Goal: Task Accomplishment & Management: Manage account settings

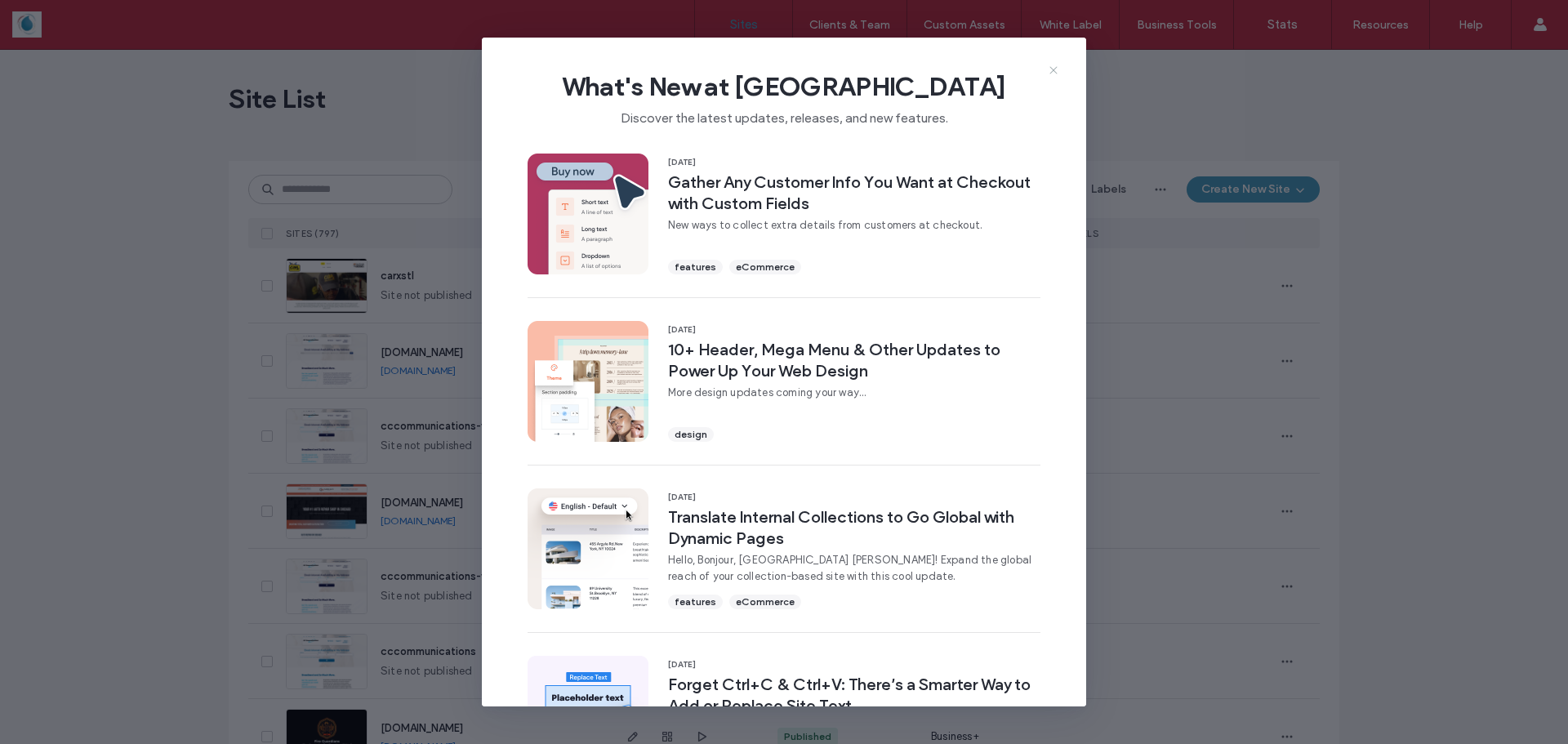
click at [1054, 74] on icon at bounding box center [1054, 70] width 13 height 13
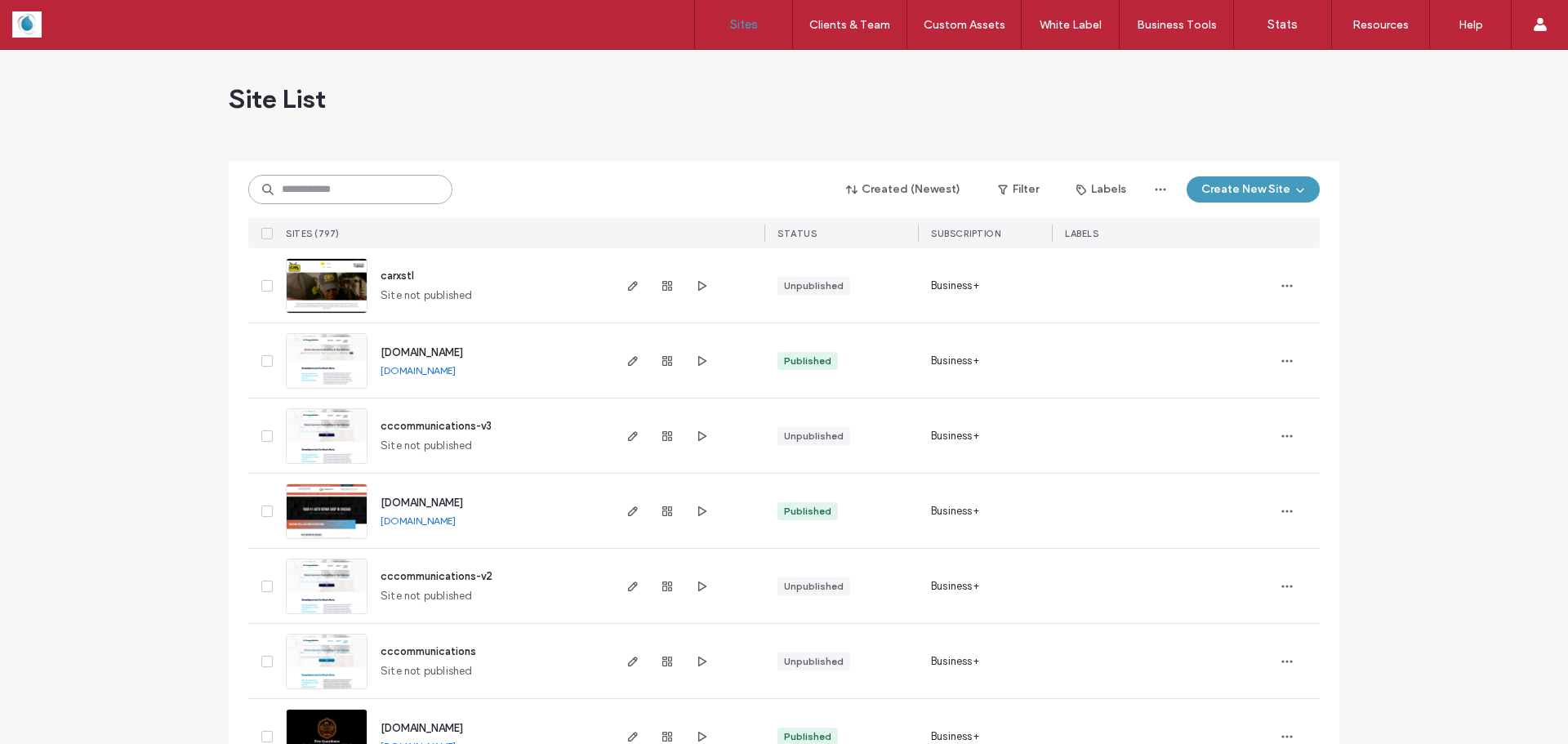
click at [321, 188] on input at bounding box center [351, 189] width 205 height 30
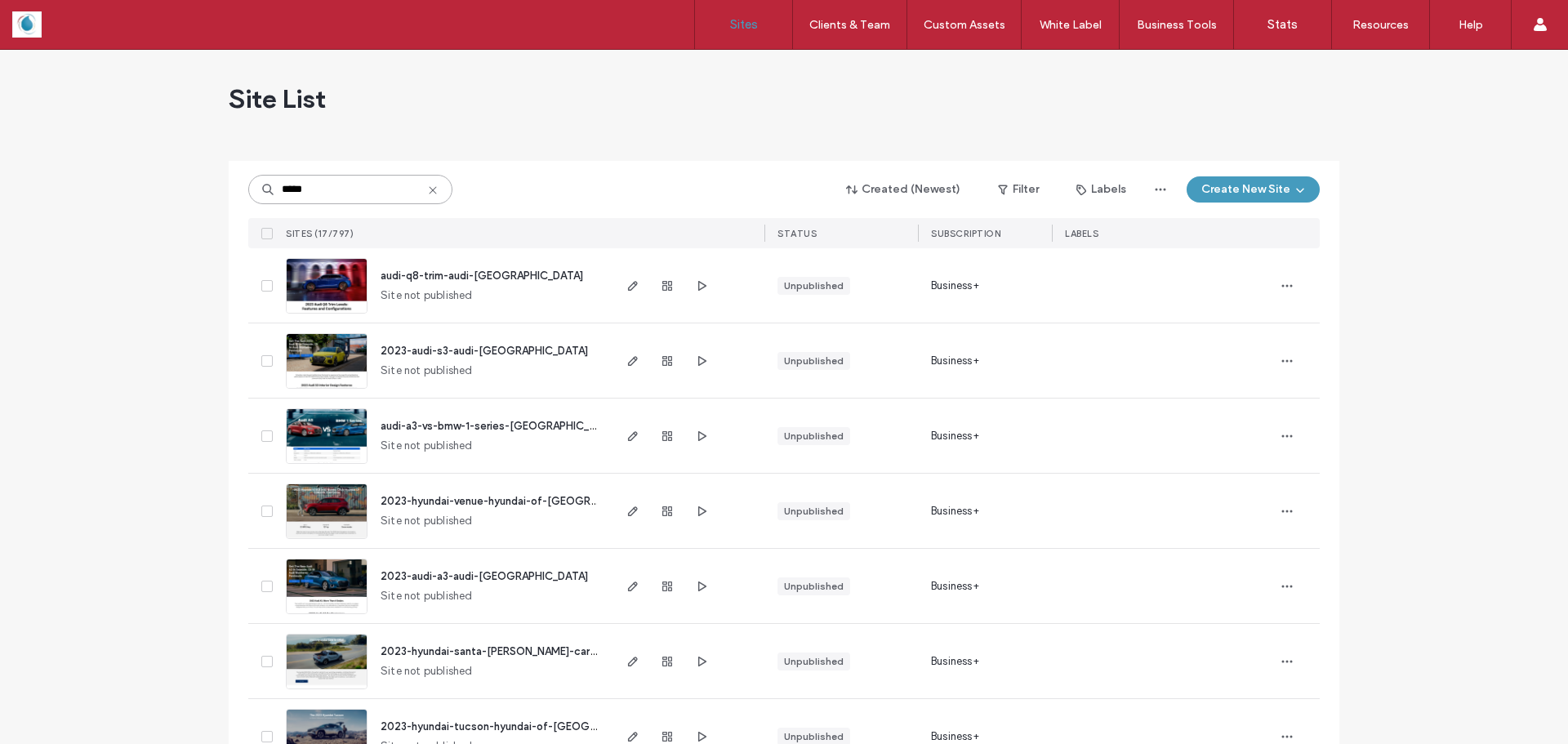
click at [374, 187] on input "*****" at bounding box center [351, 189] width 205 height 30
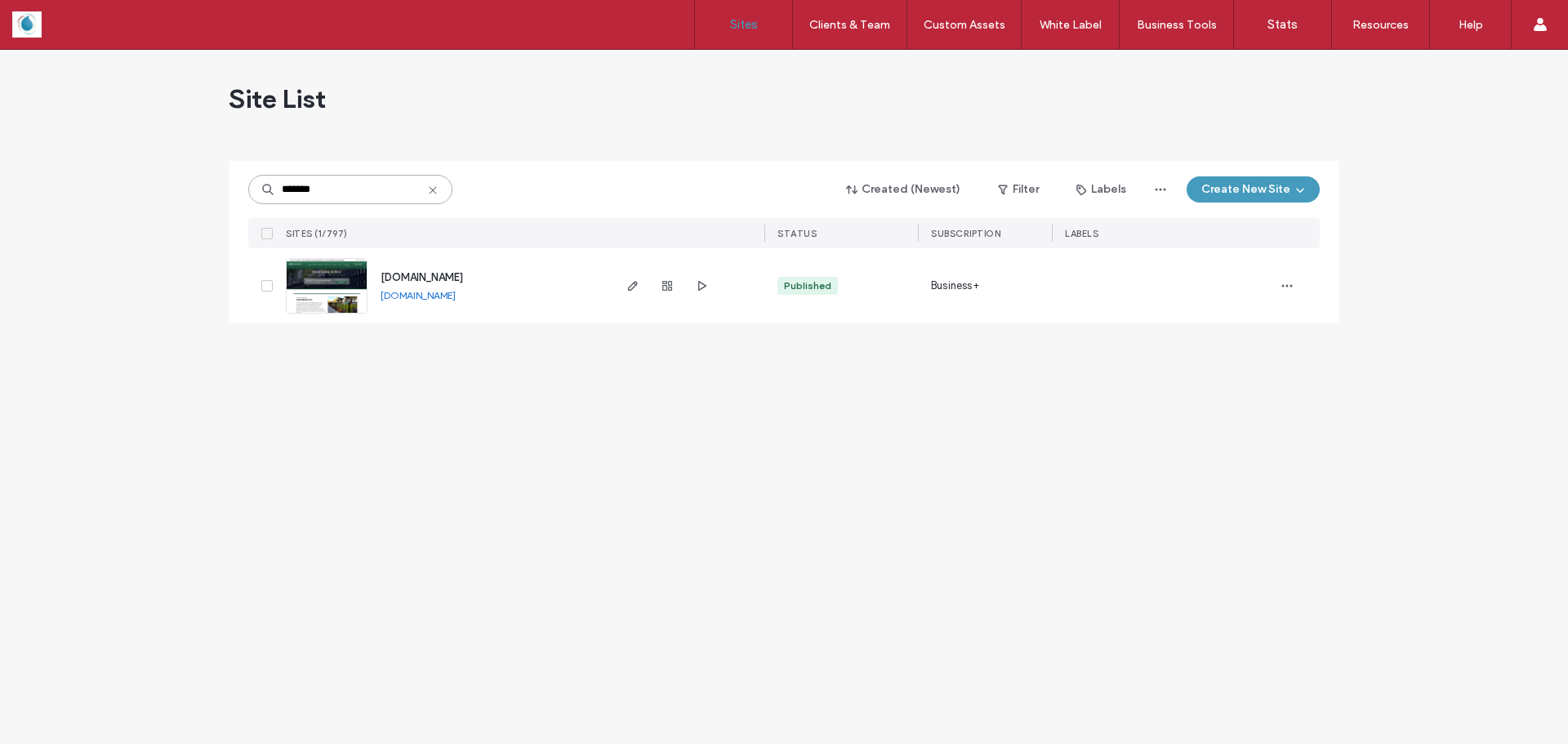
type input "*******"
click at [445, 275] on span "[DOMAIN_NAME]" at bounding box center [422, 277] width 83 height 13
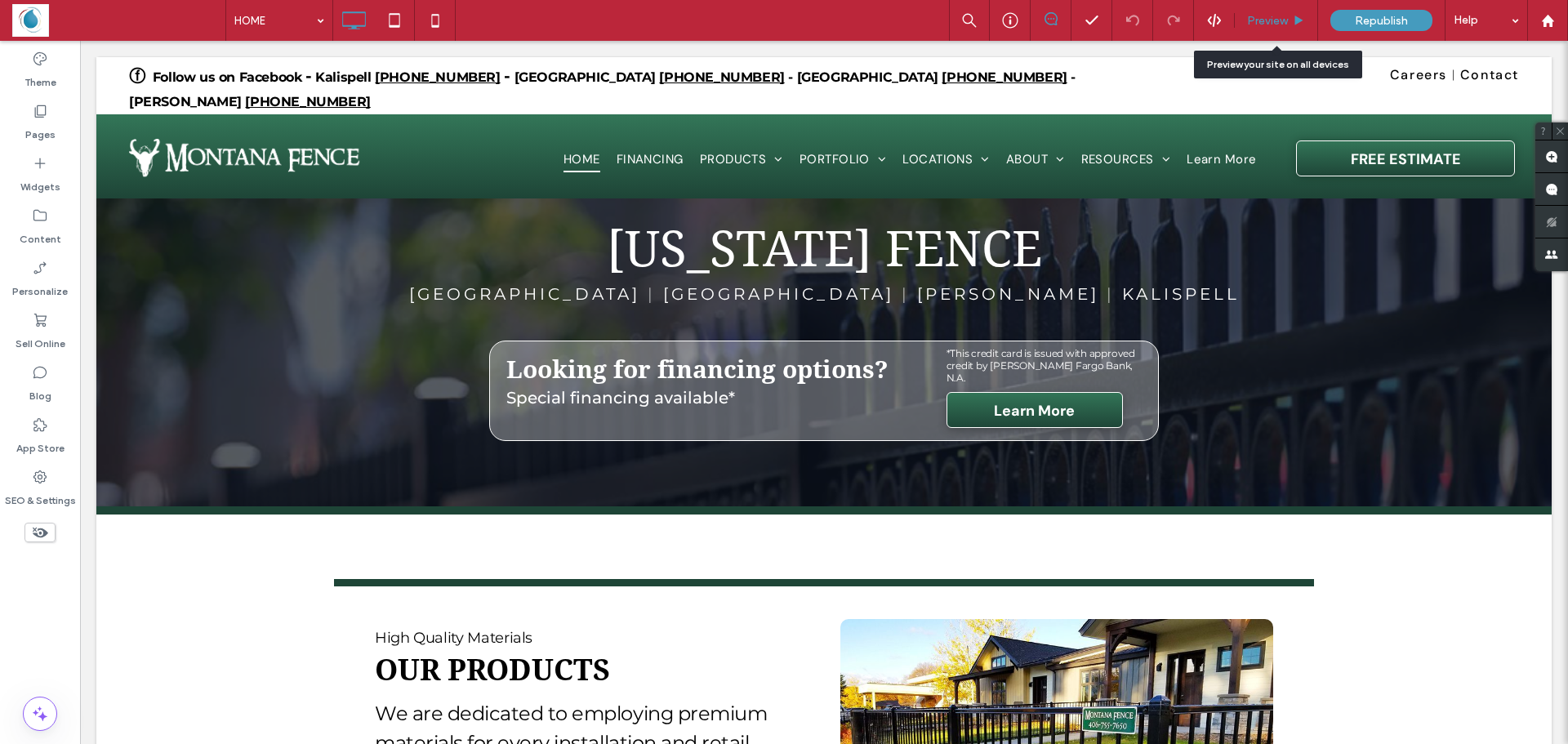
drag, startPoint x: 1253, startPoint y: 19, endPoint x: 841, endPoint y: 141, distance: 429.7
click at [1253, 19] on span "Preview" at bounding box center [1268, 20] width 41 height 13
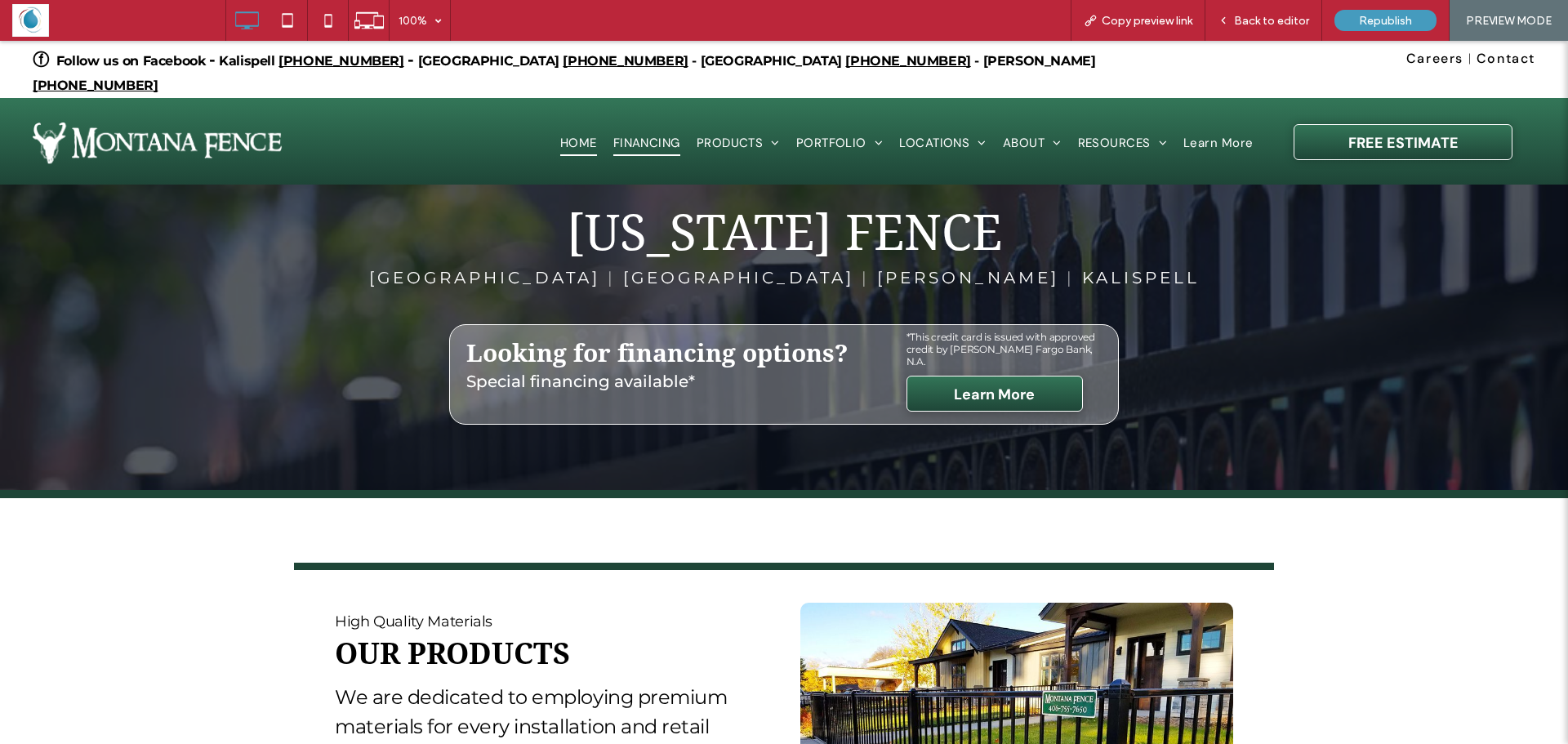
click at [667, 130] on span "FINANCING" at bounding box center [646, 144] width 67 height 27
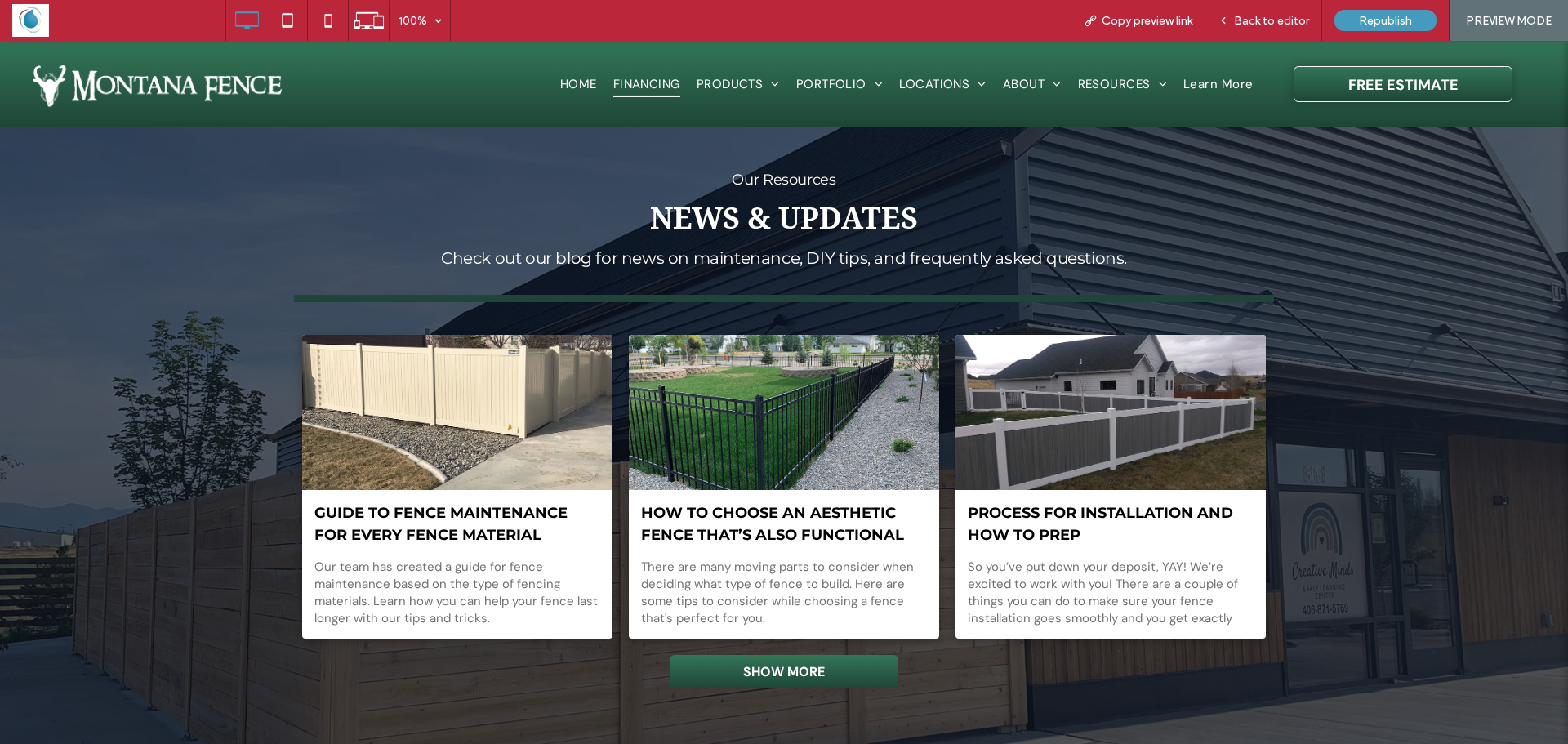
scroll to position [4318, 0]
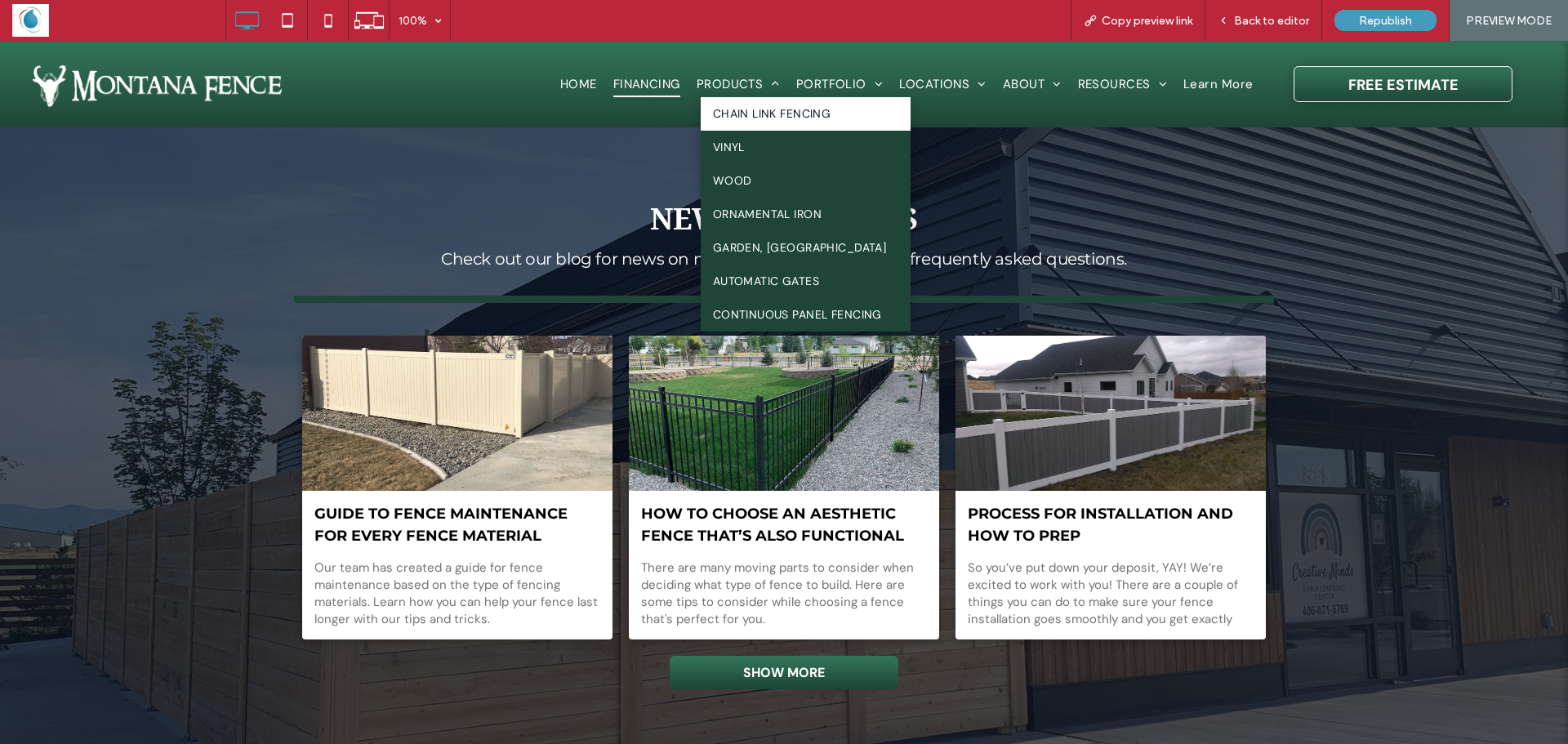
click at [738, 118] on span "CHAIN LINK FENCING" at bounding box center [773, 113] width 118 height 17
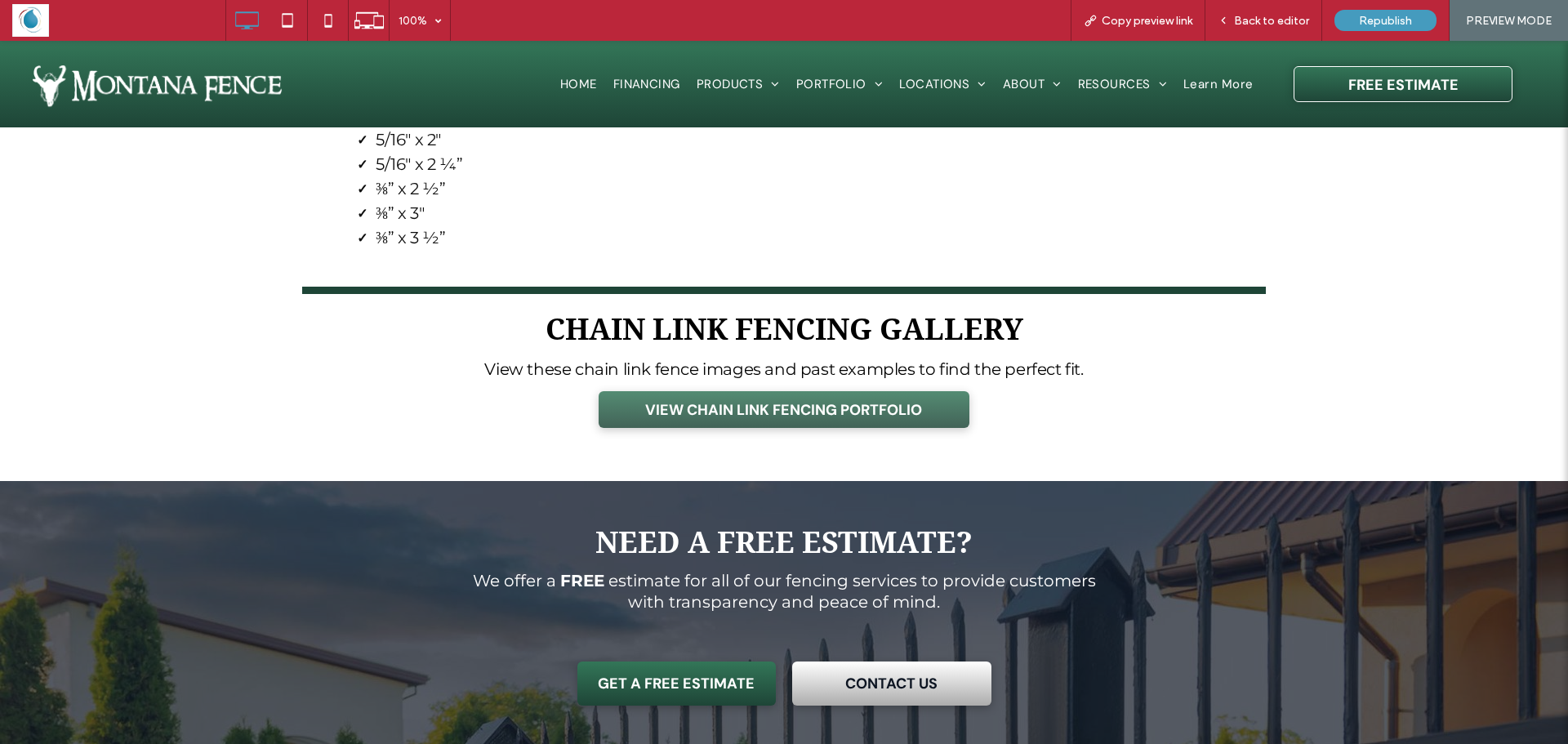
scroll to position [7923, 0]
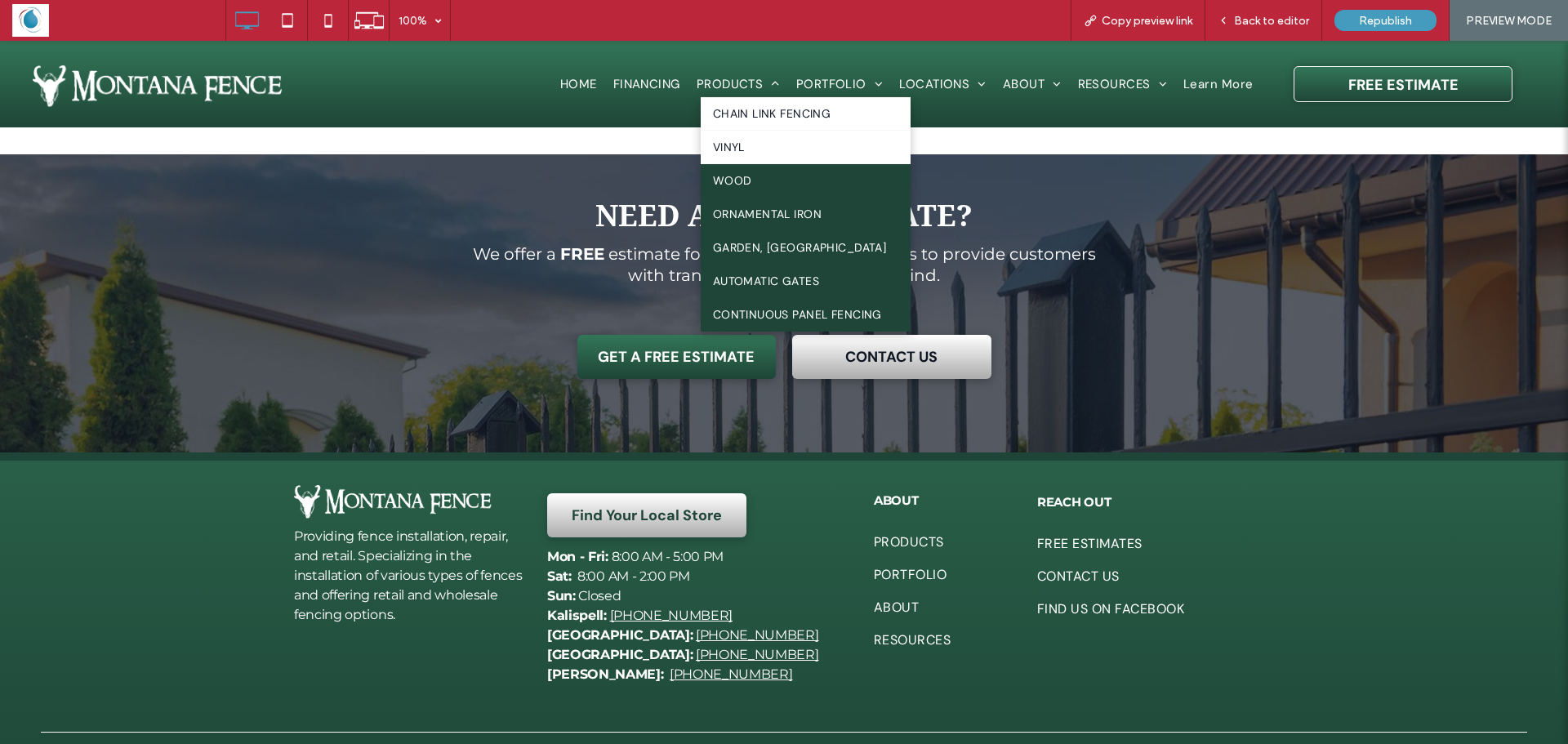
click at [731, 150] on span "VINYL" at bounding box center [729, 147] width 31 height 17
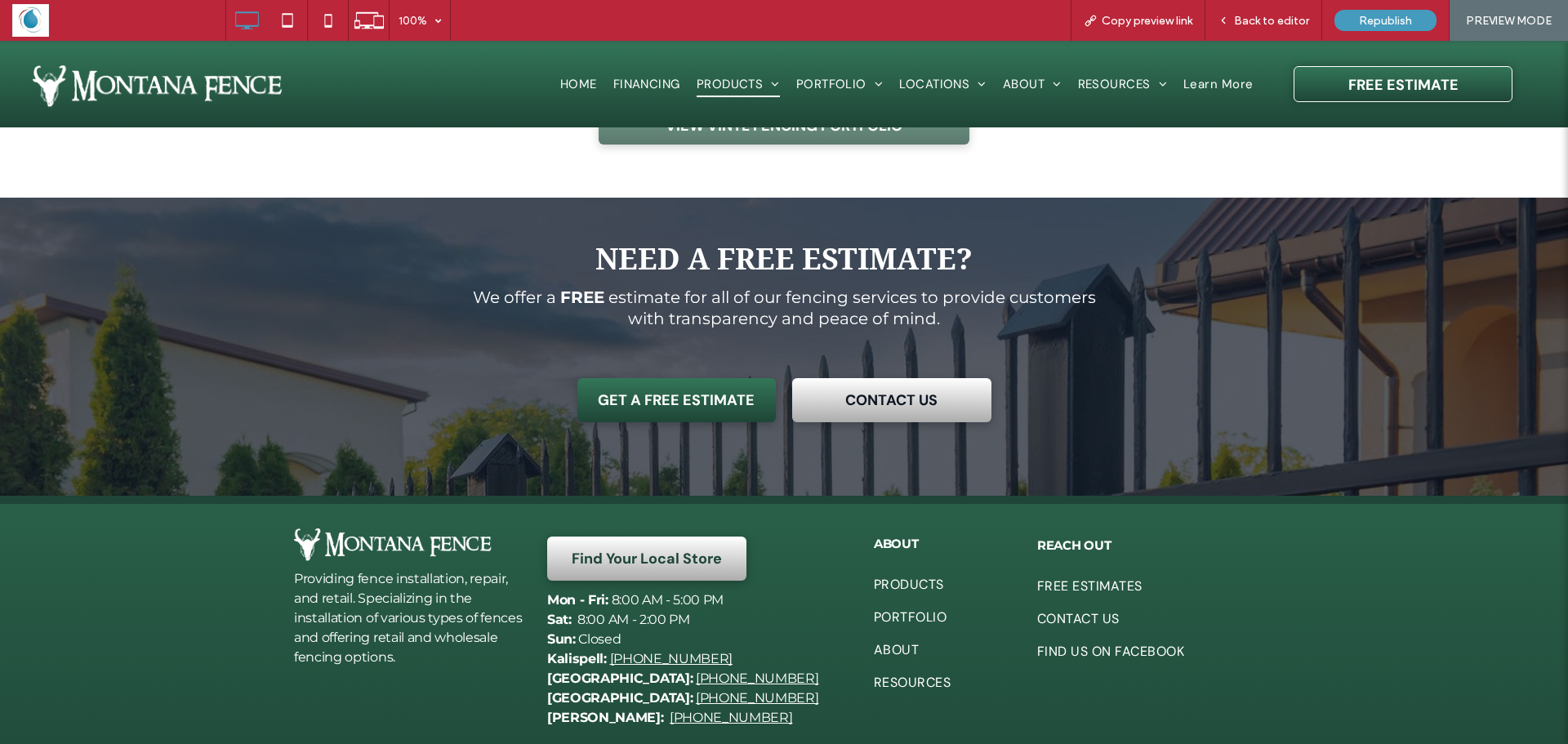
scroll to position [3175, 0]
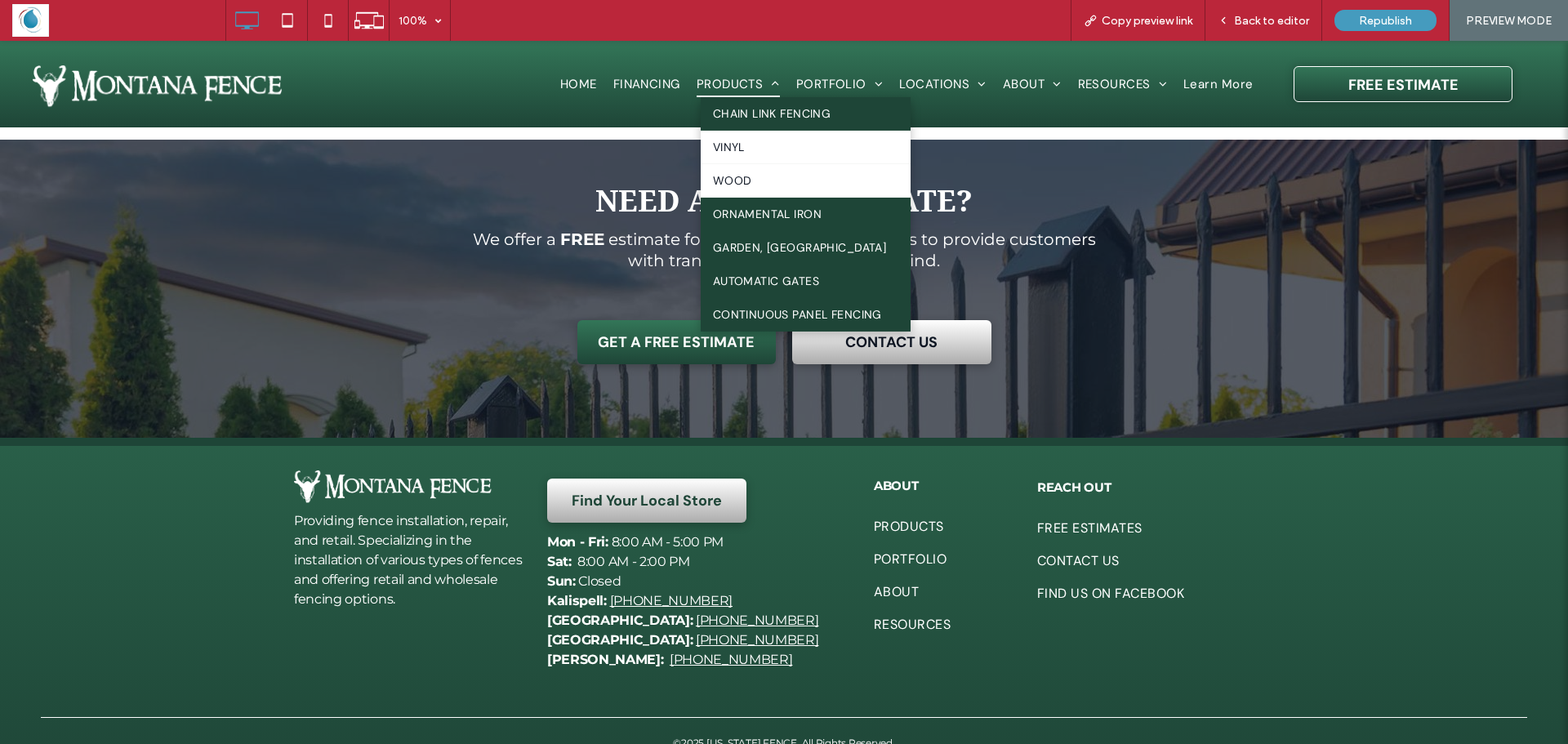
click at [733, 184] on span "WOOD" at bounding box center [733, 180] width 39 height 17
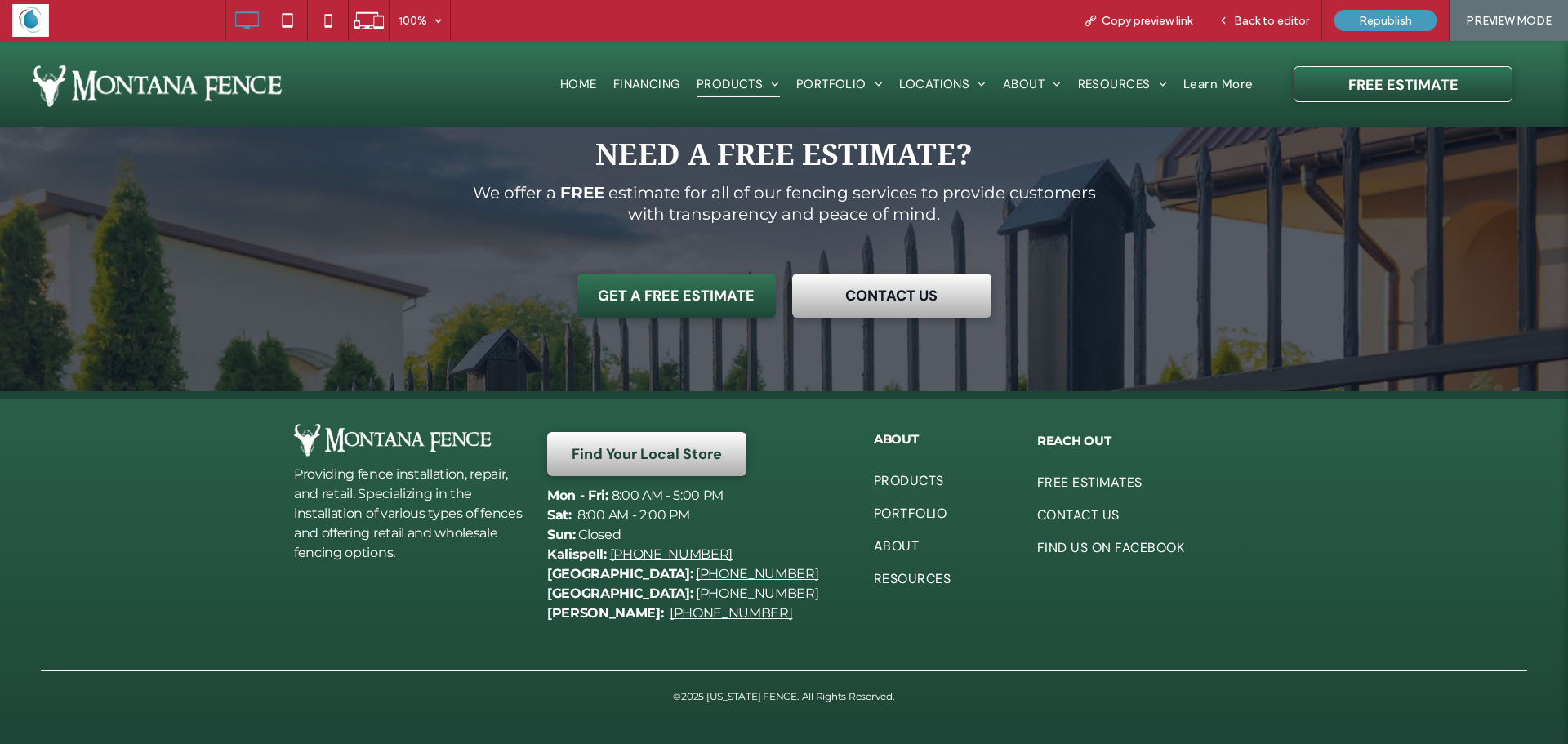
scroll to position [2603, 0]
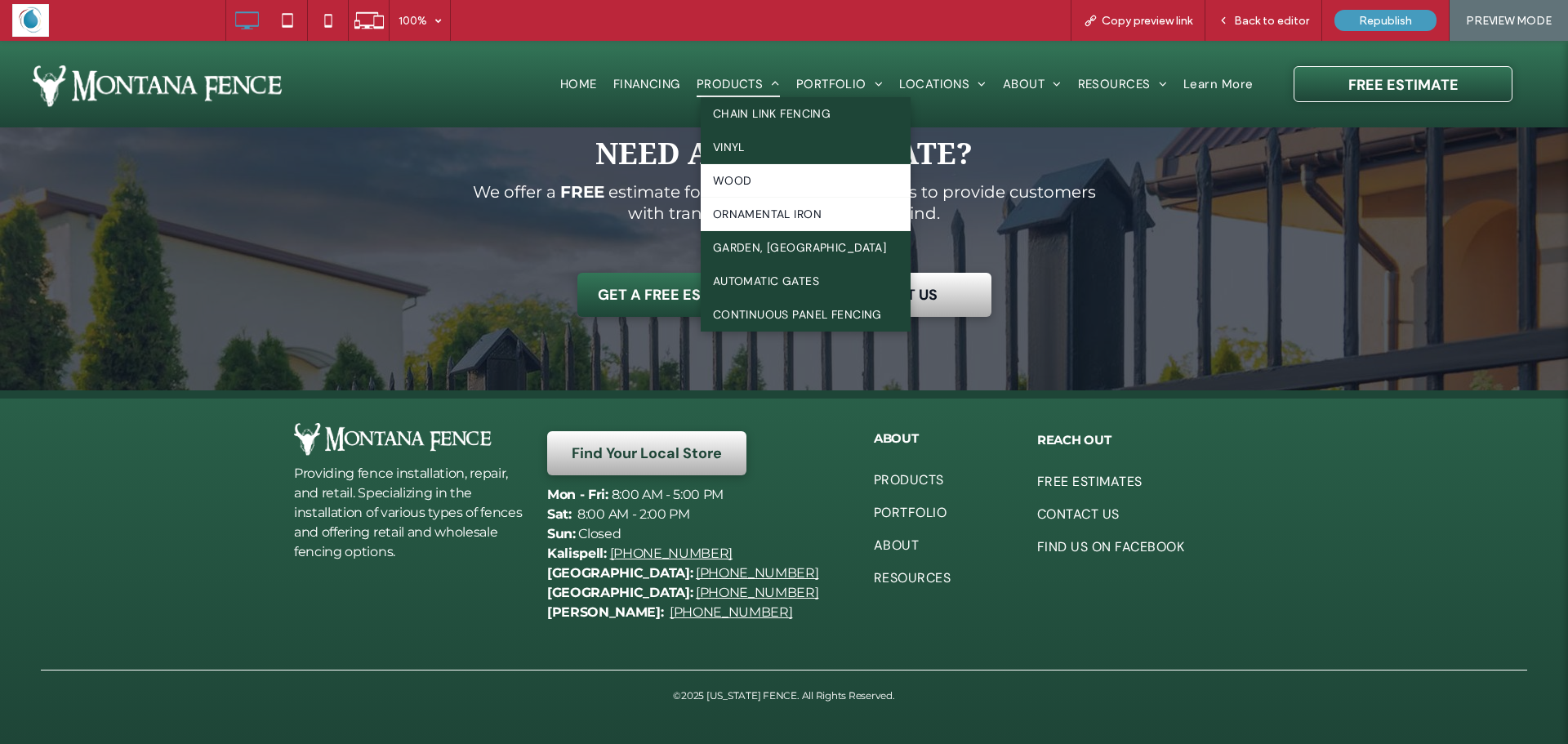
click at [758, 216] on span "ORNAMENTAL IRON" at bounding box center [767, 214] width 109 height 17
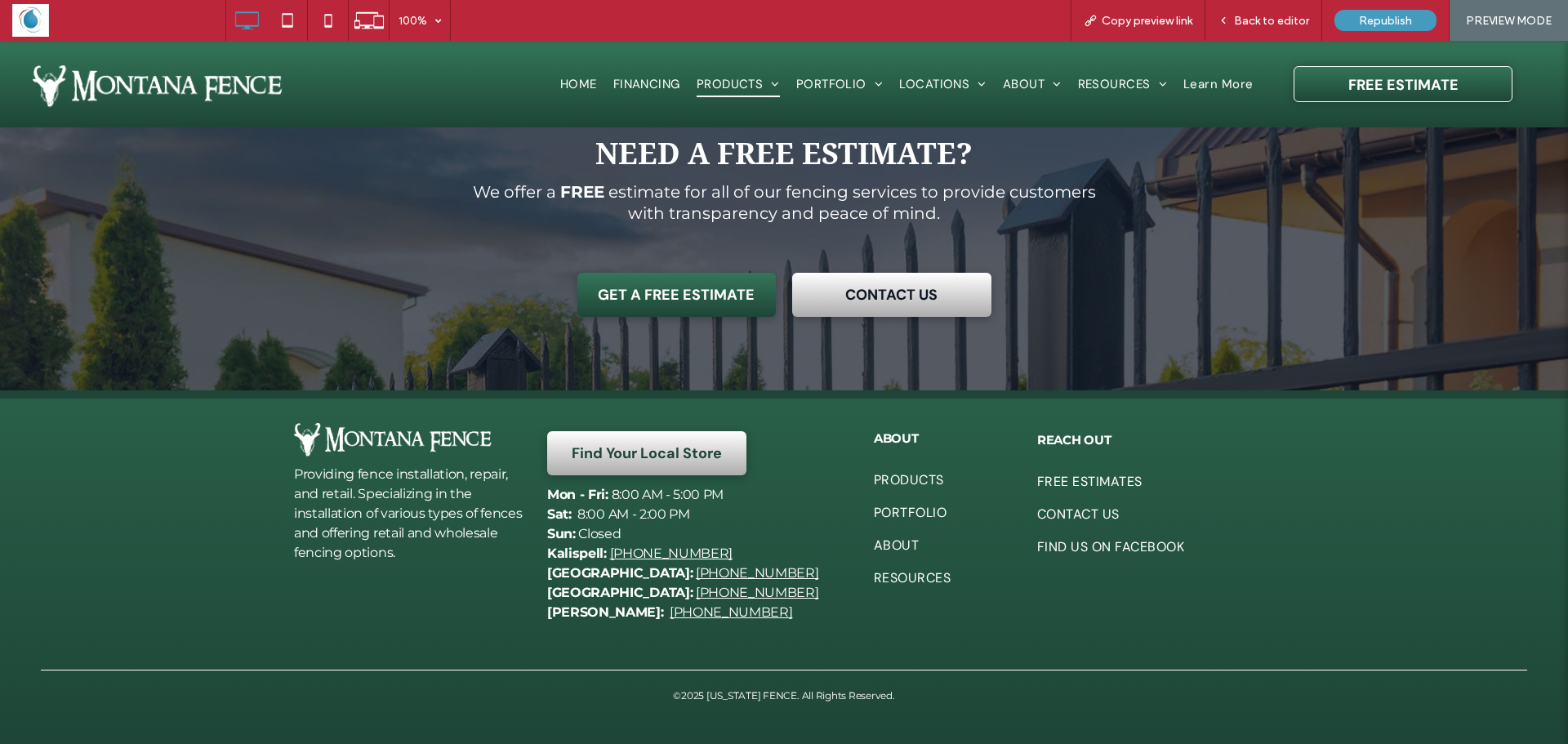
scroll to position [1567, 0]
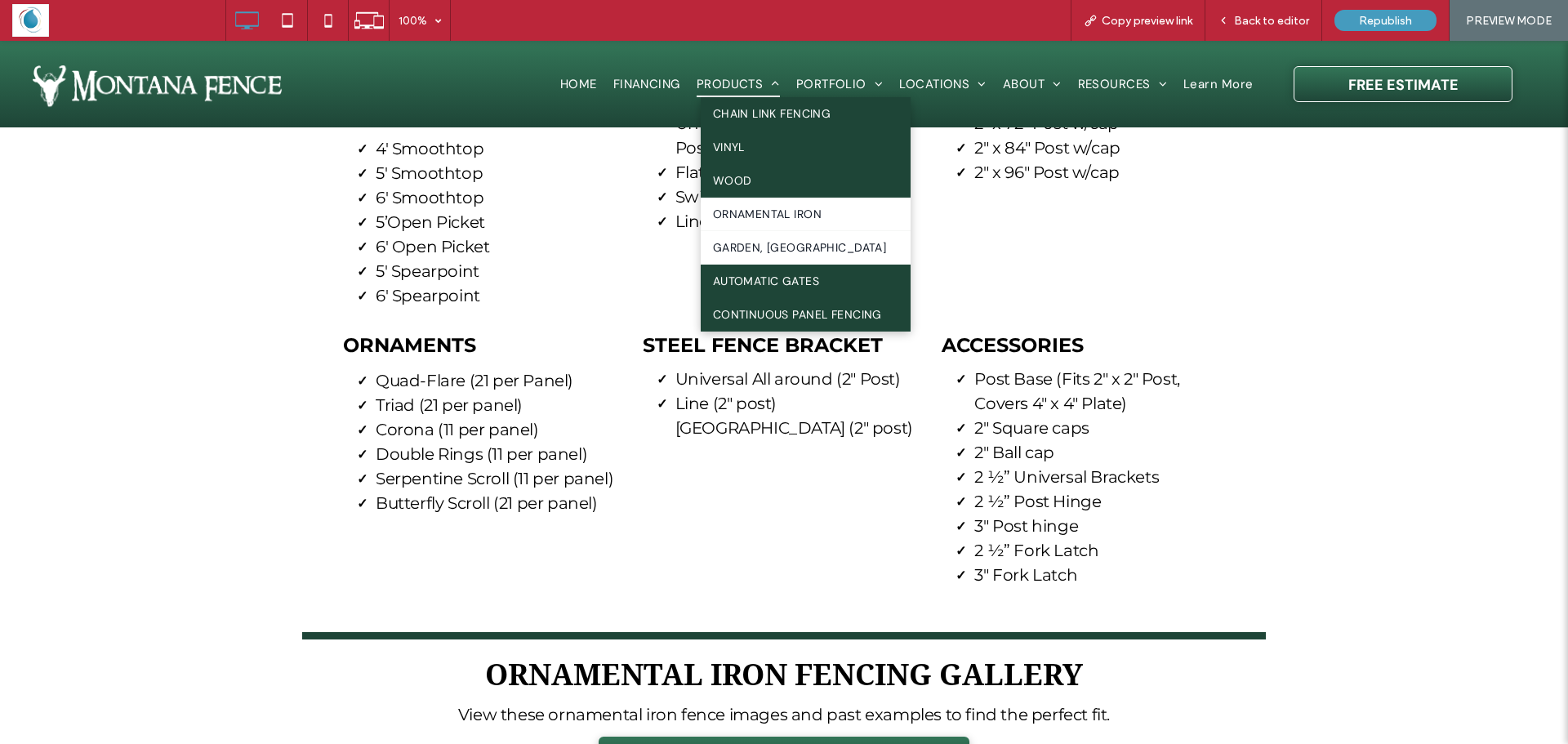
click at [744, 242] on span "GARDEN, FARM & RANCH" at bounding box center [801, 248] width 174 height 17
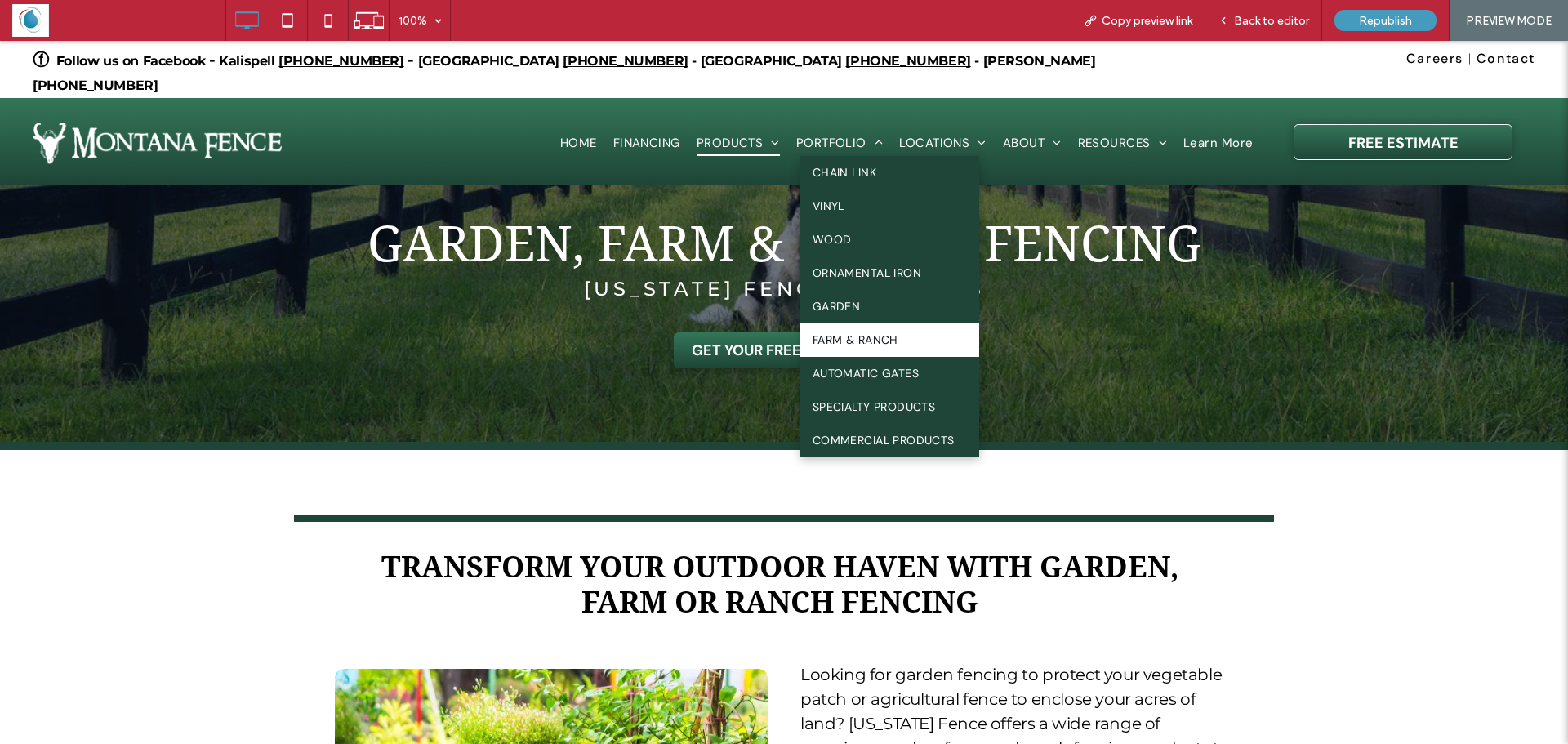
click at [866, 332] on span "FARM & RANCH" at bounding box center [856, 340] width 86 height 17
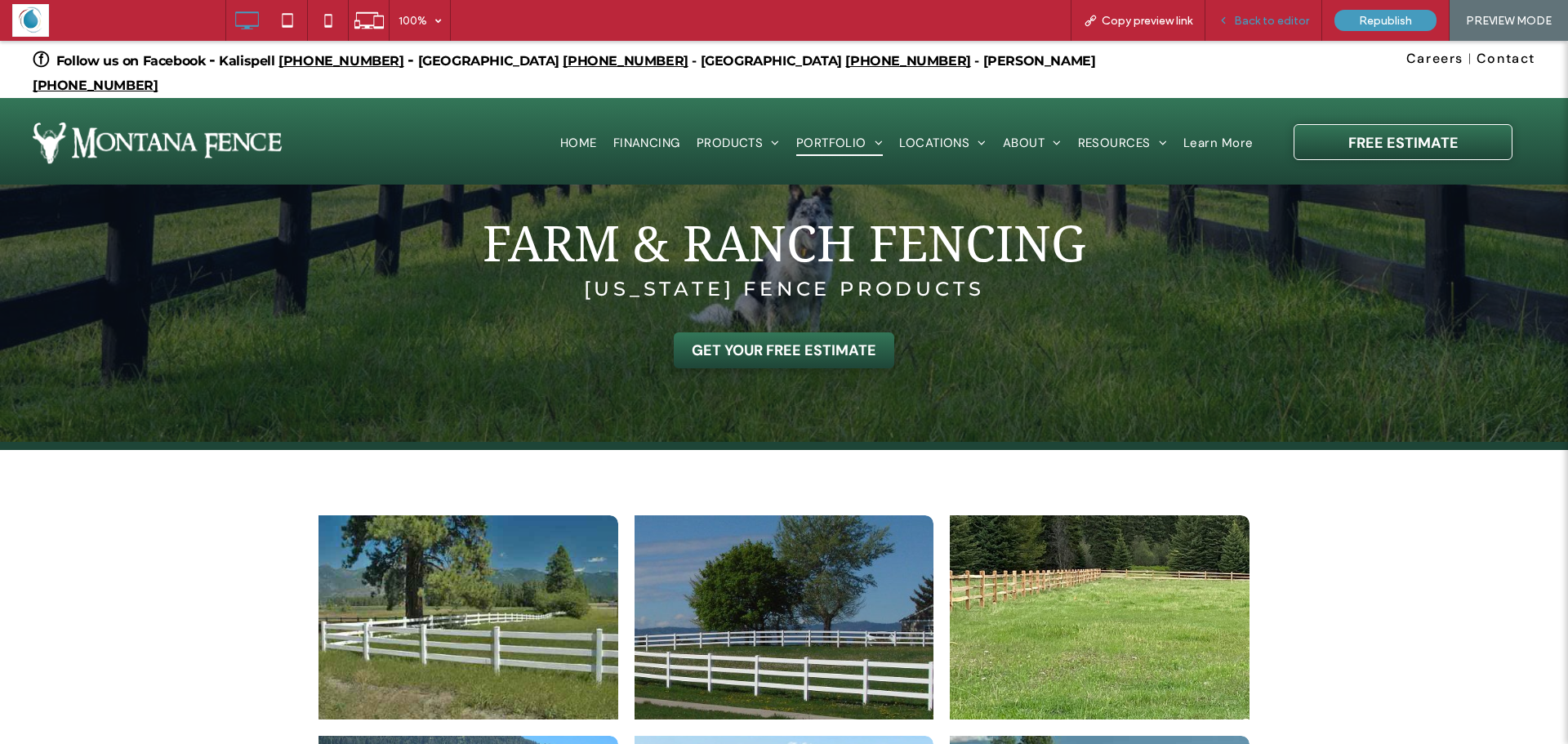
click at [1264, 16] on span "Back to editor" at bounding box center [1272, 20] width 75 height 13
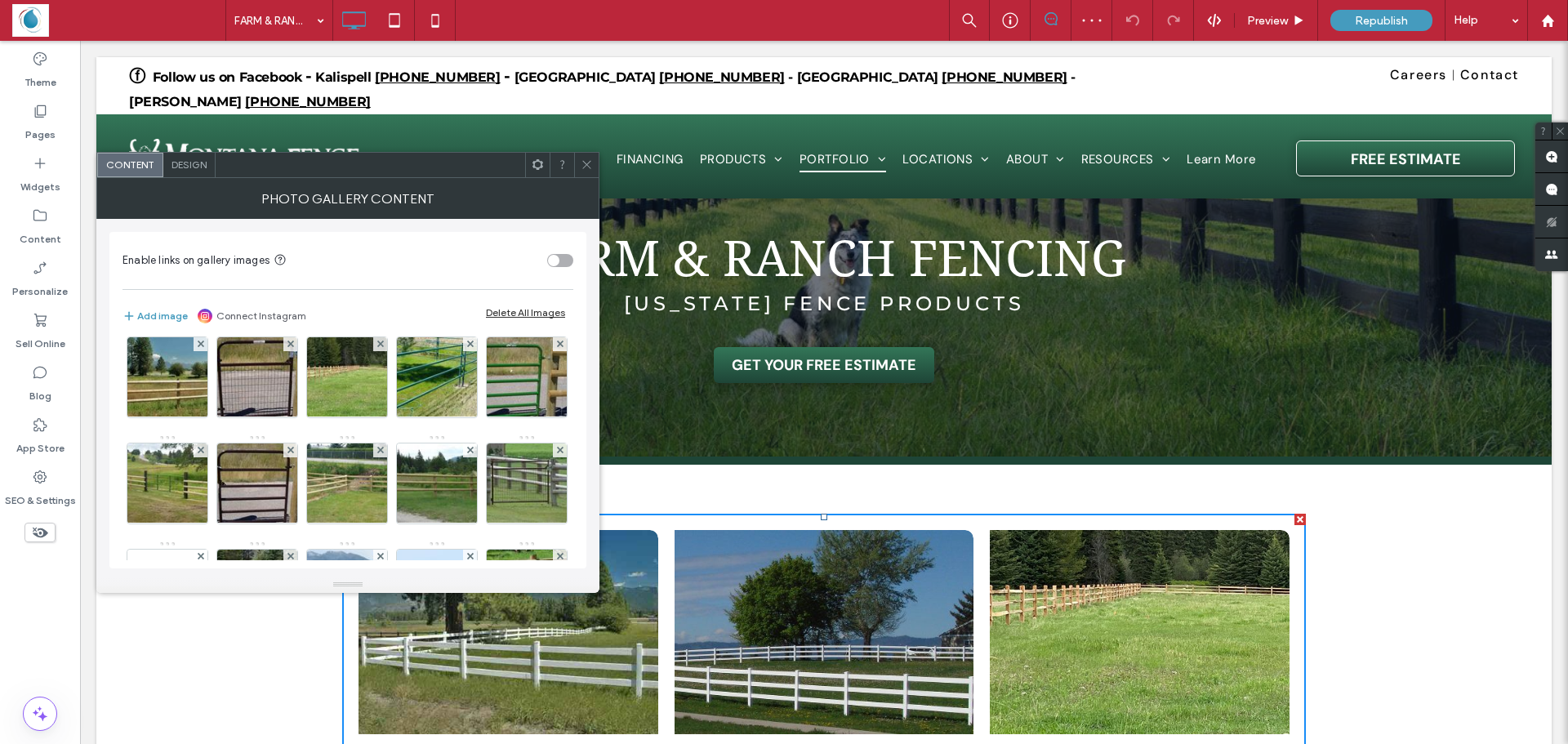
scroll to position [163, 0]
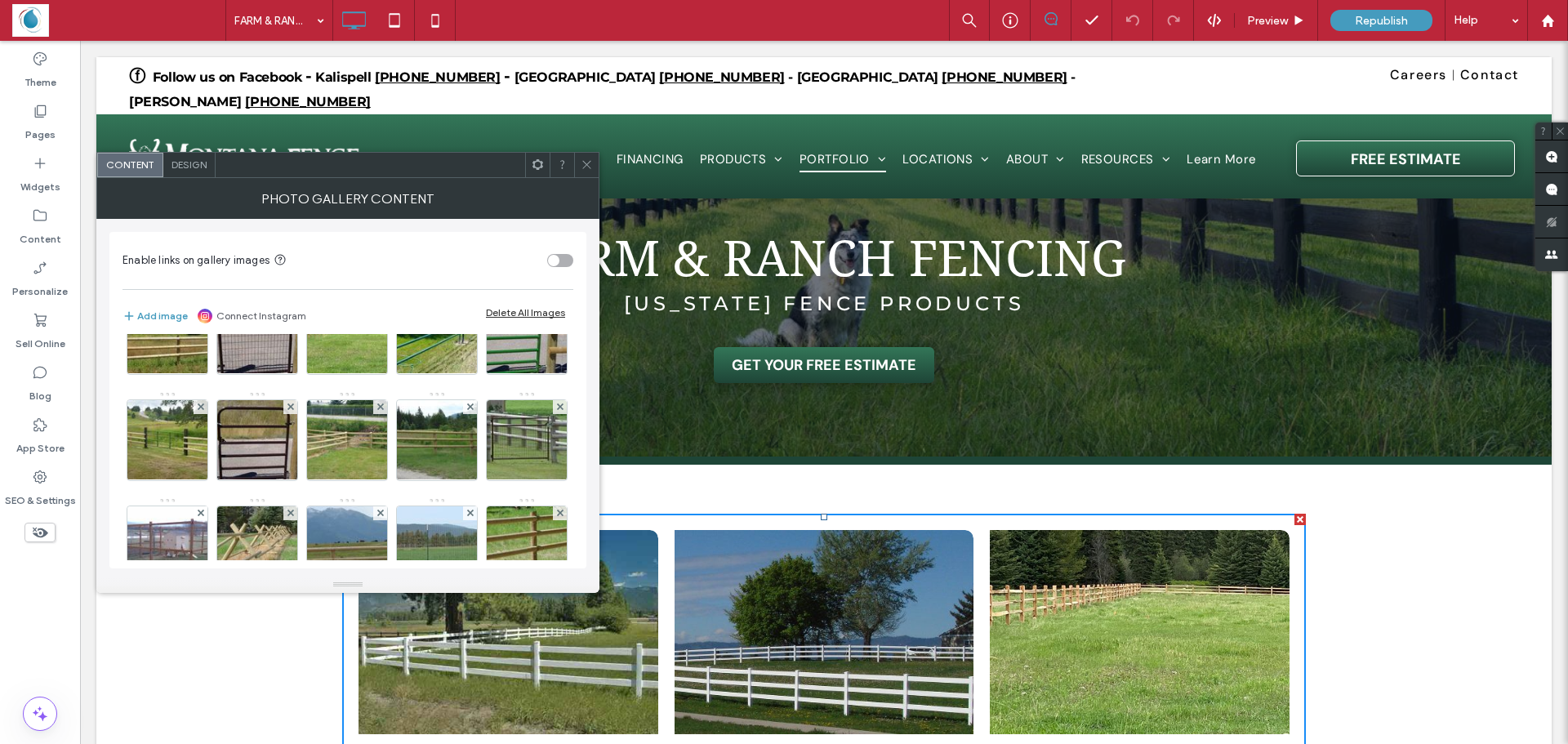
click at [586, 166] on icon at bounding box center [587, 165] width 13 height 13
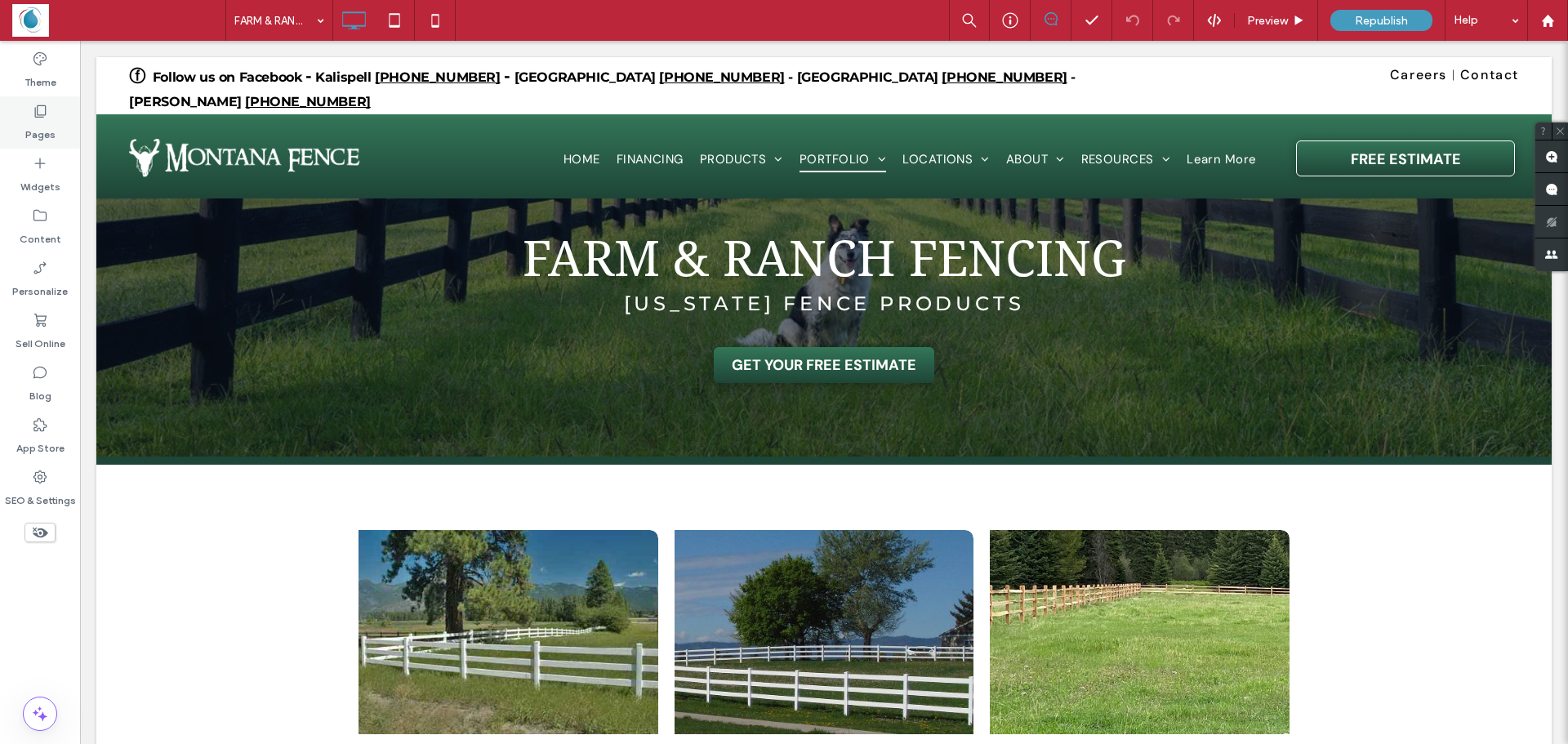
click at [38, 127] on label "Pages" at bounding box center [40, 130] width 31 height 22
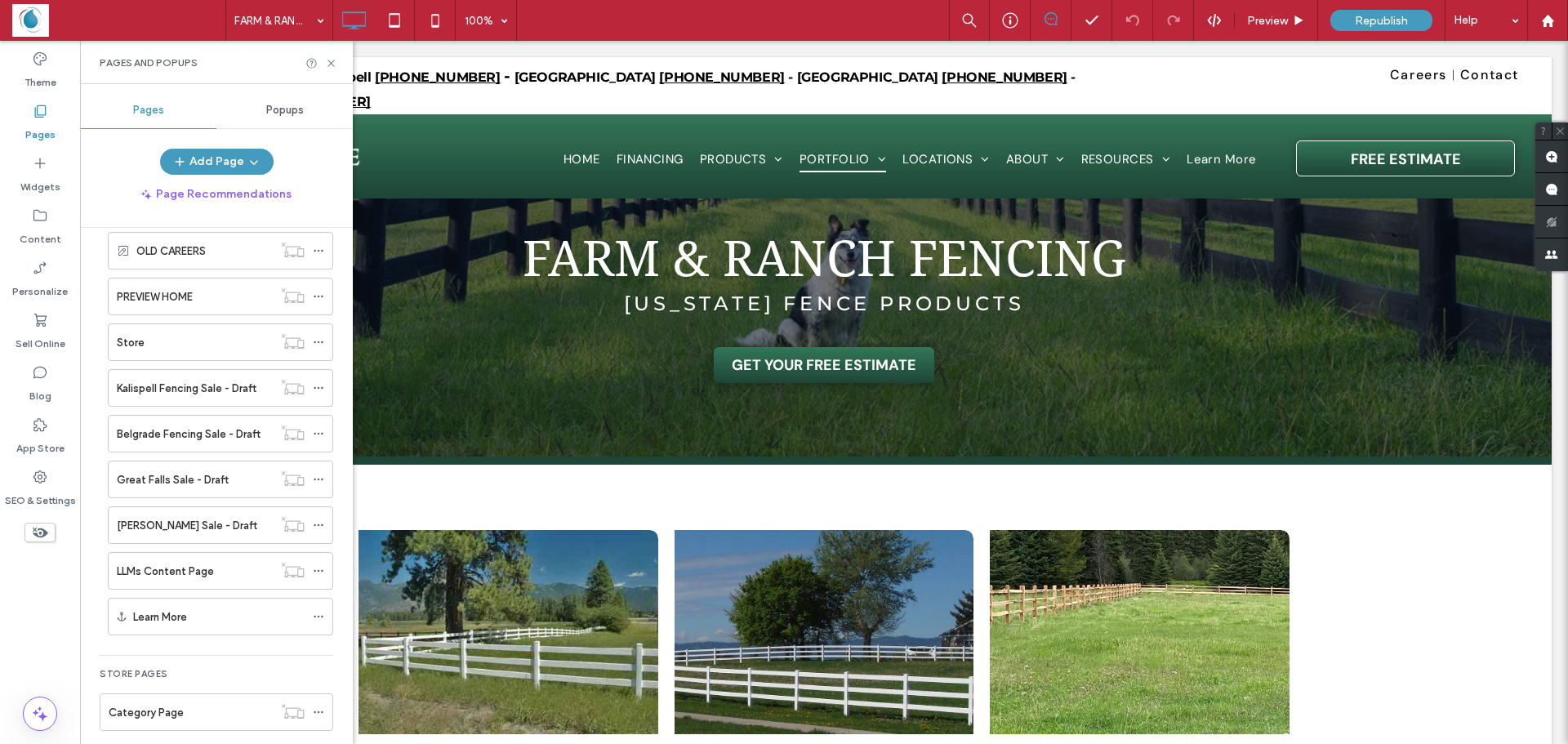
scroll to position [1225, 0]
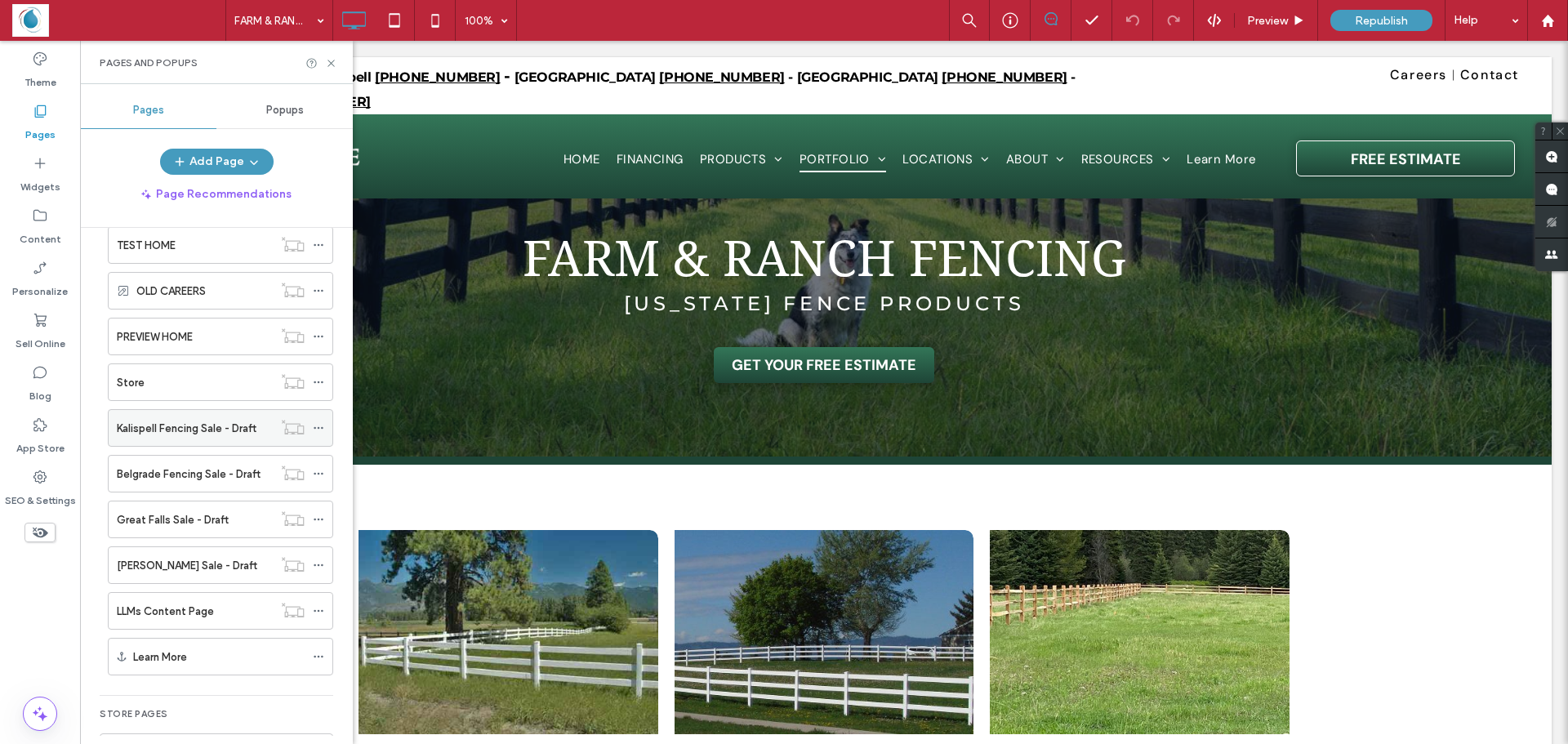
click at [196, 429] on label "Kalispell Fencing Sale - Draft" at bounding box center [187, 428] width 140 height 29
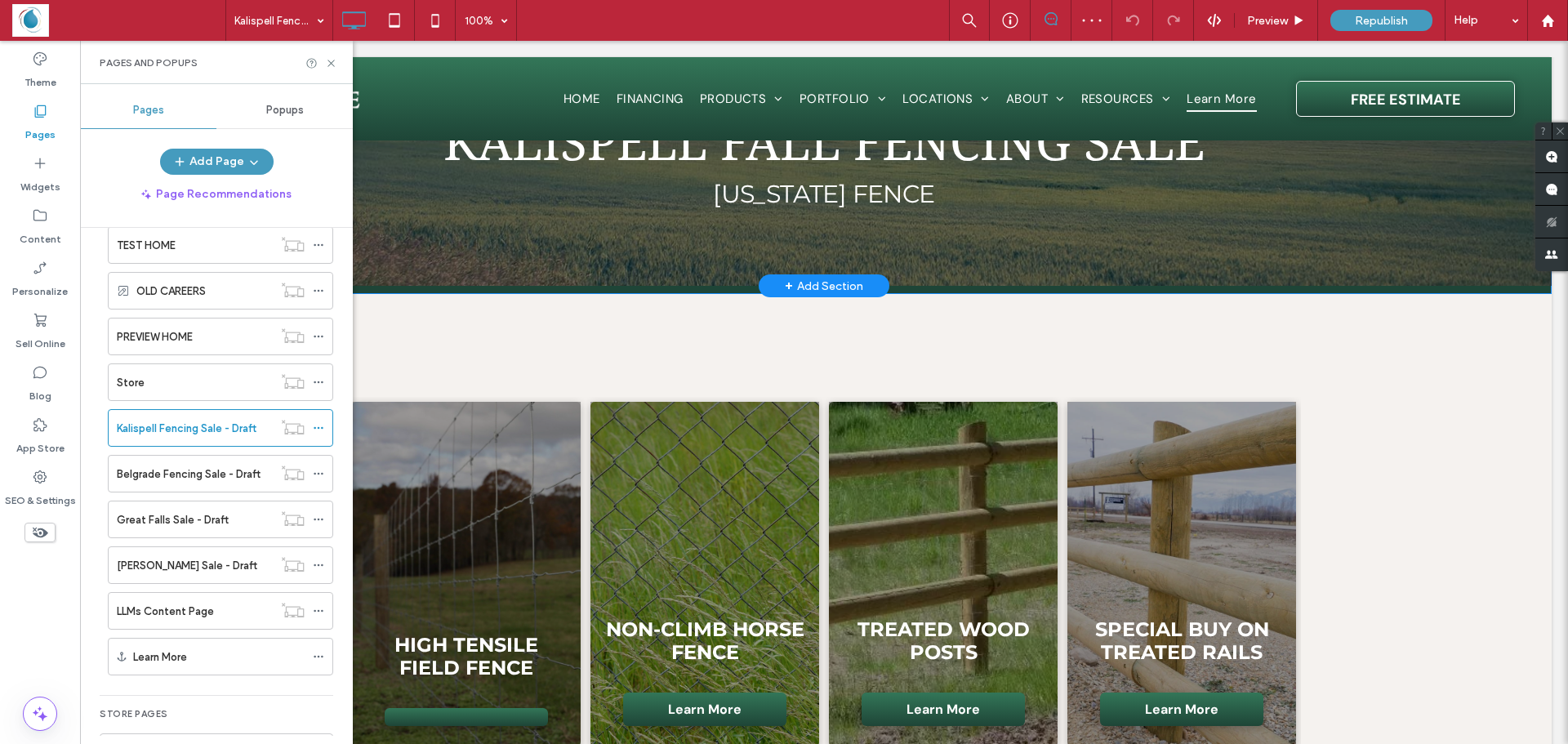
scroll to position [163, 0]
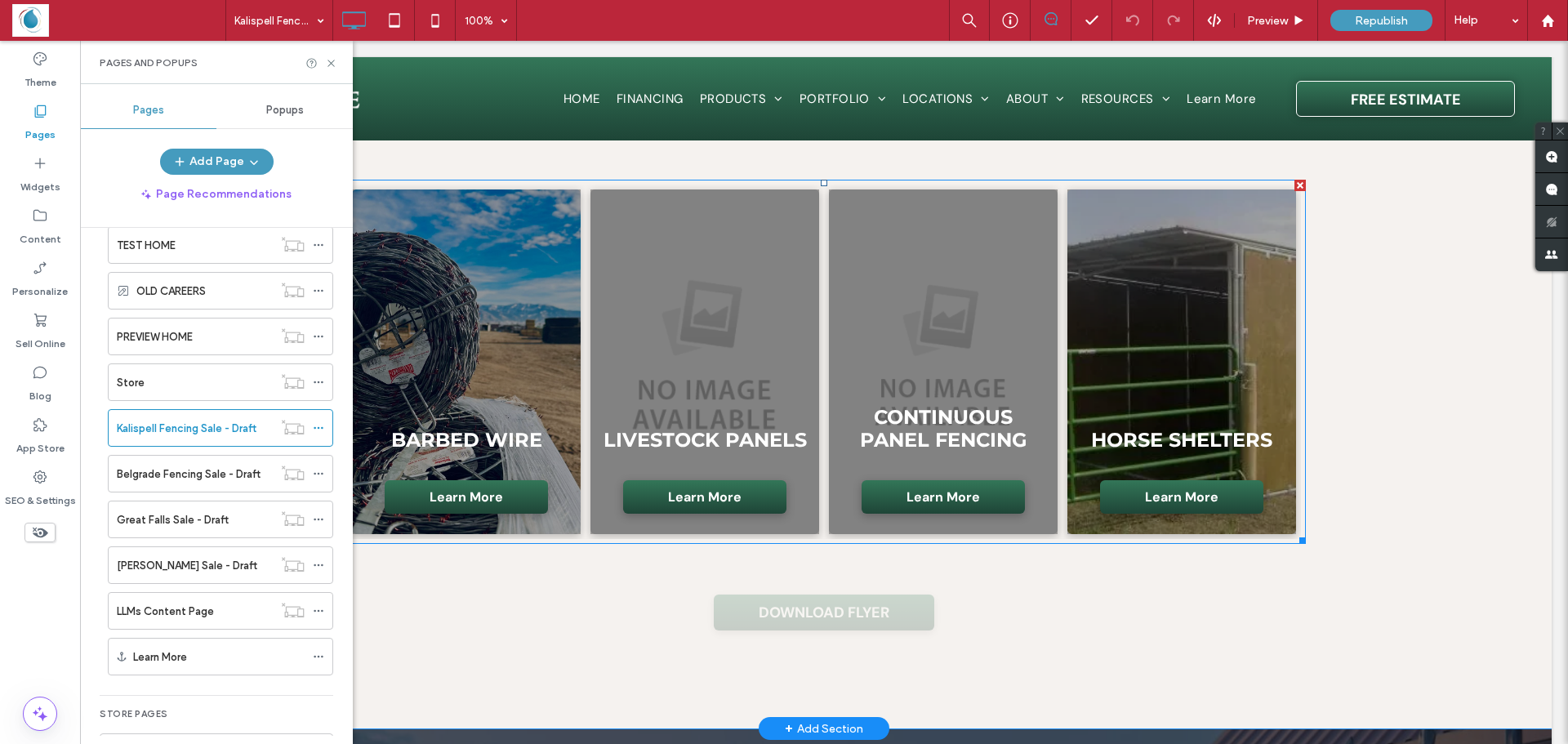
scroll to position [1633, 0]
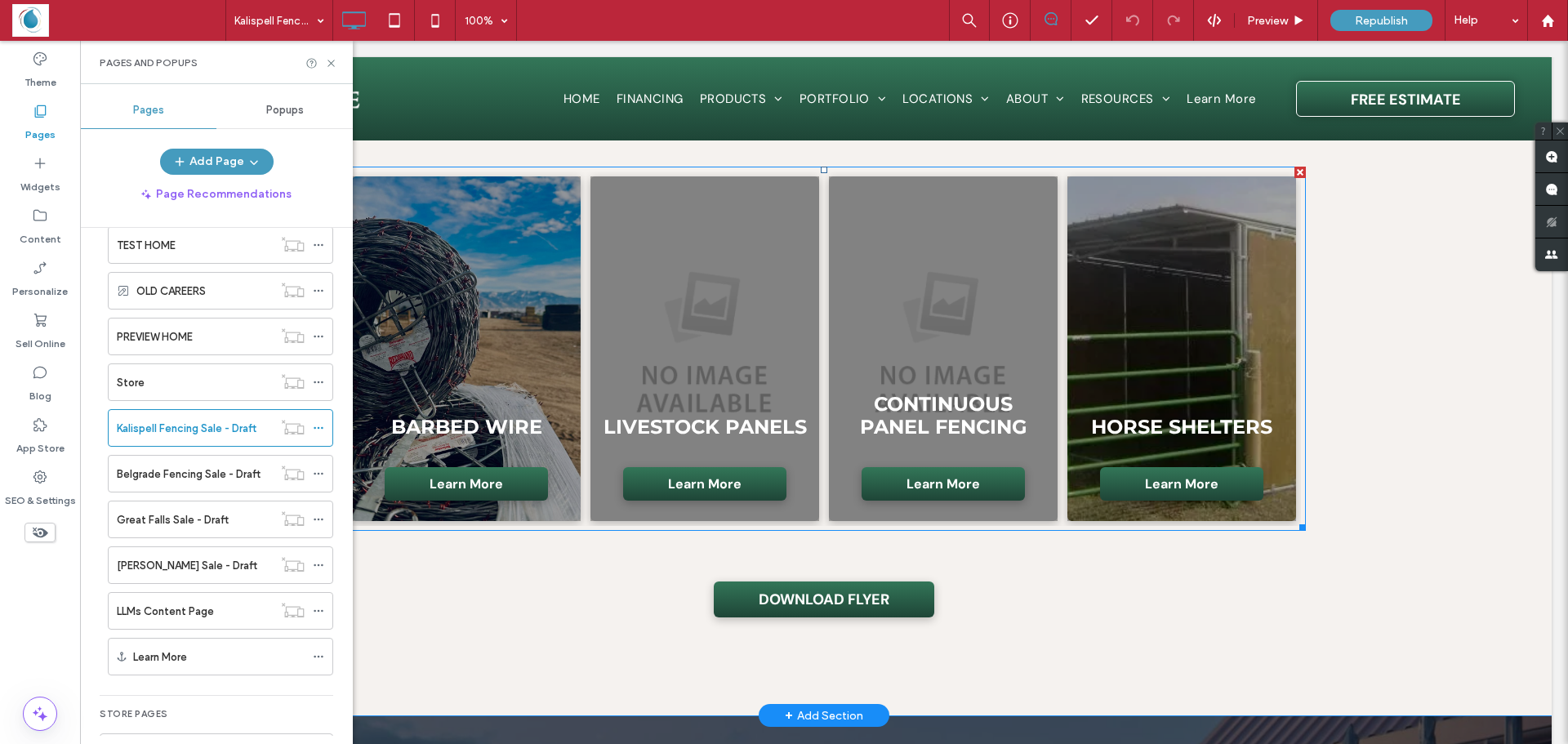
click at [1113, 329] on link at bounding box center [1182, 348] width 242 height 365
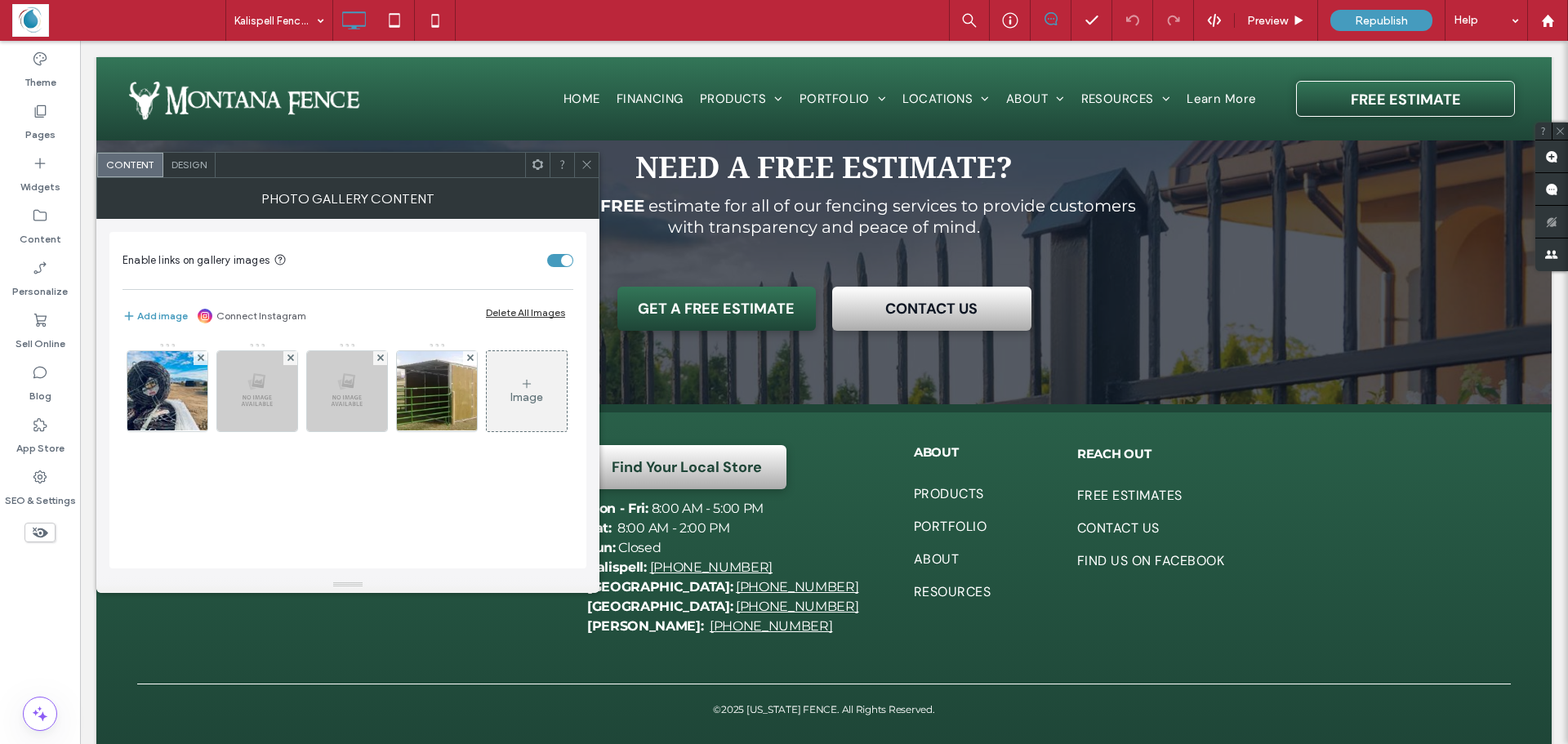
scroll to position [2273, 0]
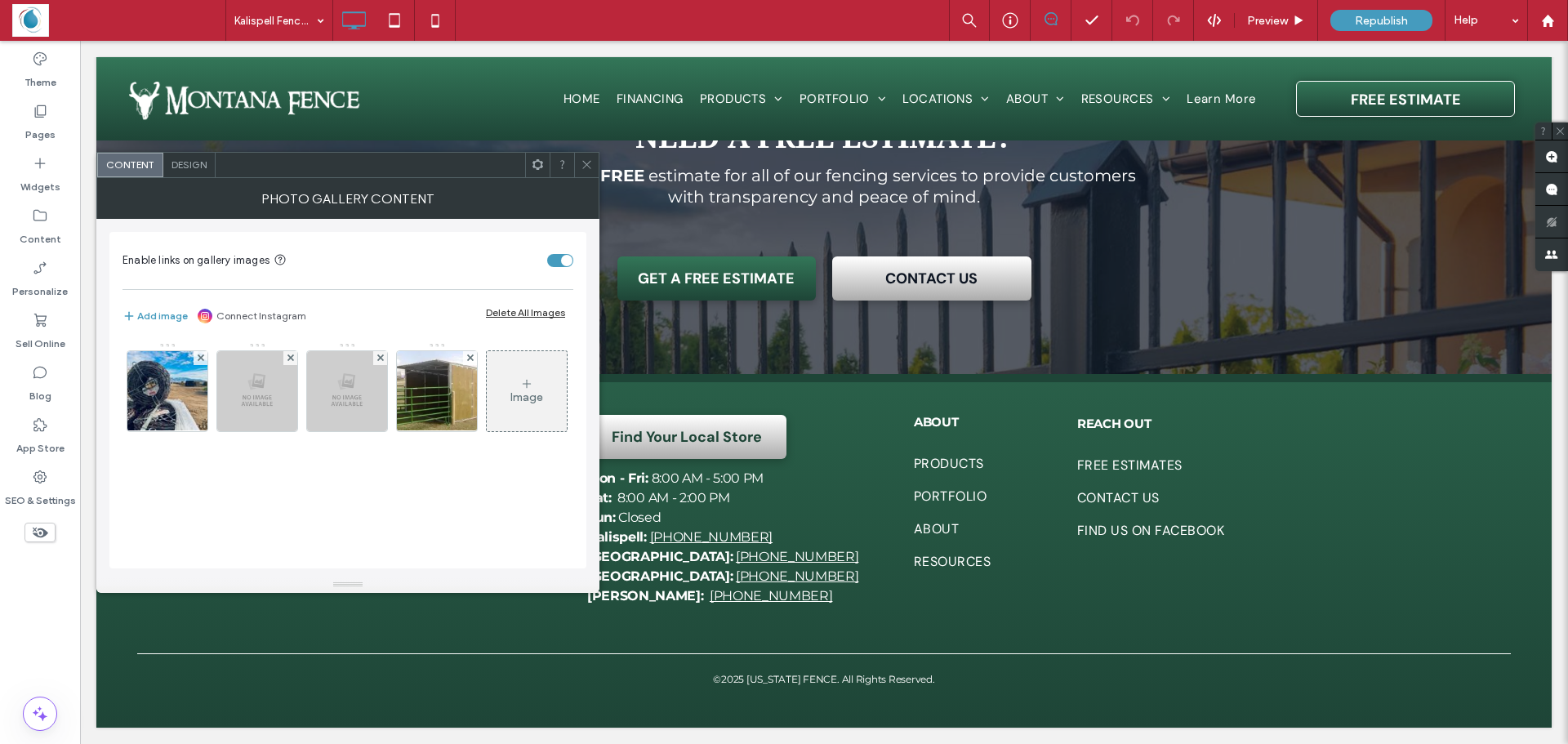
click at [579, 159] on div at bounding box center [586, 164] width 24 height 24
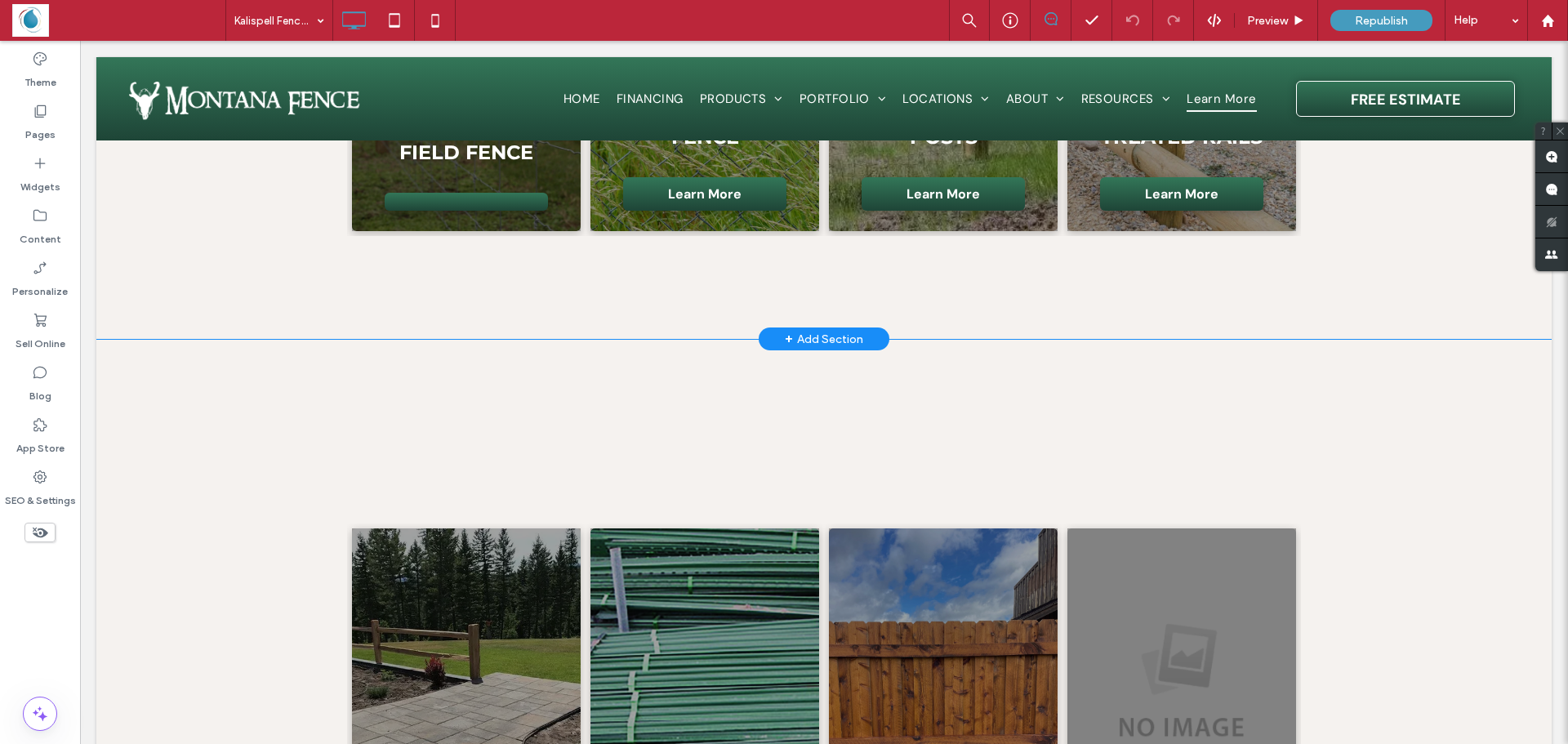
scroll to position [313, 0]
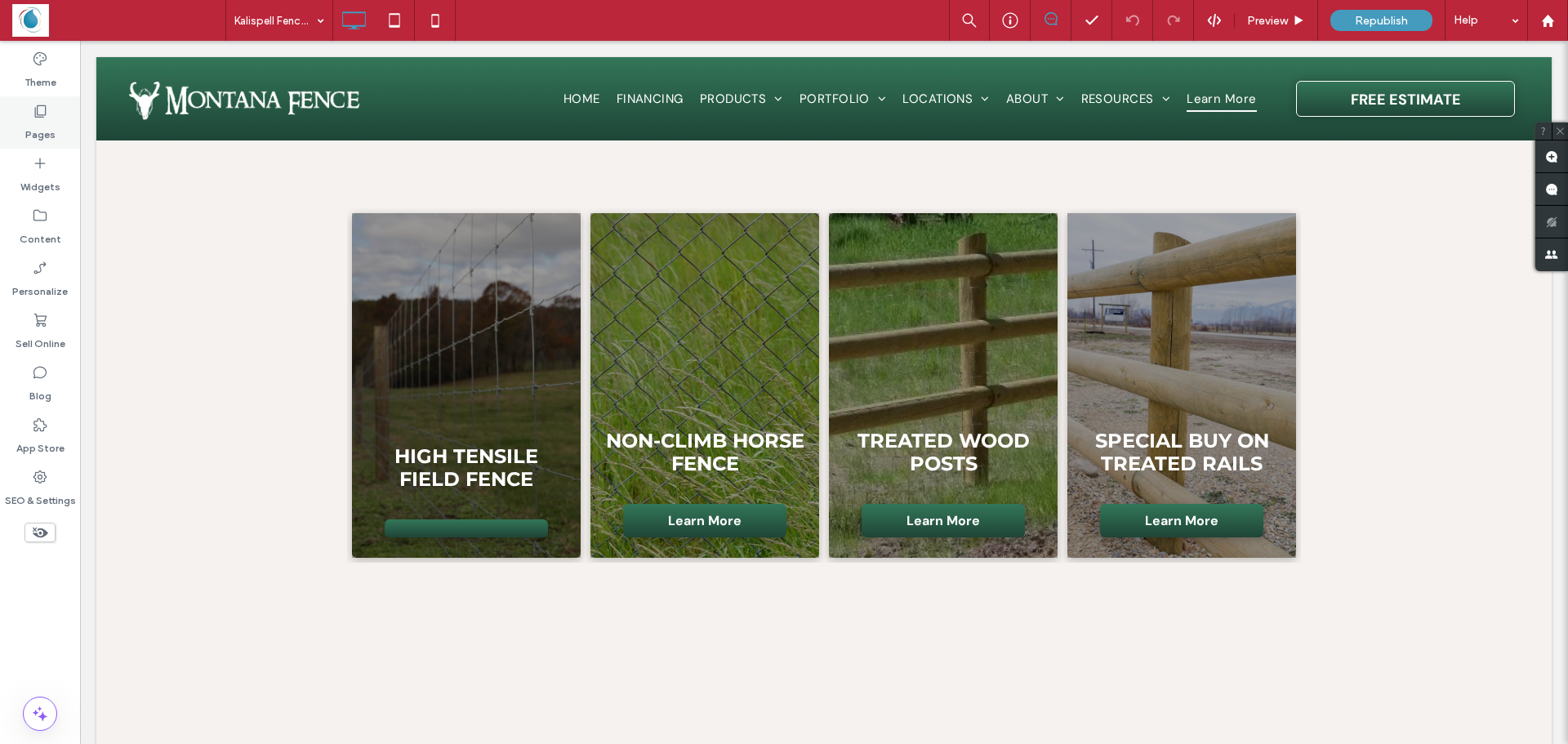
click at [31, 126] on label "Pages" at bounding box center [40, 130] width 31 height 22
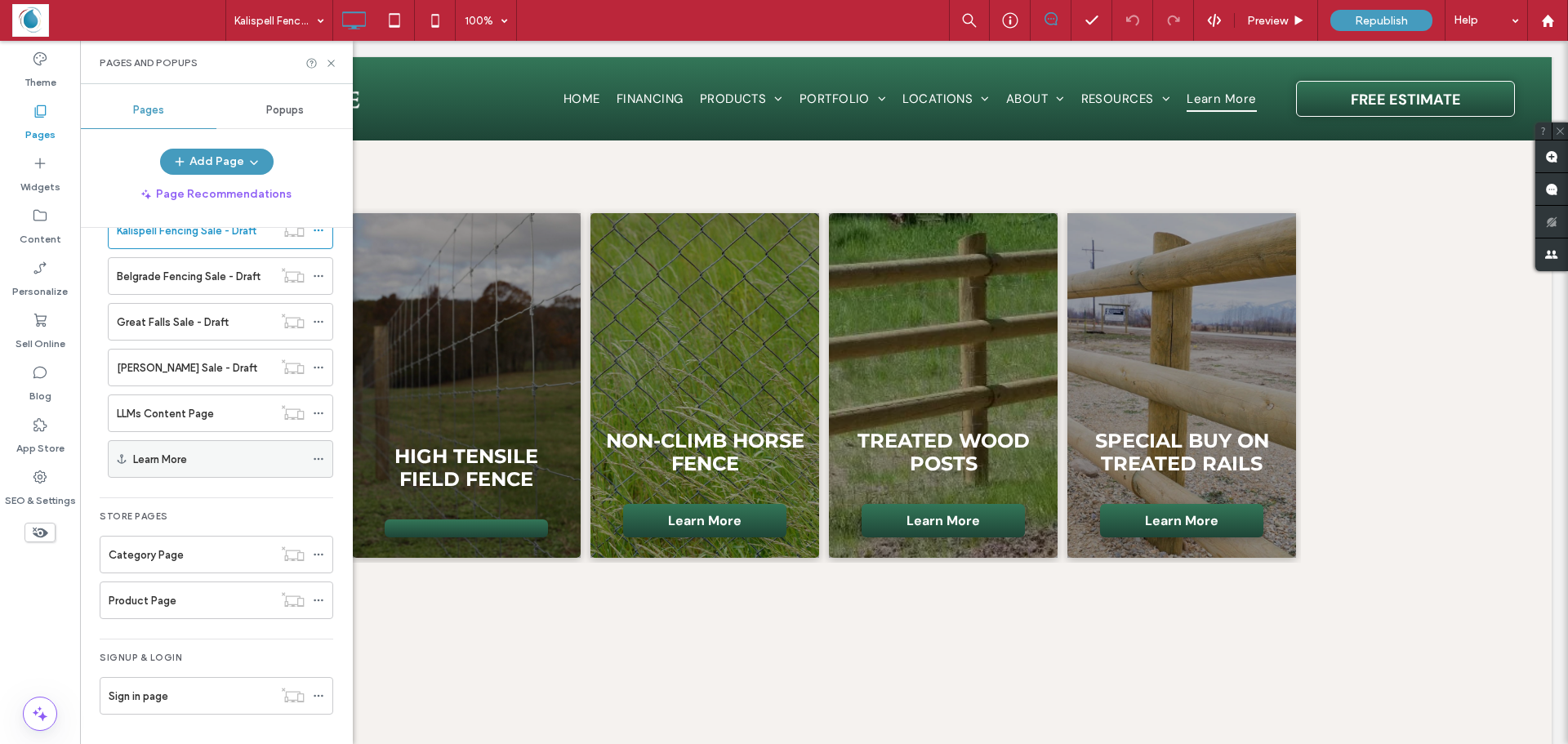
scroll to position [1341, 0]
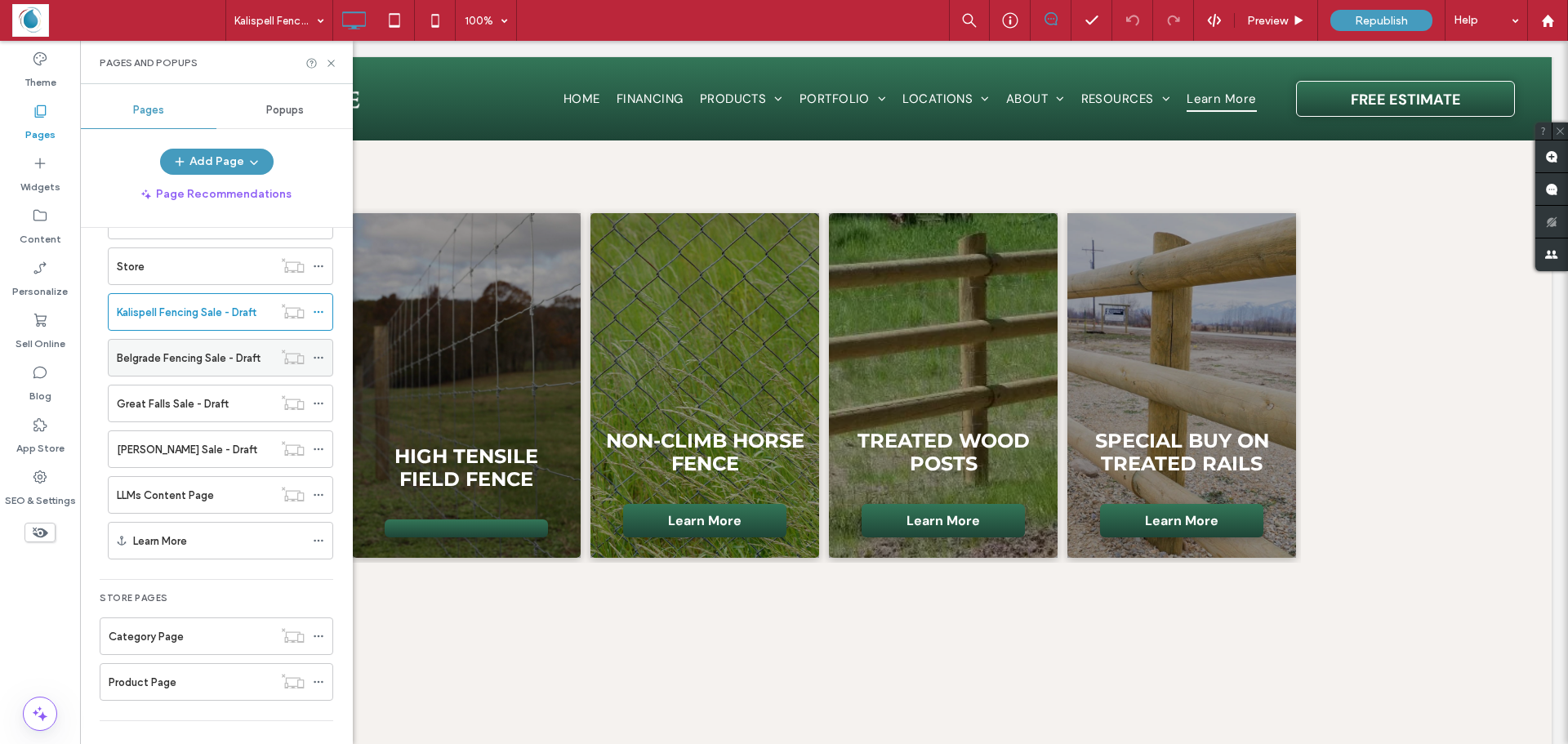
click at [158, 360] on label "Belgrade Fencing Sale - Draft" at bounding box center [188, 358] width 144 height 29
click at [334, 59] on icon at bounding box center [331, 64] width 13 height 13
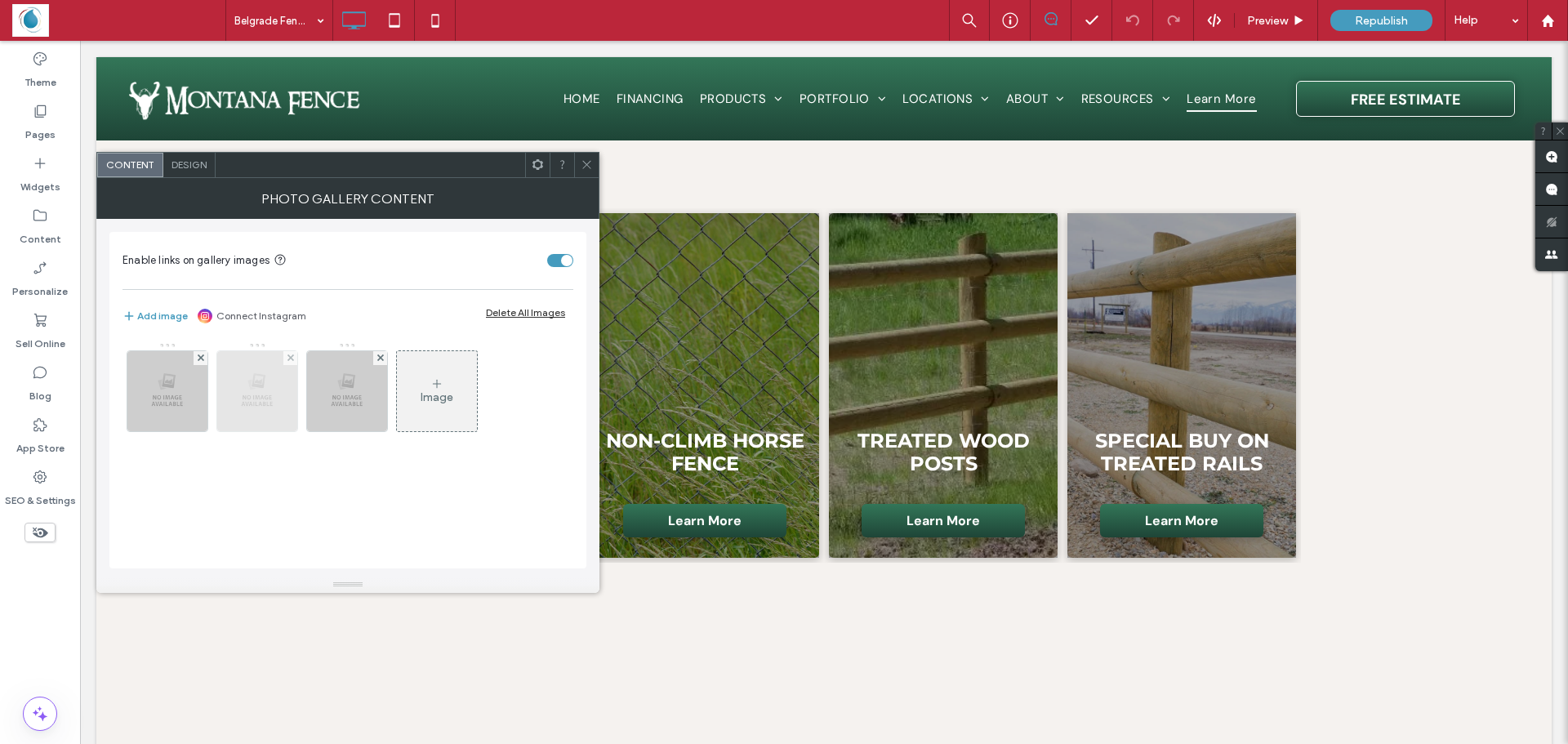
click at [279, 398] on img at bounding box center [257, 390] width 80 height 80
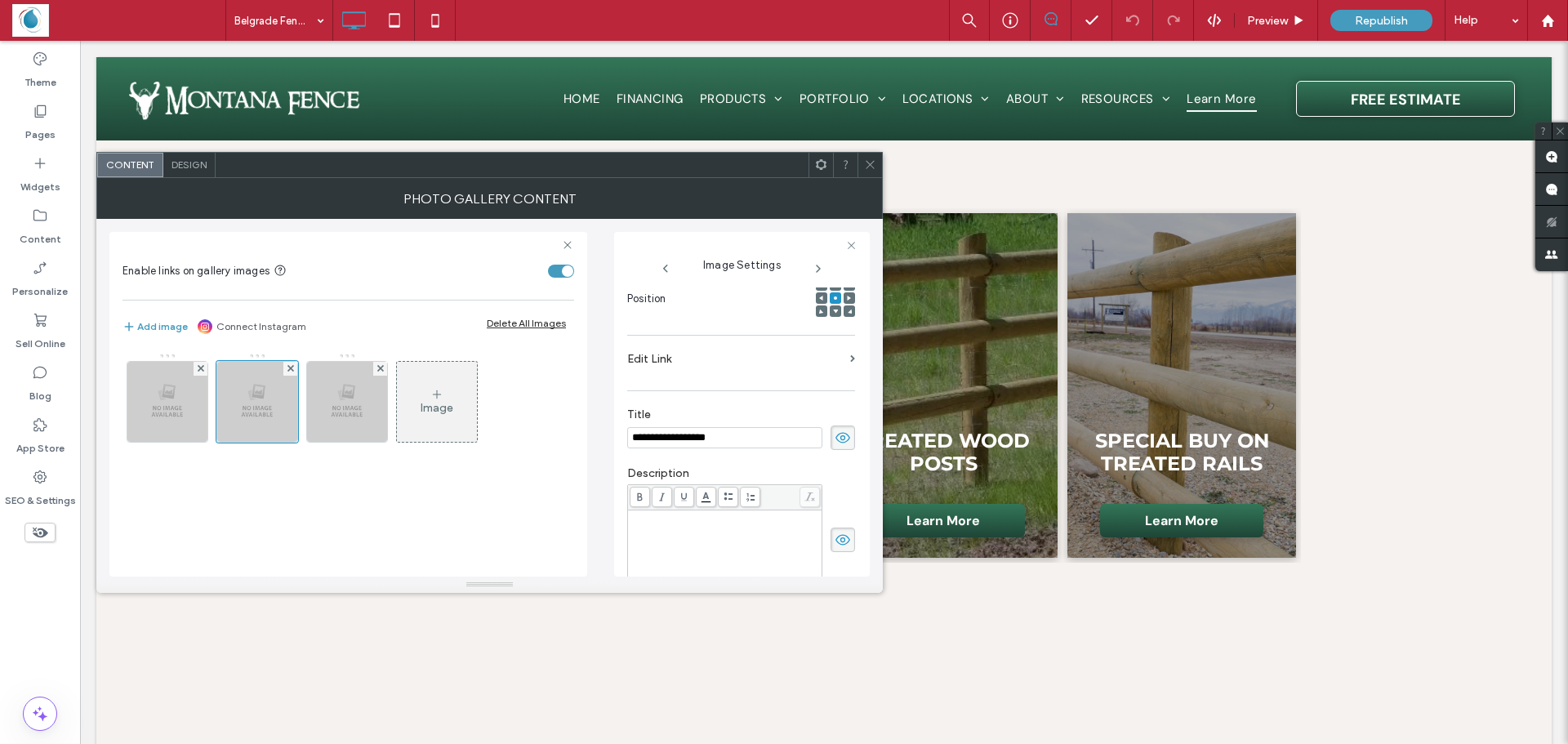
click at [443, 407] on div "Image" at bounding box center [437, 407] width 32 height 13
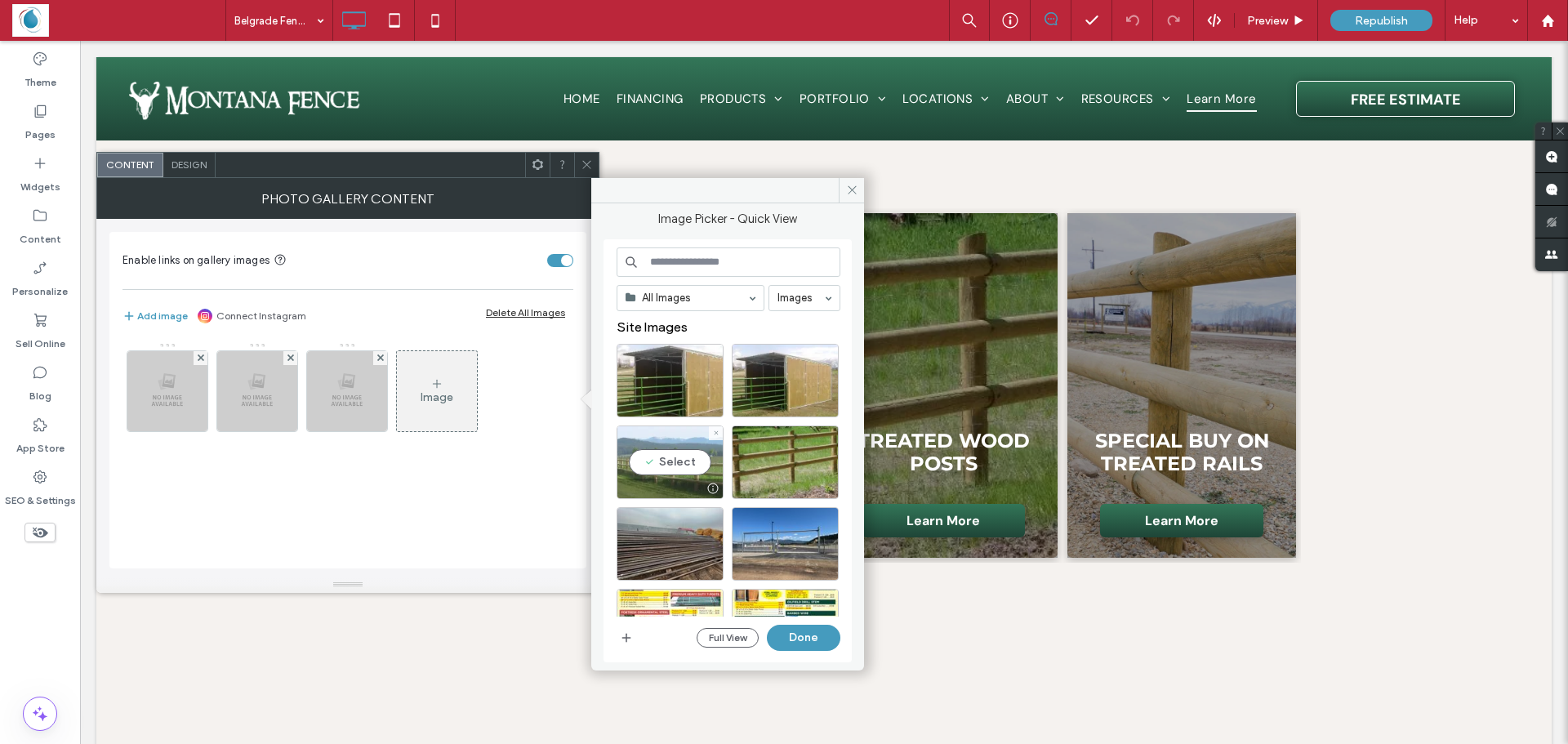
click at [677, 462] on div "Select" at bounding box center [670, 462] width 107 height 74
click at [797, 452] on div "Select" at bounding box center [784, 462] width 107 height 74
click at [806, 642] on button "Done" at bounding box center [804, 637] width 74 height 26
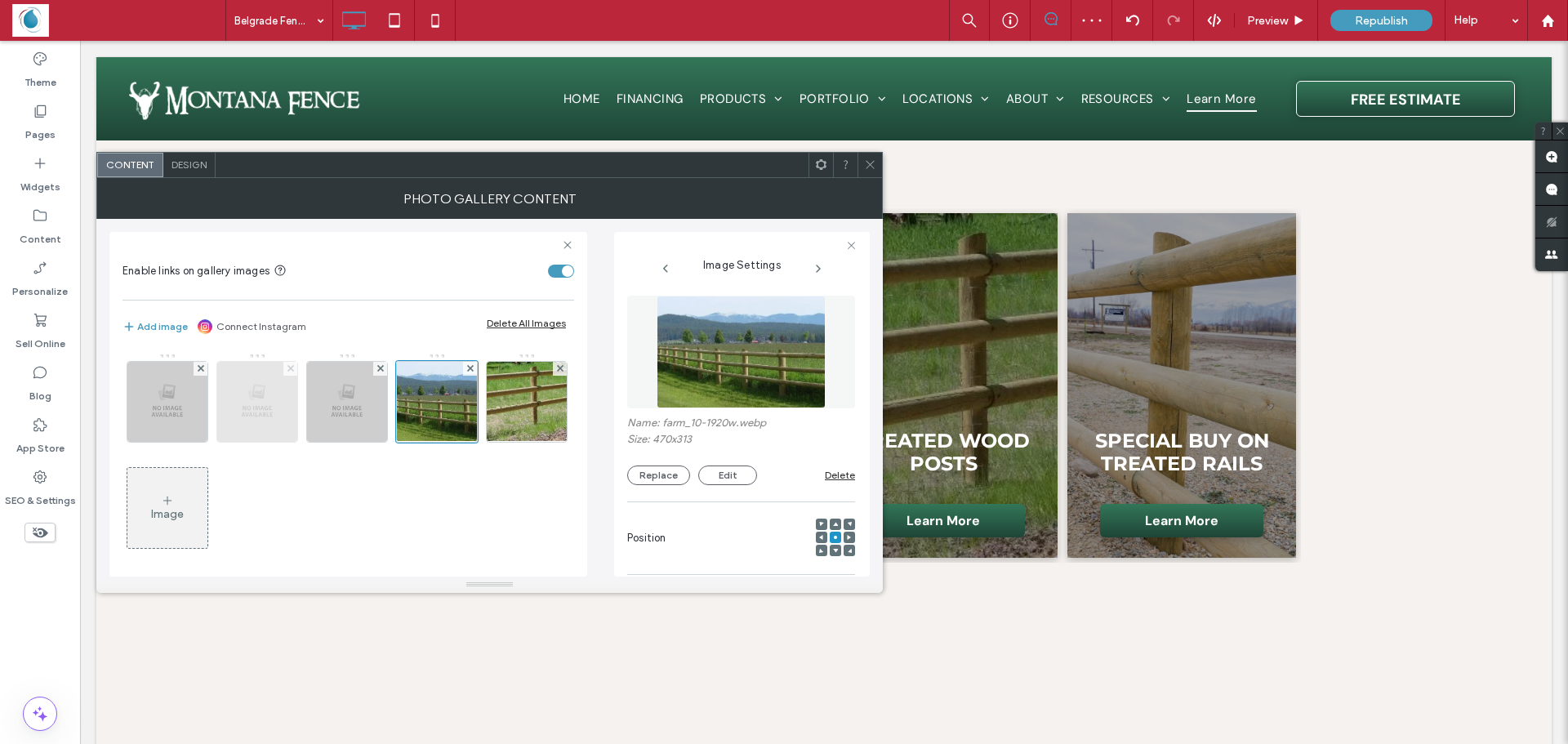
click at [293, 372] on span at bounding box center [290, 368] width 6 height 13
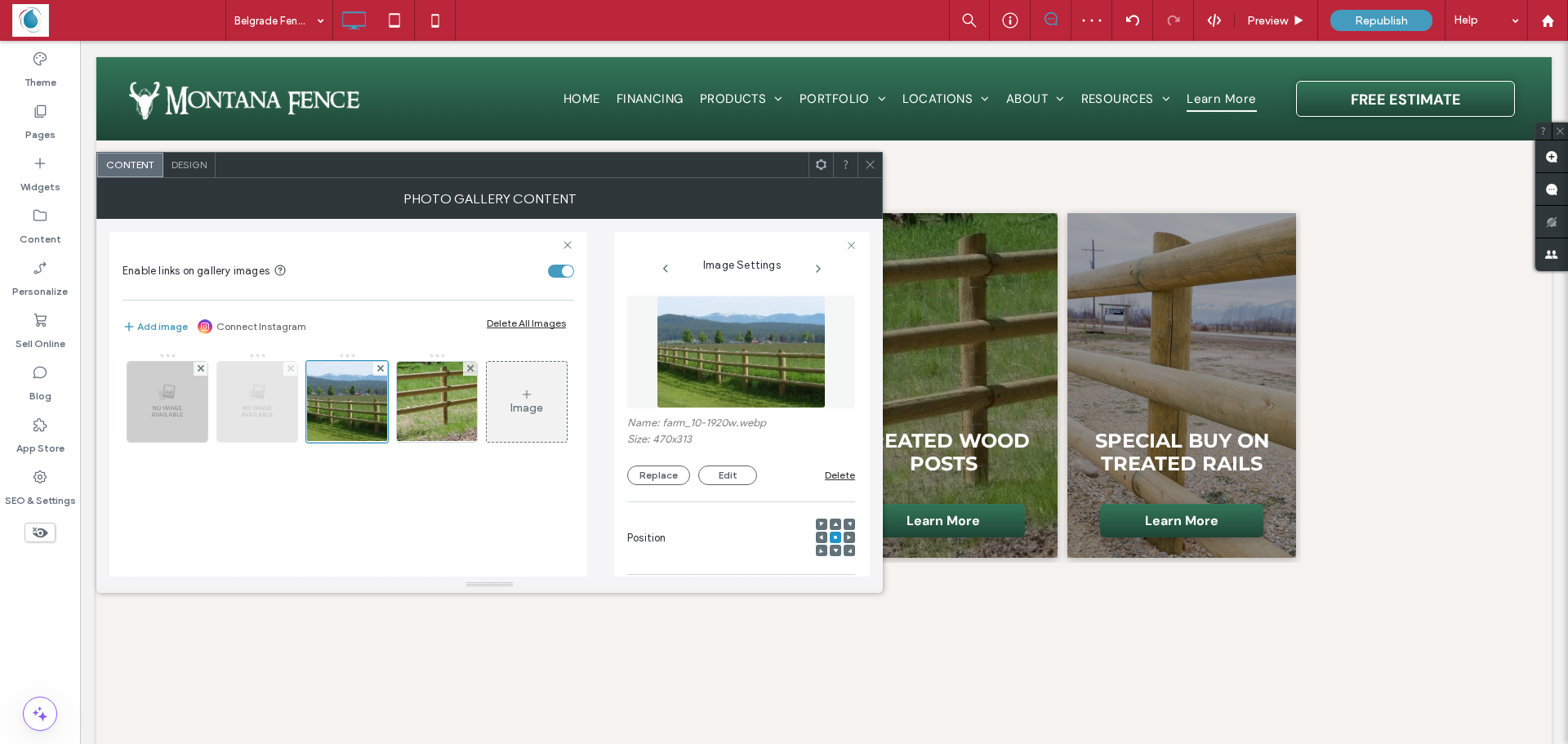
click at [293, 372] on span at bounding box center [290, 368] width 6 height 13
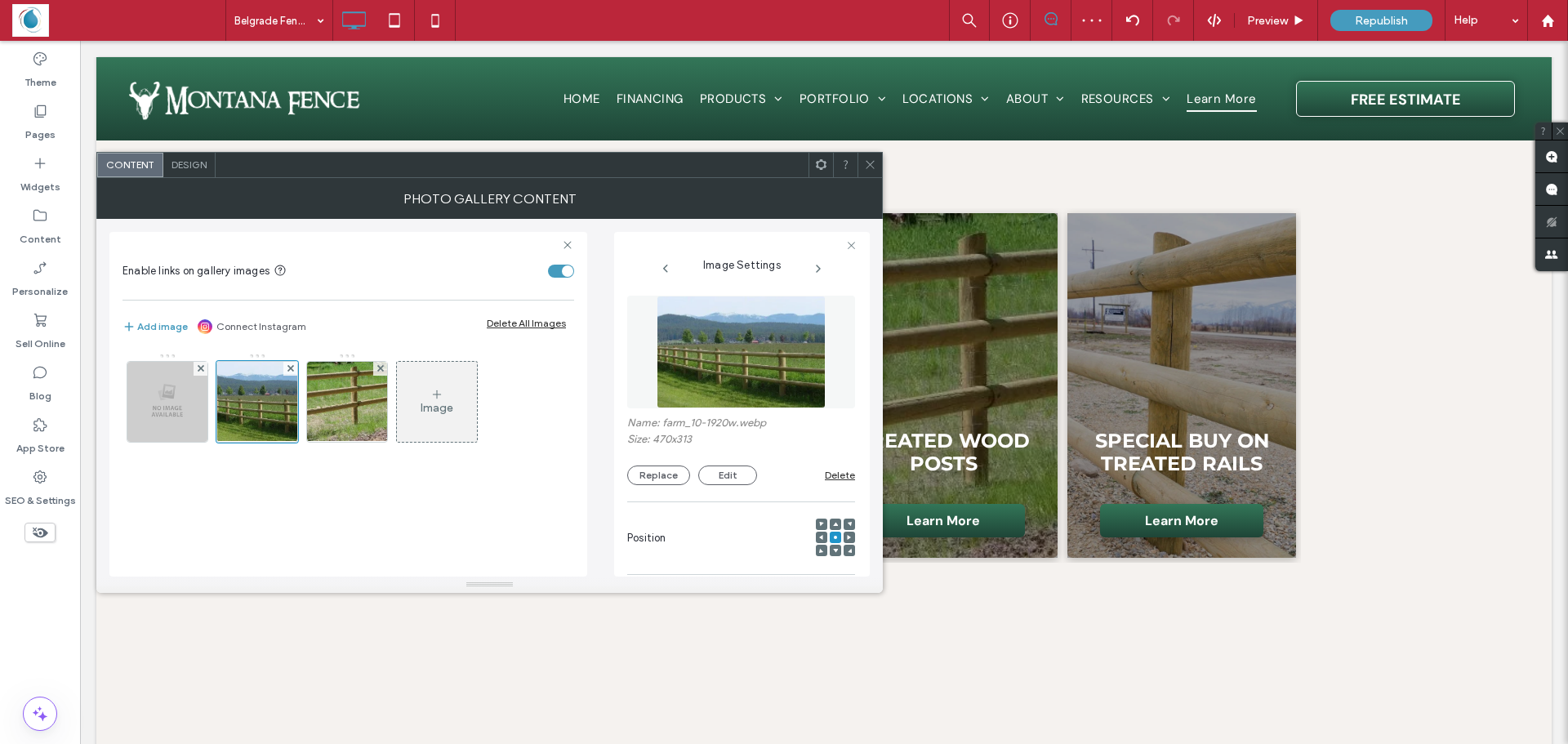
drag, startPoint x: 875, startPoint y: 168, endPoint x: 588, endPoint y: 232, distance: 294.0
click at [874, 170] on icon at bounding box center [871, 165] width 13 height 13
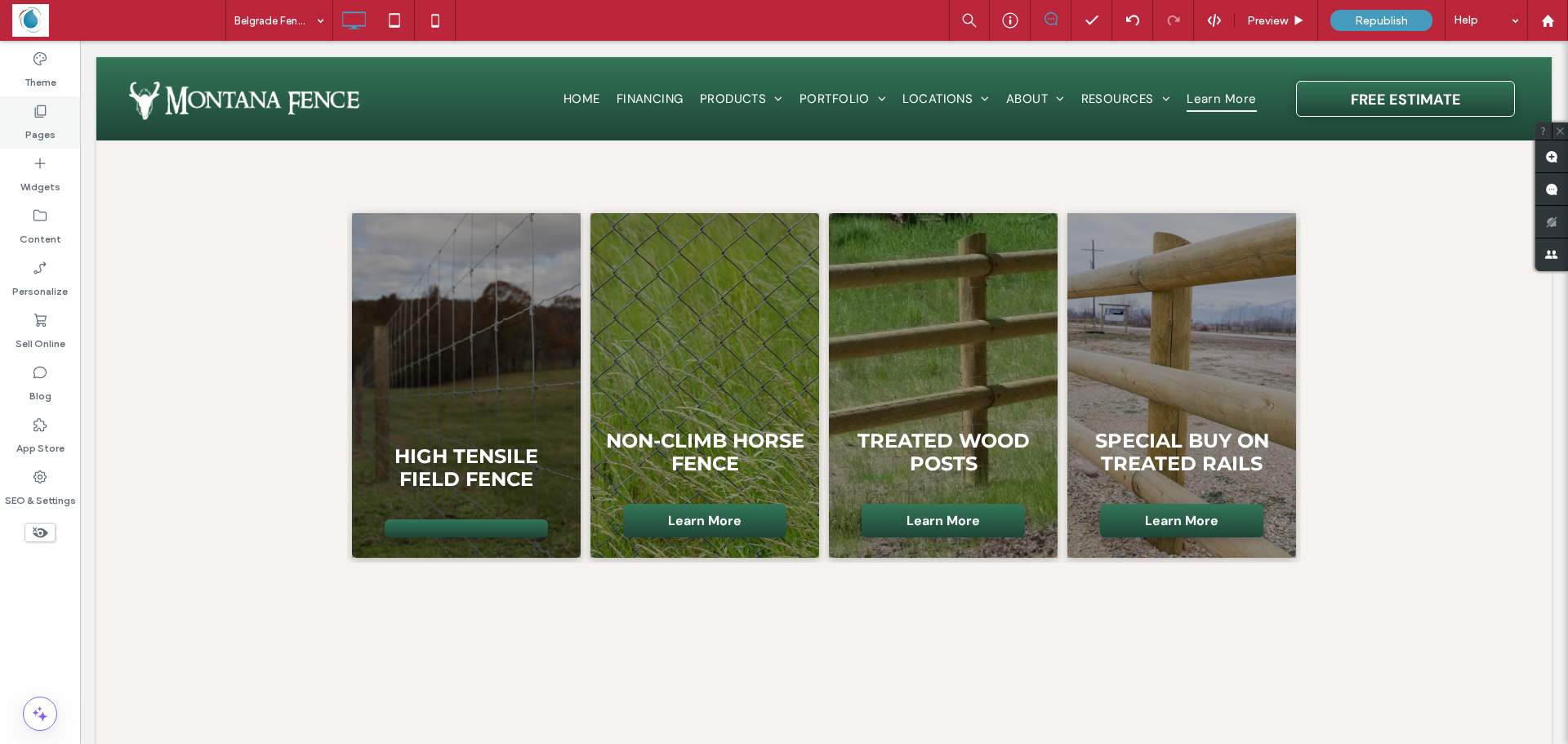
click at [48, 127] on label "Pages" at bounding box center [40, 130] width 31 height 22
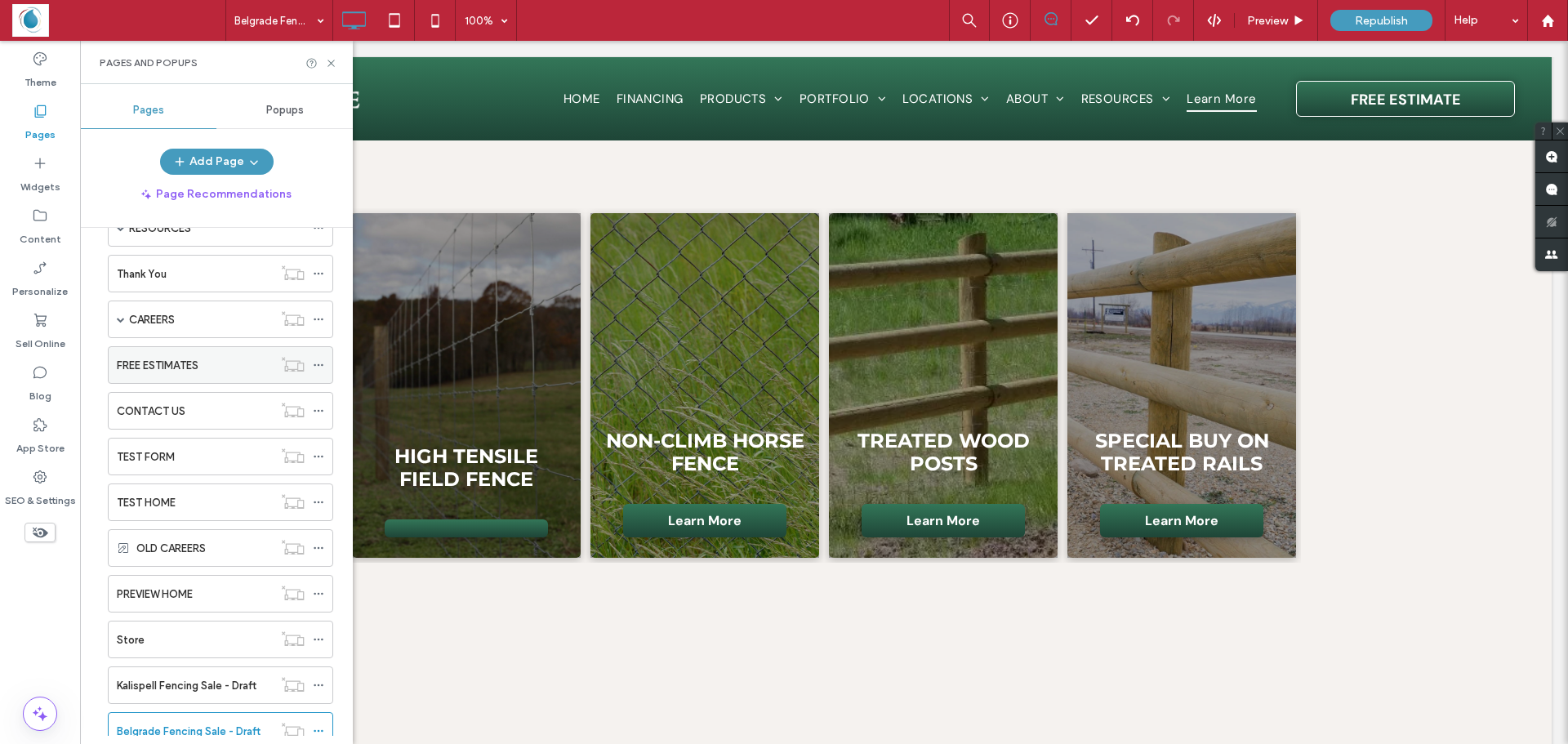
scroll to position [980, 0]
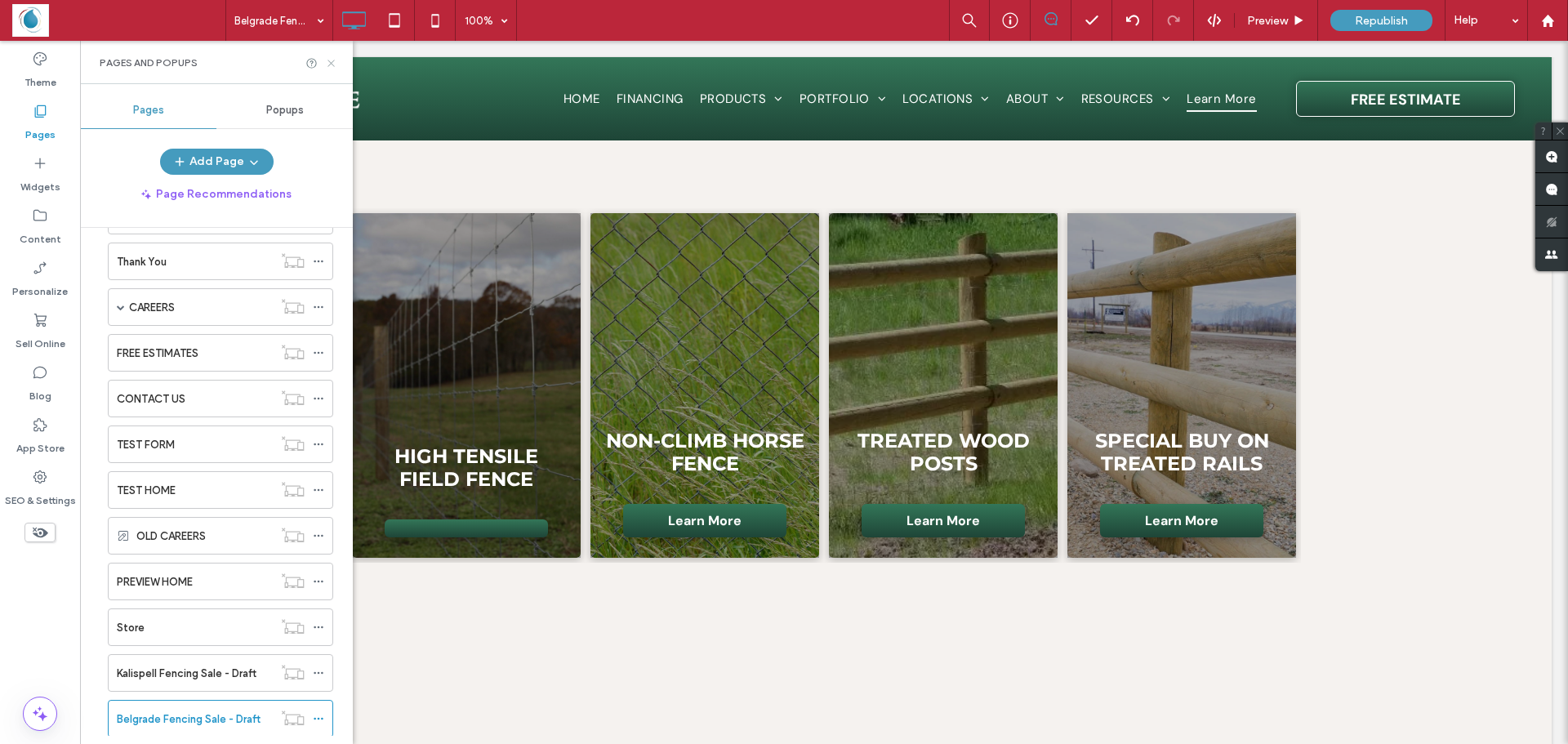
click at [330, 57] on icon at bounding box center [331, 64] width 13 height 13
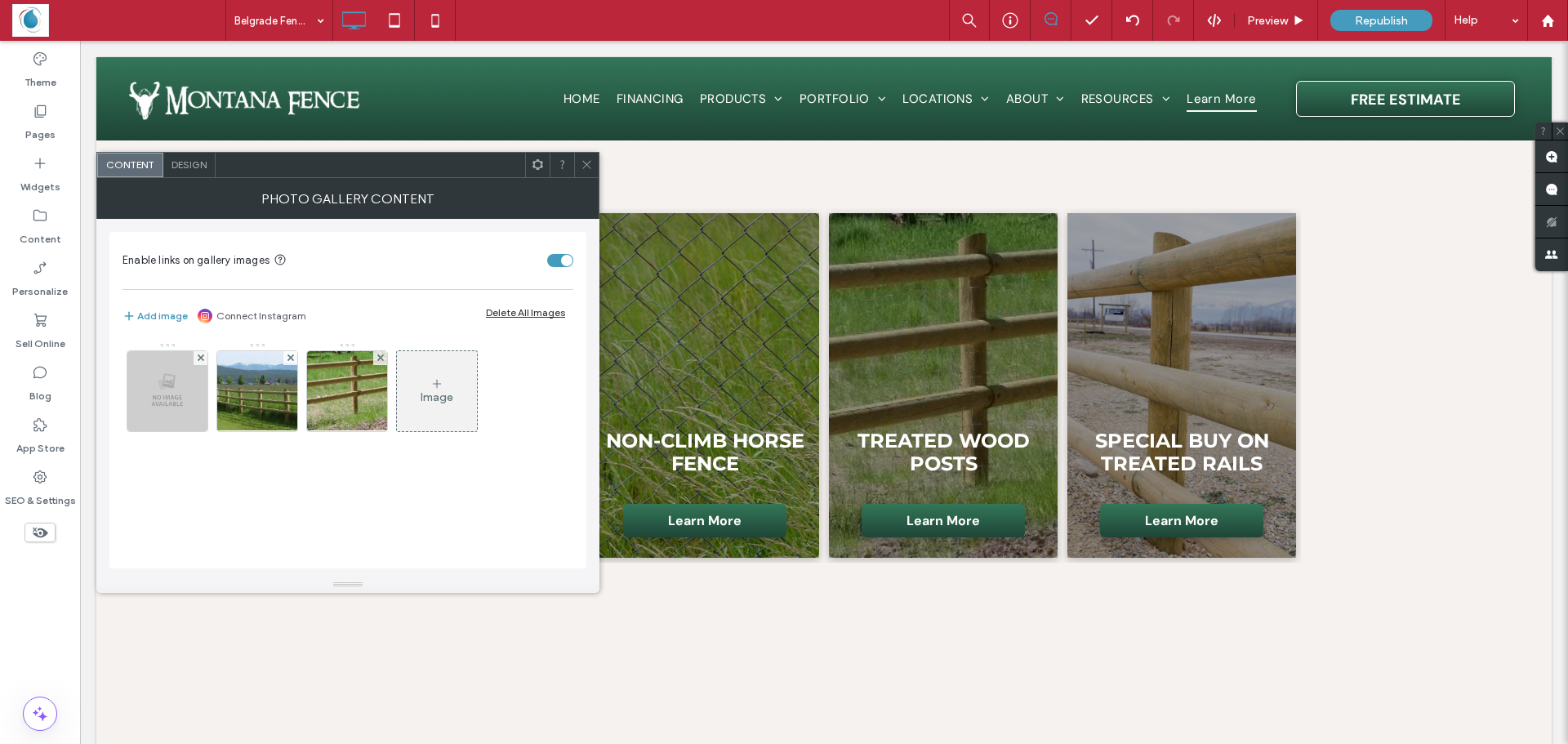
click at [584, 173] on span at bounding box center [587, 164] width 13 height 24
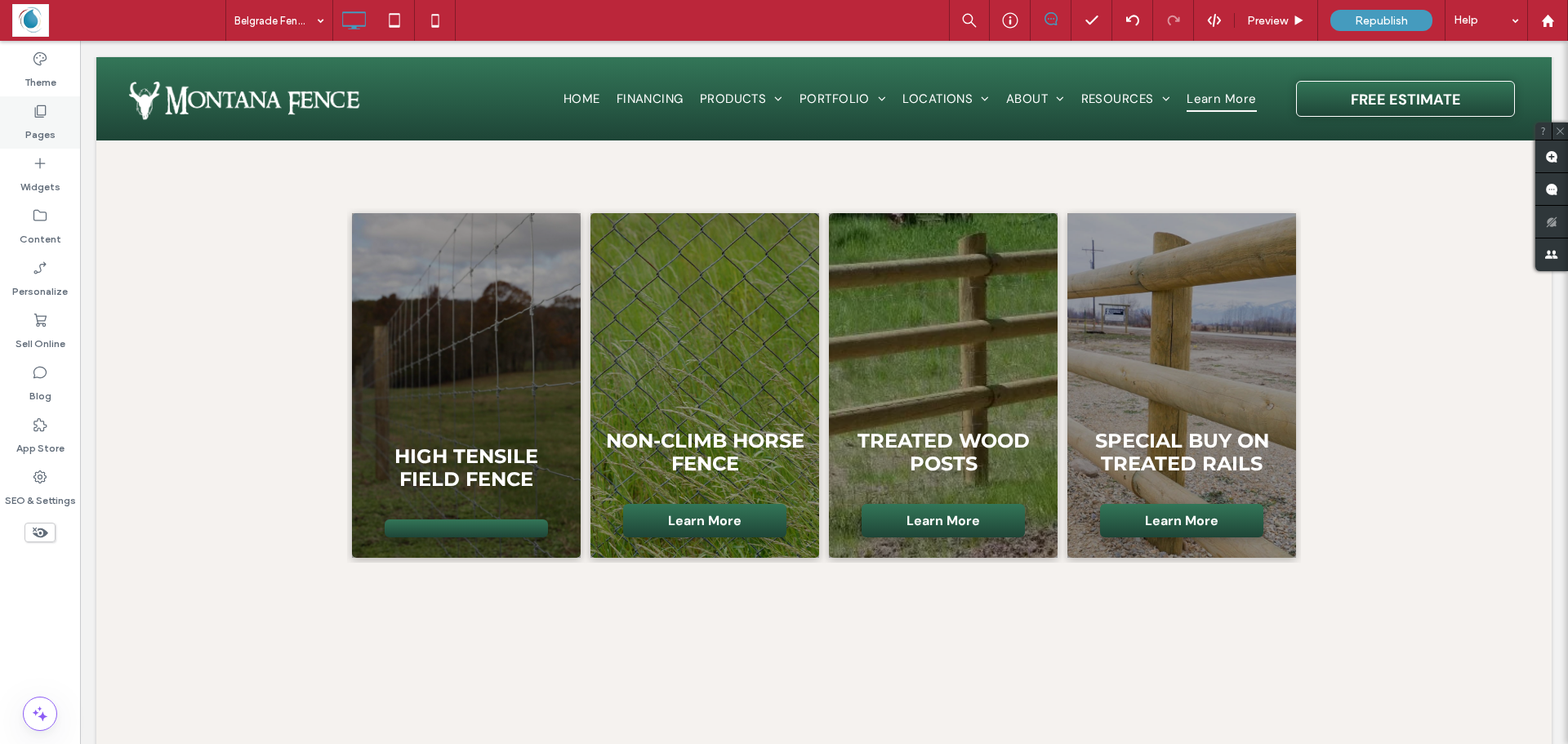
drag, startPoint x: 45, startPoint y: 130, endPoint x: 34, endPoint y: 129, distance: 11.0
click at [46, 129] on label "Pages" at bounding box center [40, 130] width 31 height 22
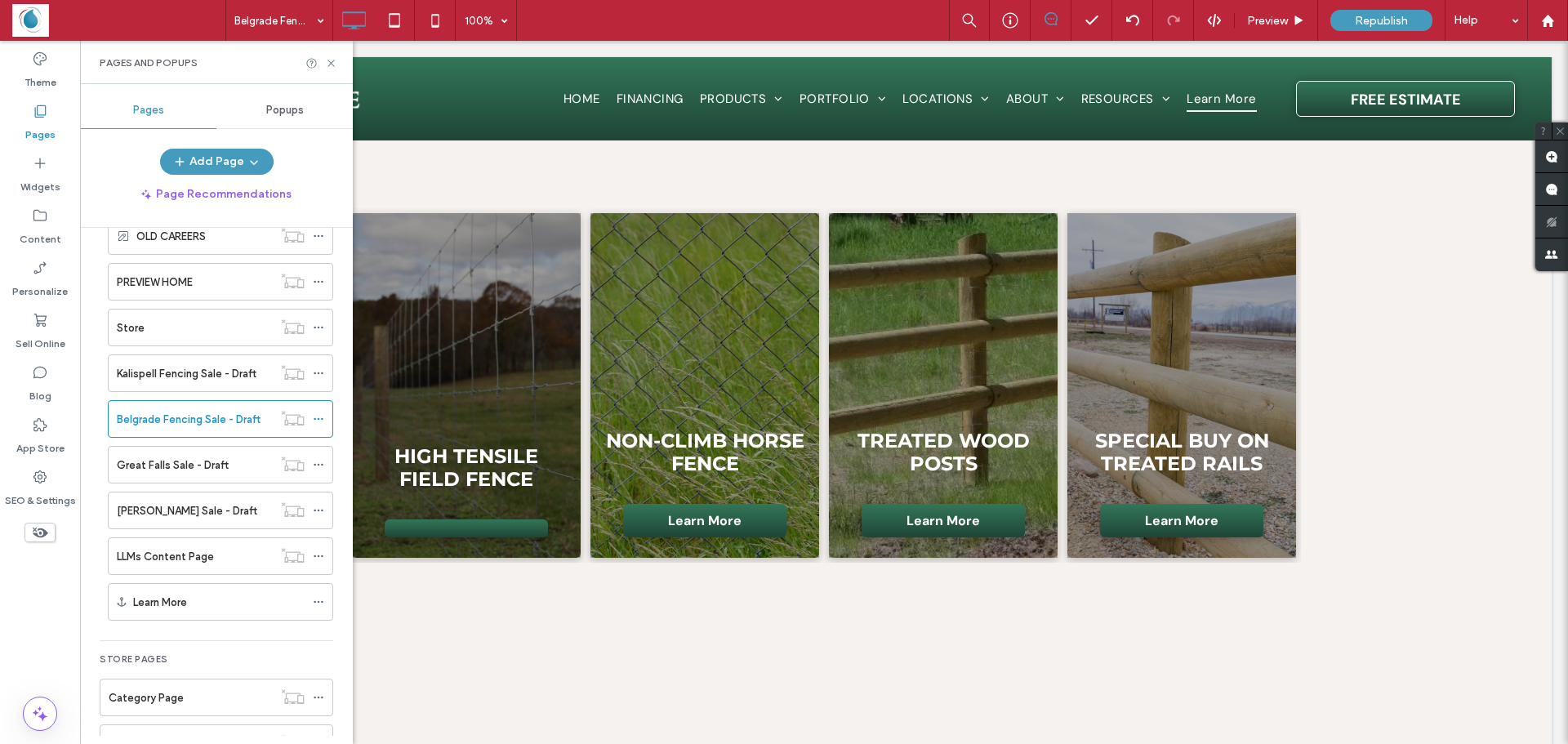
scroll to position [1259, 0]
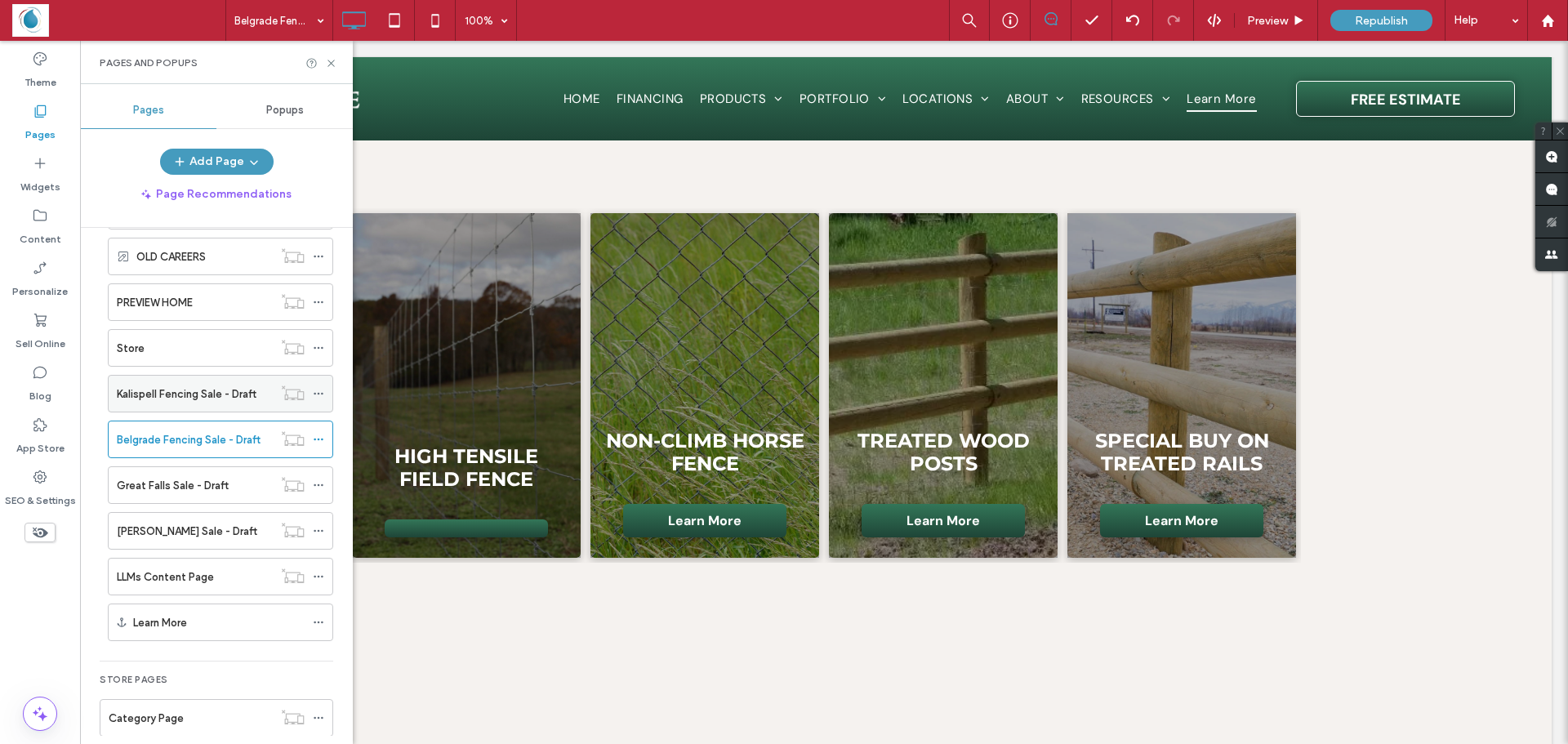
click at [211, 382] on div "Kalispell Fencing Sale - Draft" at bounding box center [195, 394] width 156 height 36
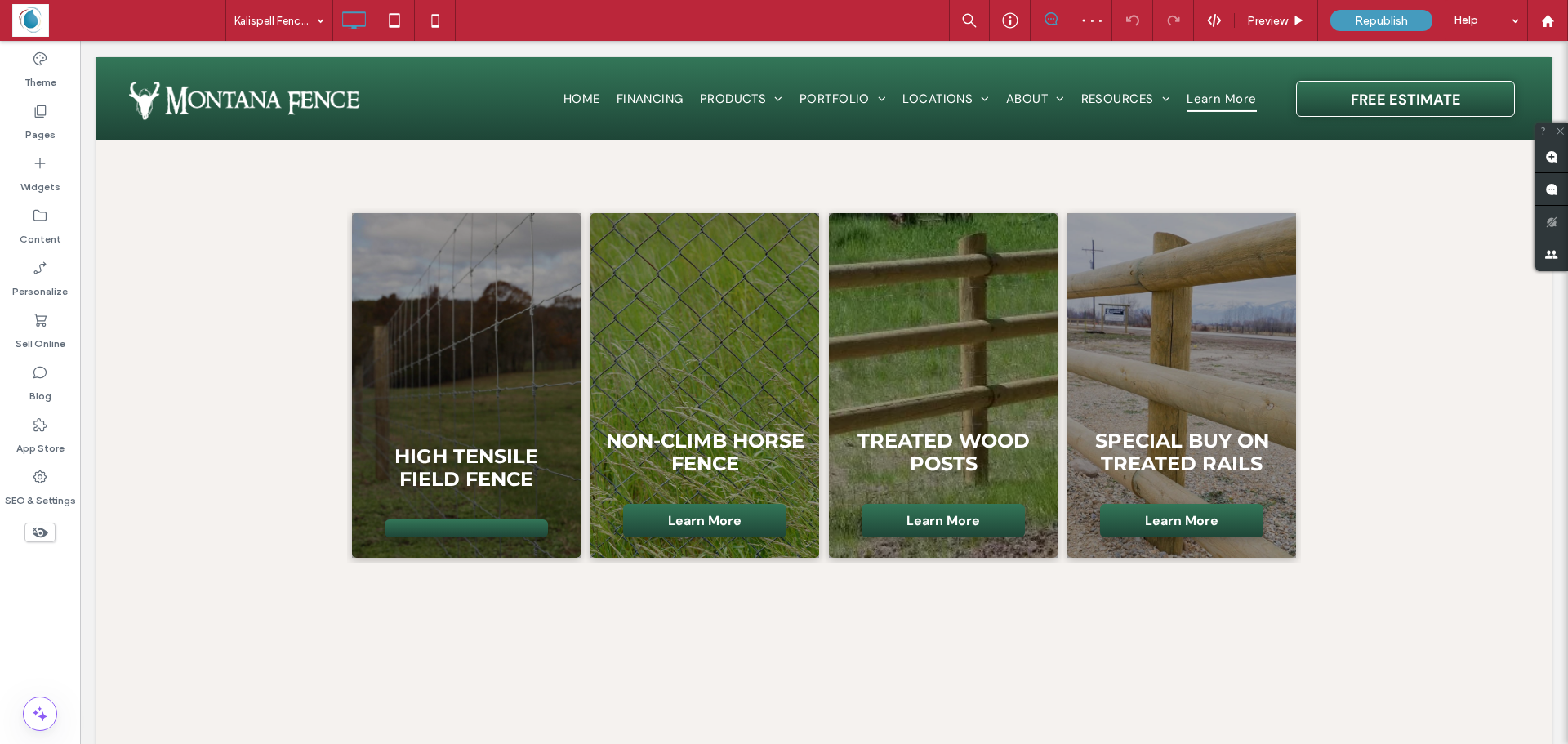
type input "**********"
type input "**"
click at [41, 121] on label "Pages" at bounding box center [40, 130] width 31 height 22
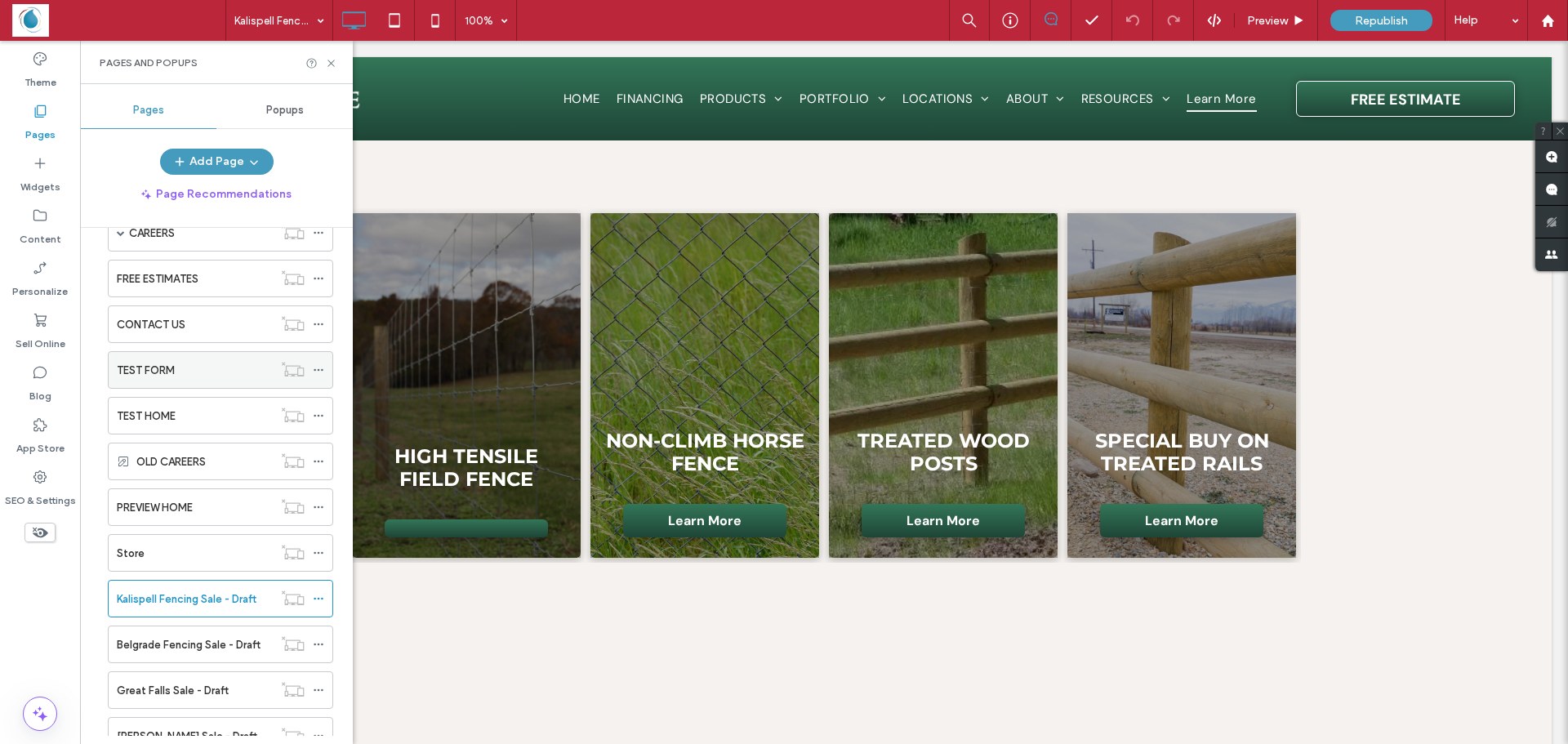
scroll to position [1062, 0]
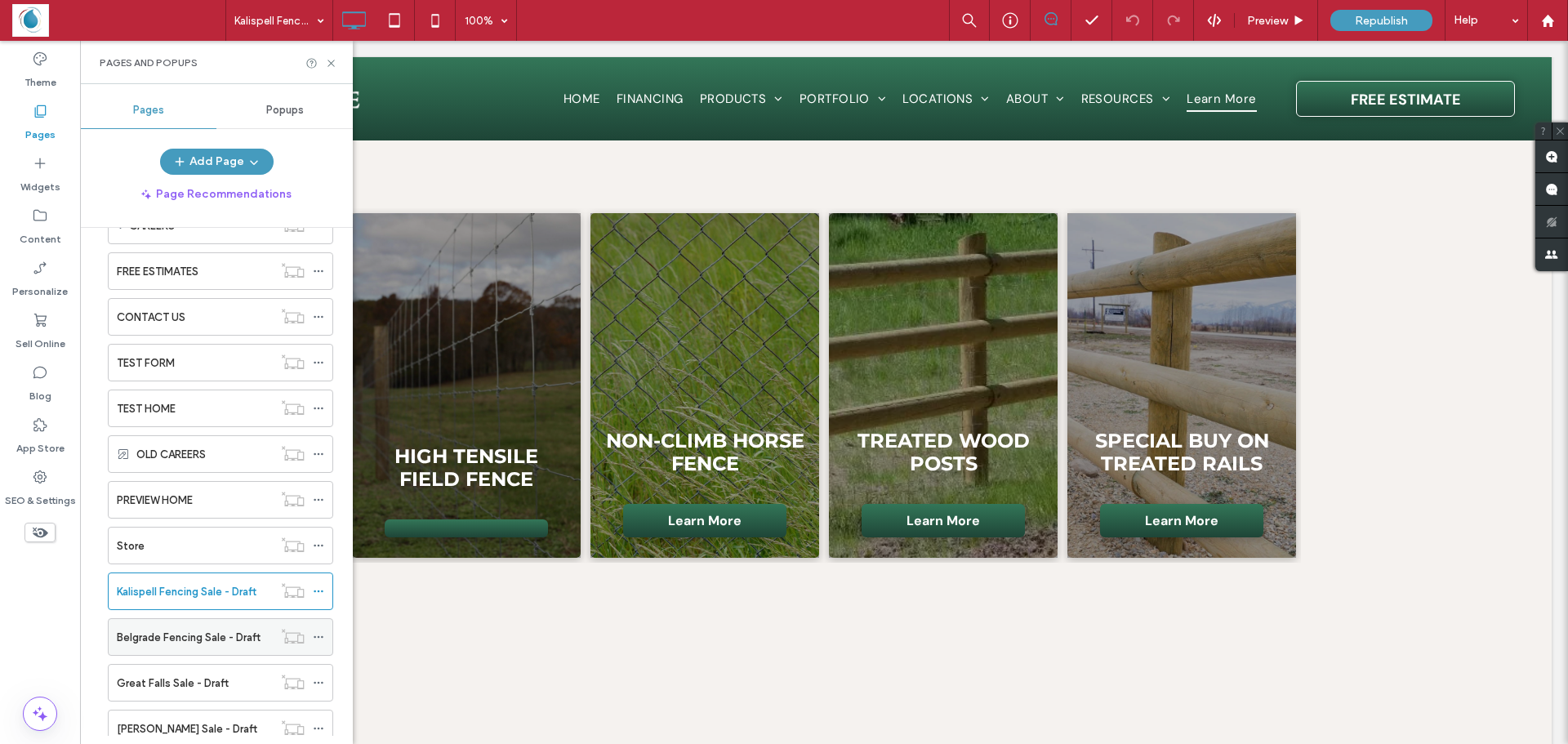
click at [150, 637] on label "Belgrade Fencing Sale - Draft" at bounding box center [188, 637] width 144 height 29
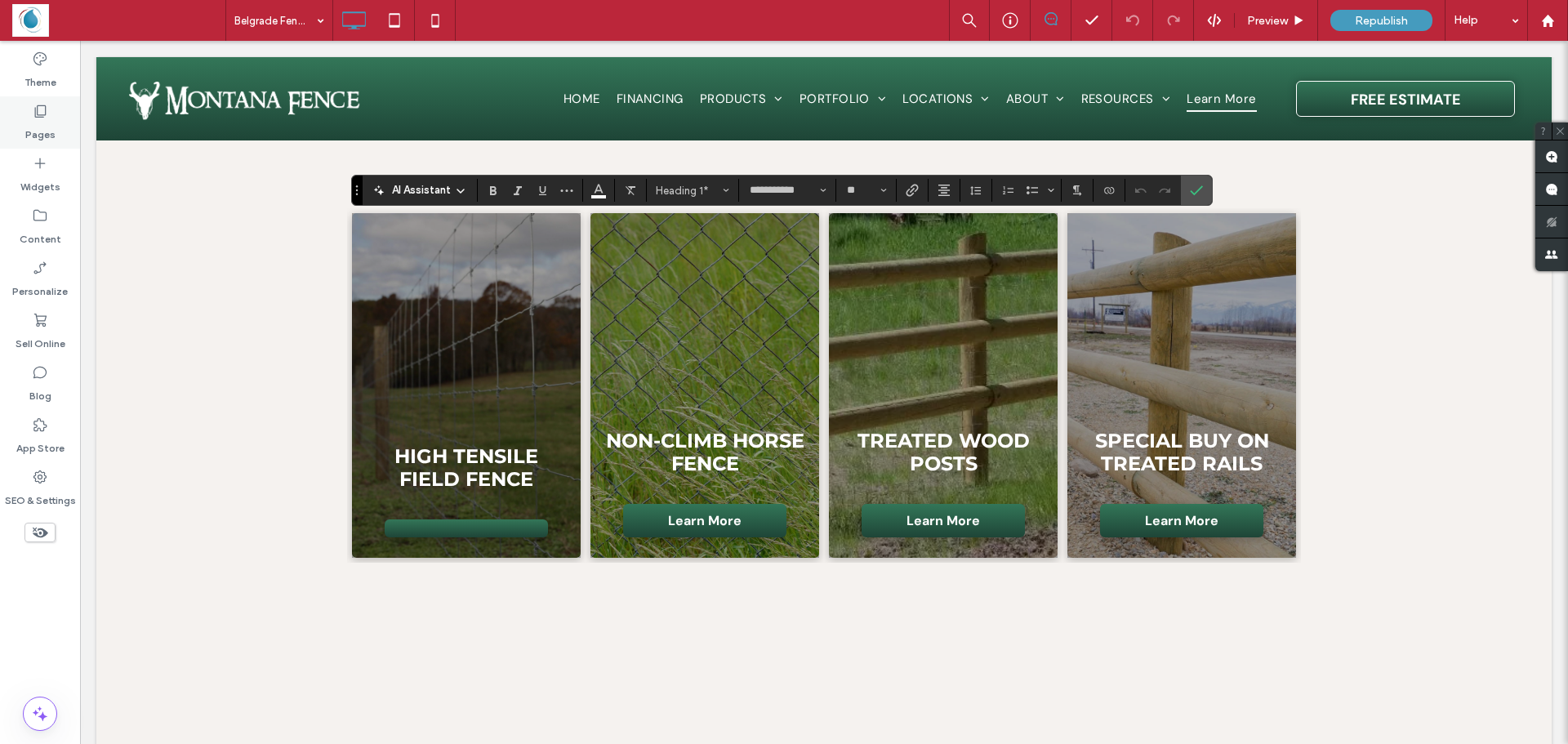
click at [39, 111] on icon at bounding box center [39, 111] width 16 height 16
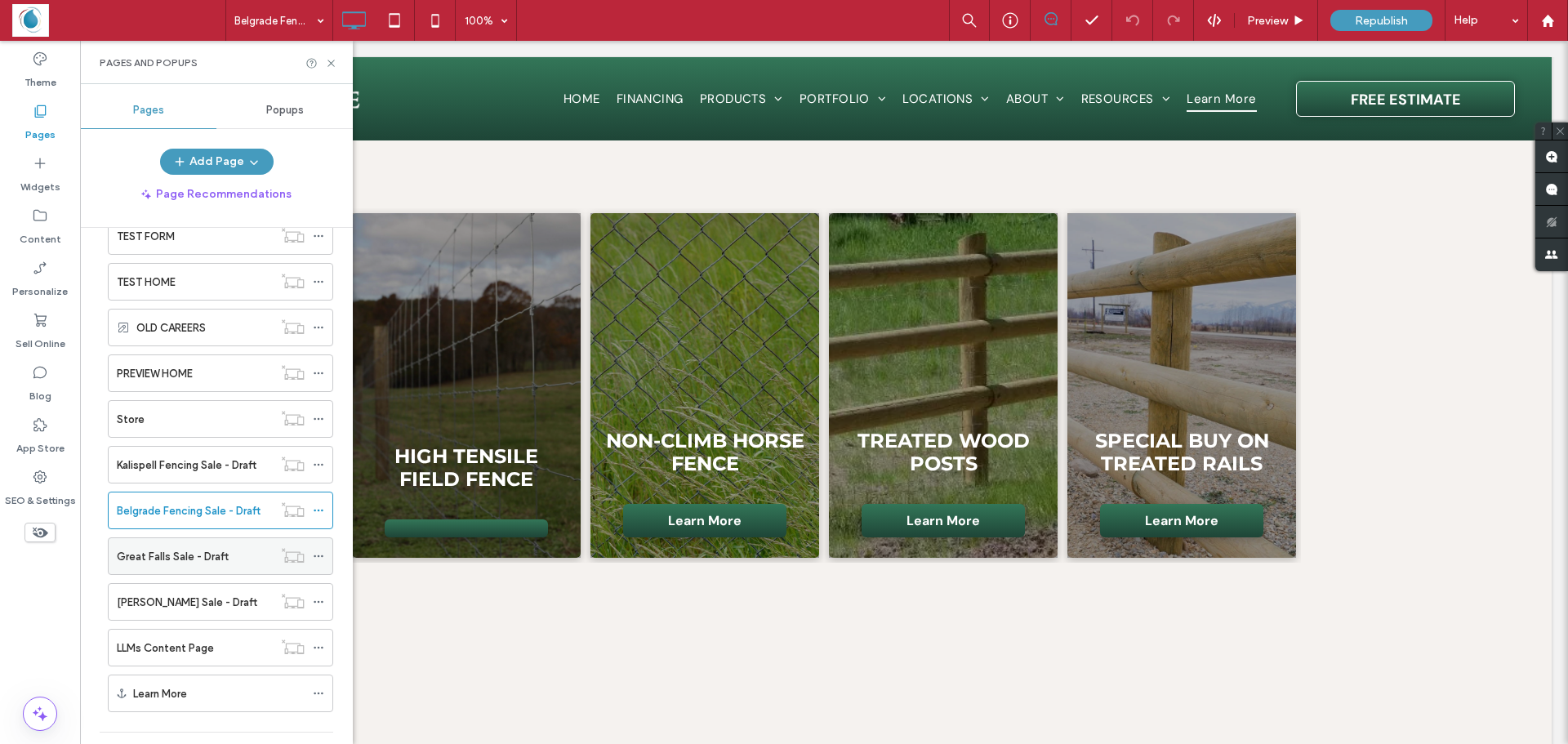
scroll to position [1307, 0]
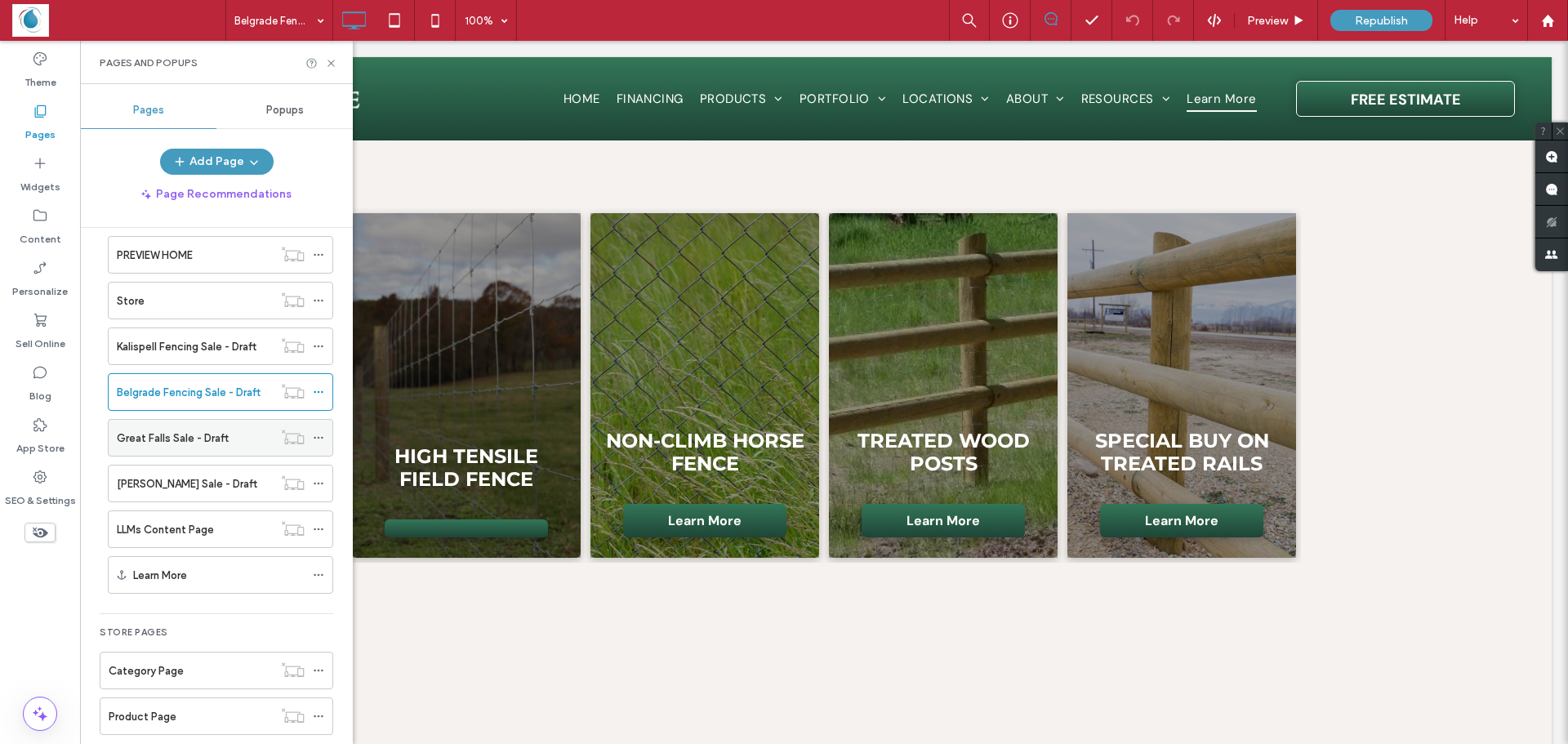
click at [169, 439] on label "Great Falls Sale - Draft" at bounding box center [172, 438] width 112 height 29
click at [150, 484] on label "Billings Sale - Draft" at bounding box center [187, 484] width 141 height 29
click at [148, 532] on label "LLMs Content Page" at bounding box center [165, 530] width 97 height 29
click at [322, 575] on use at bounding box center [318, 575] width 9 height 3
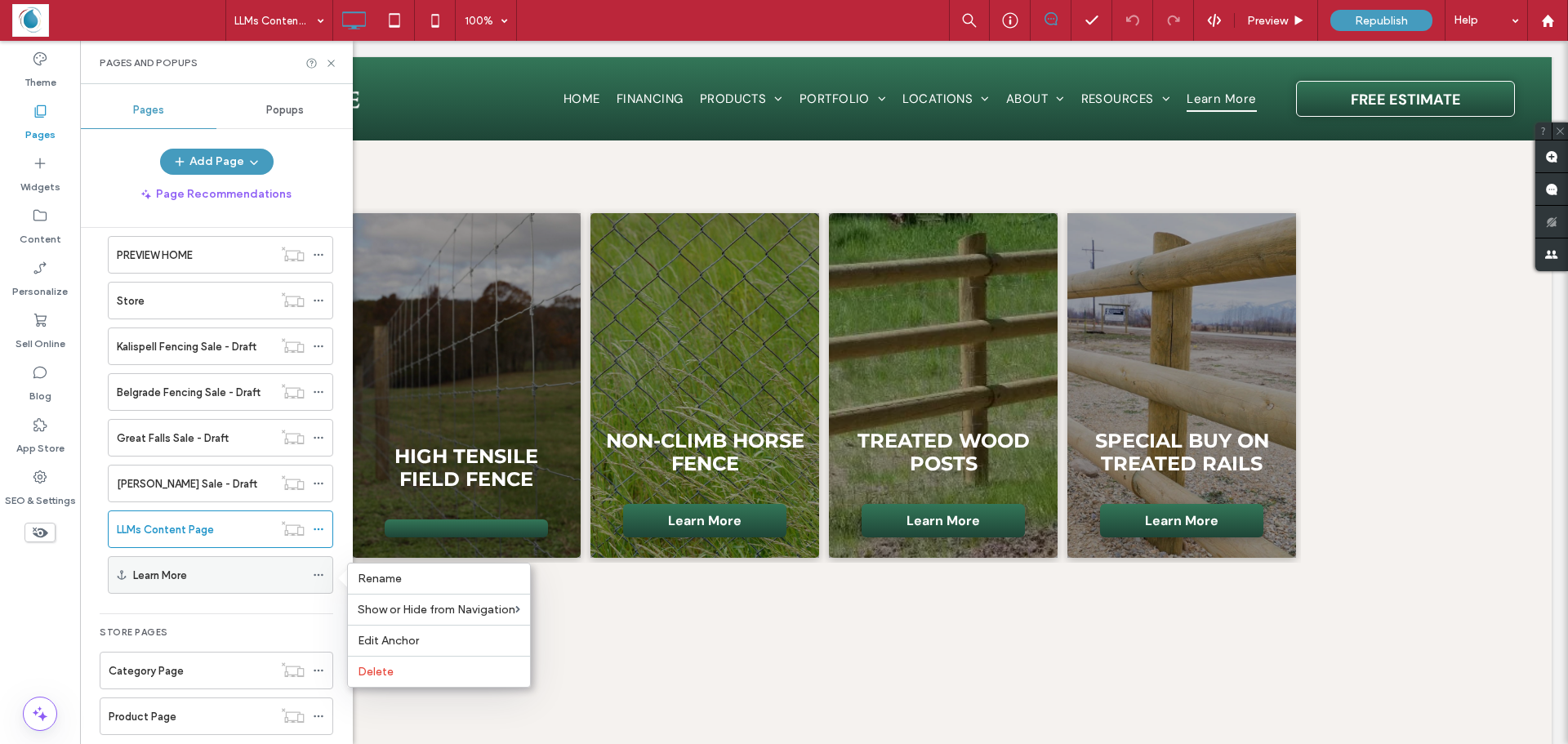
click at [320, 576] on icon at bounding box center [319, 574] width 12 height 12
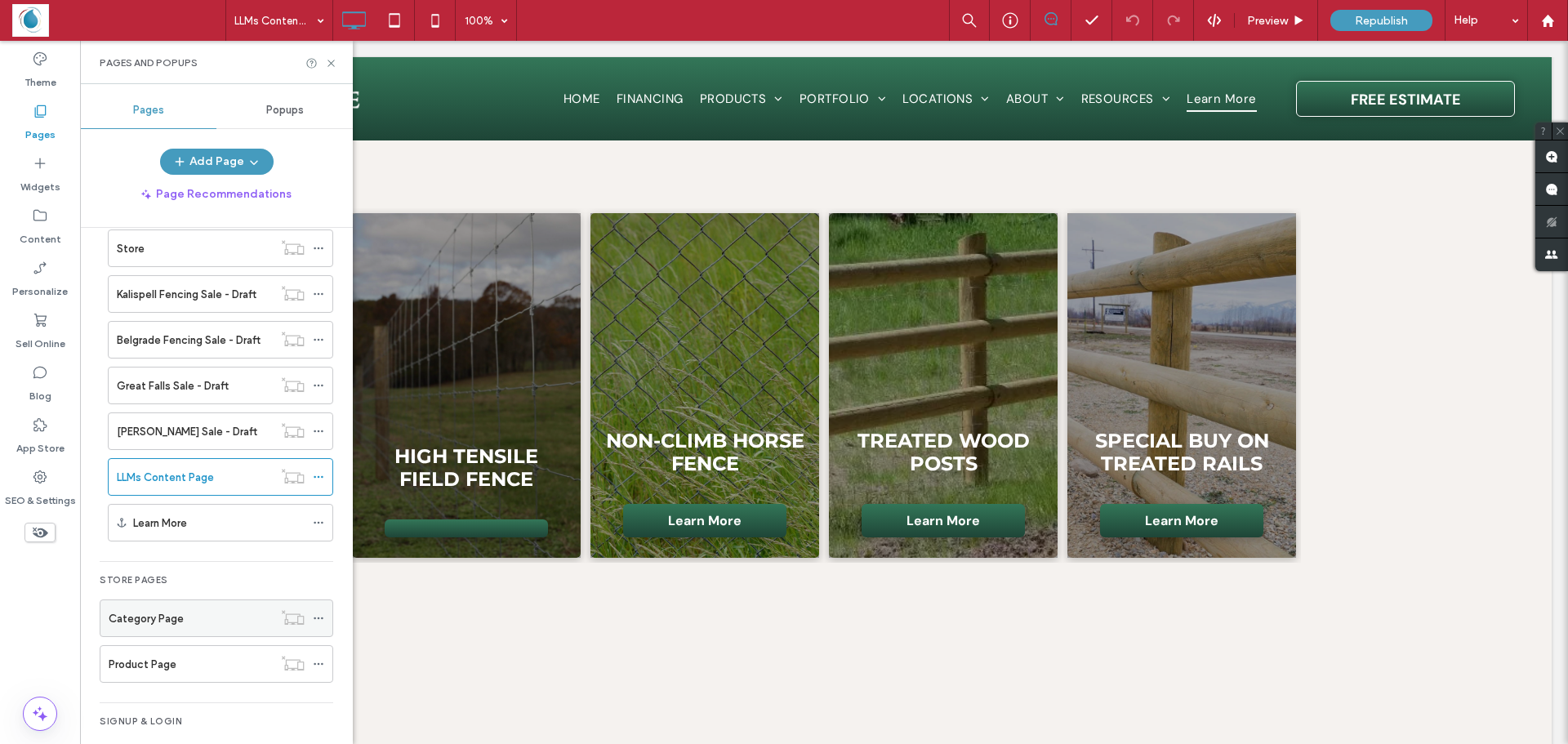
scroll to position [1422, 0]
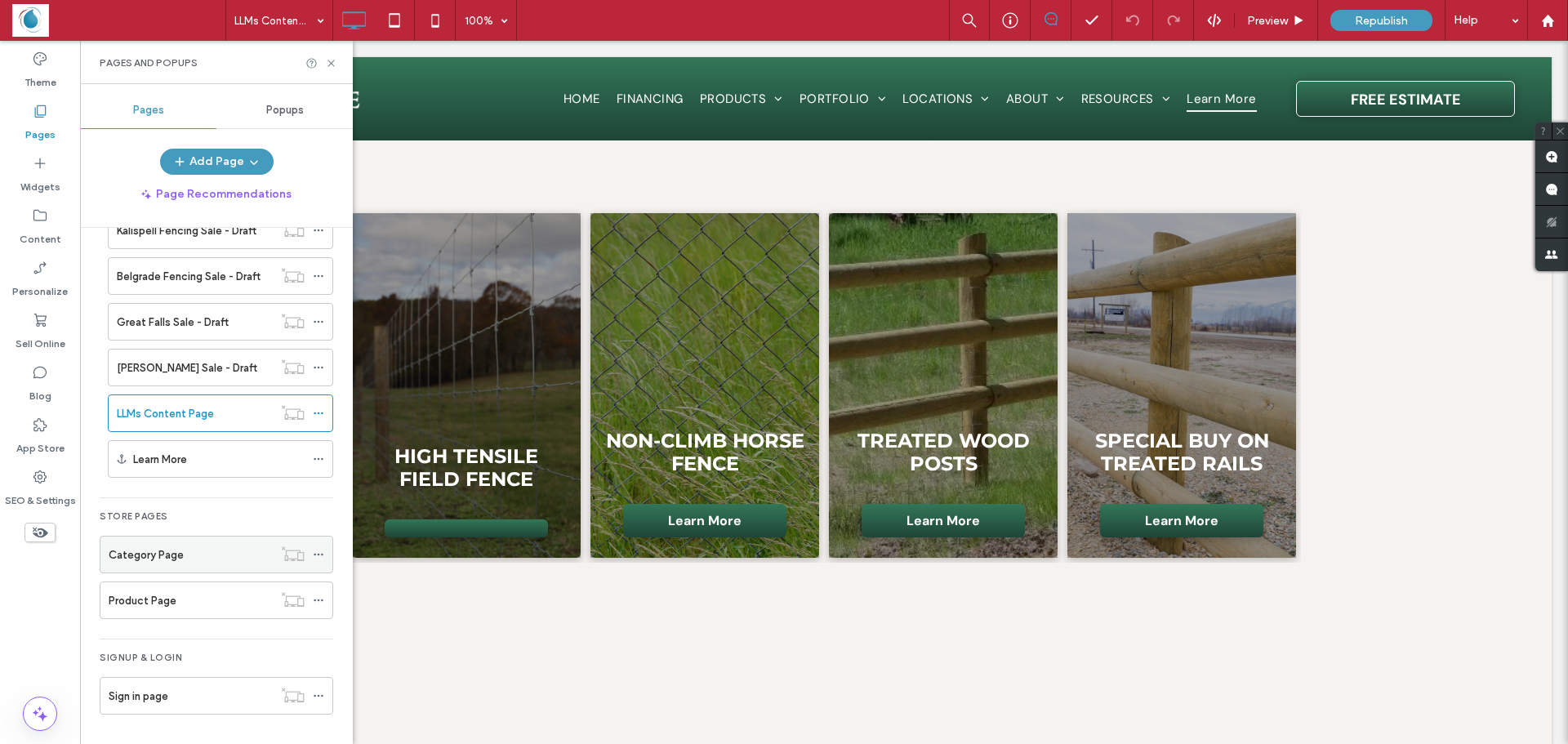
click at [189, 559] on div "Category Page" at bounding box center [190, 555] width 164 height 17
click at [155, 608] on div at bounding box center [784, 372] width 1568 height 744
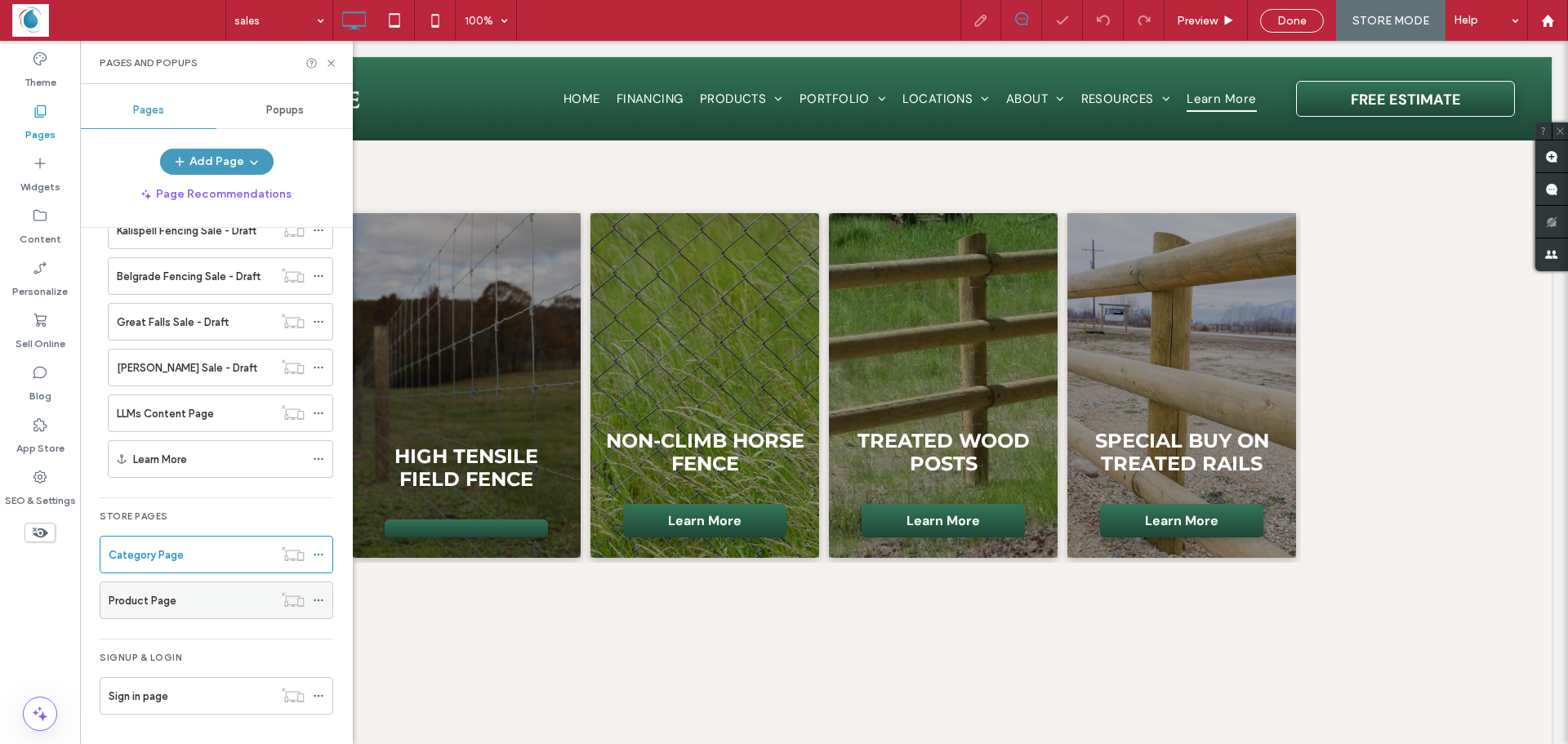
click at [159, 601] on label "Product Page" at bounding box center [143, 600] width 68 height 29
click at [1283, 31] on div "Done" at bounding box center [1292, 21] width 64 height 23
click at [1056, 22] on icon at bounding box center [1063, 21] width 16 height 16
click at [1195, 23] on span "Preview" at bounding box center [1197, 20] width 41 height 13
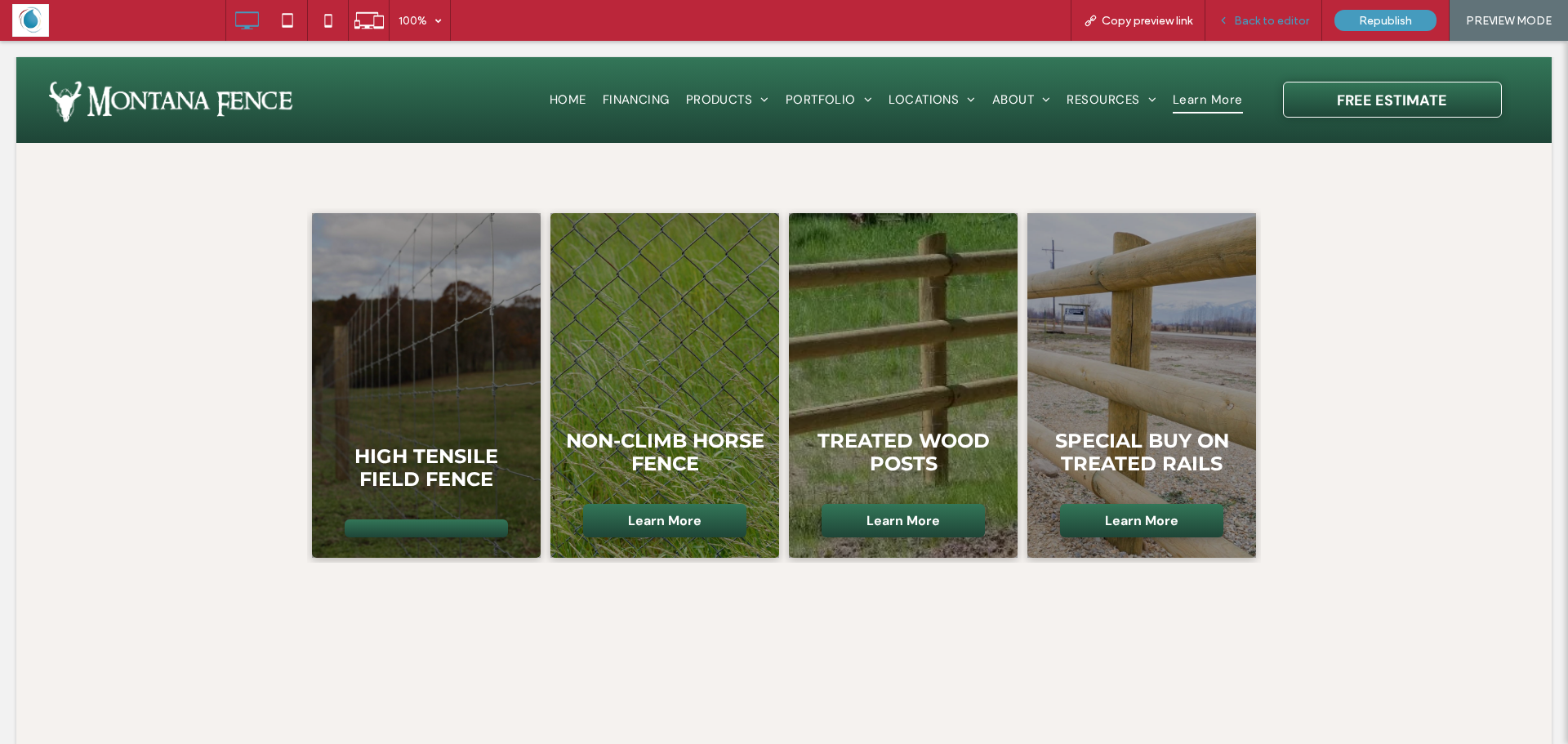
click at [1258, 22] on span "Back to editor" at bounding box center [1272, 20] width 75 height 13
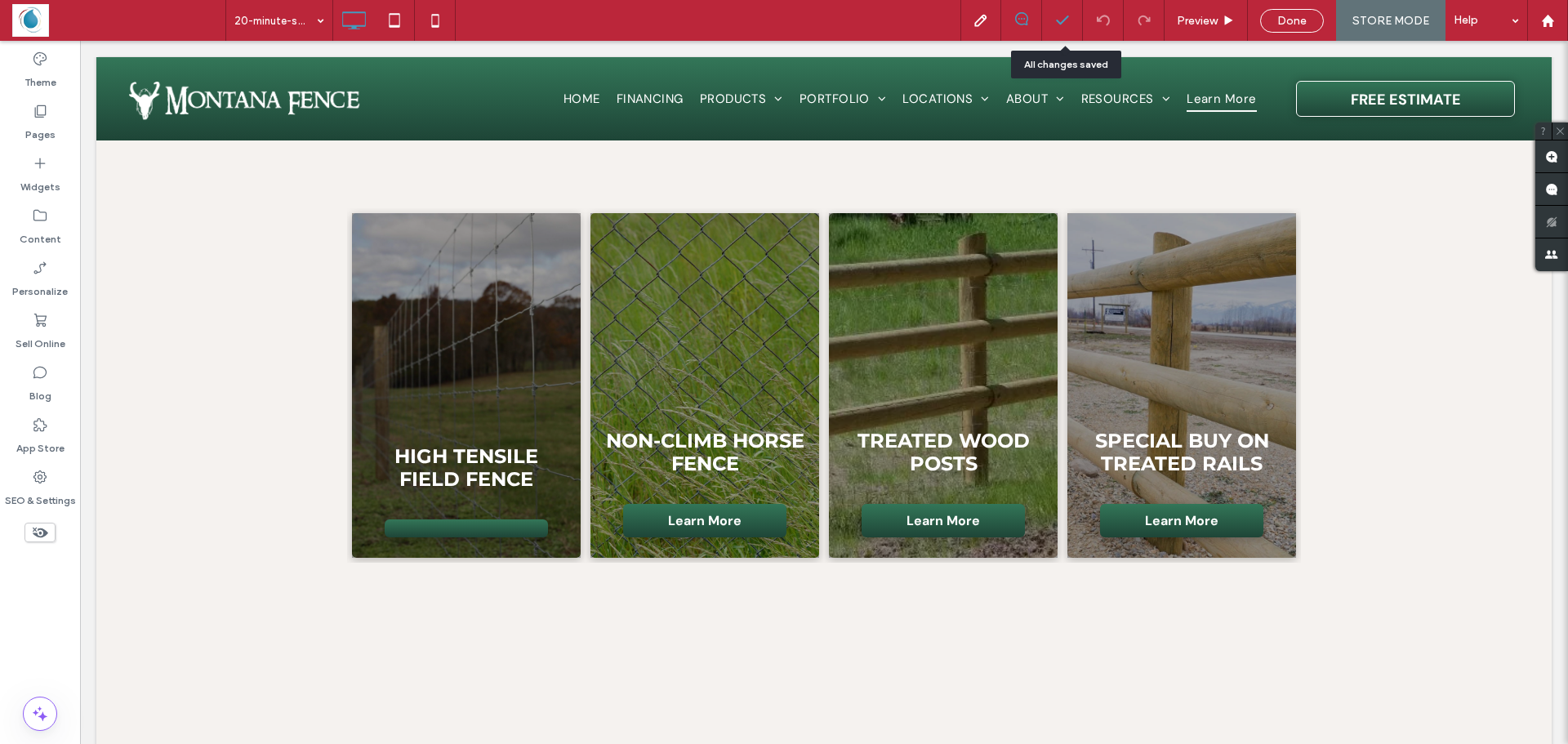
click at [1064, 18] on icon at bounding box center [1063, 21] width 16 height 16
click at [38, 103] on icon at bounding box center [39, 111] width 16 height 16
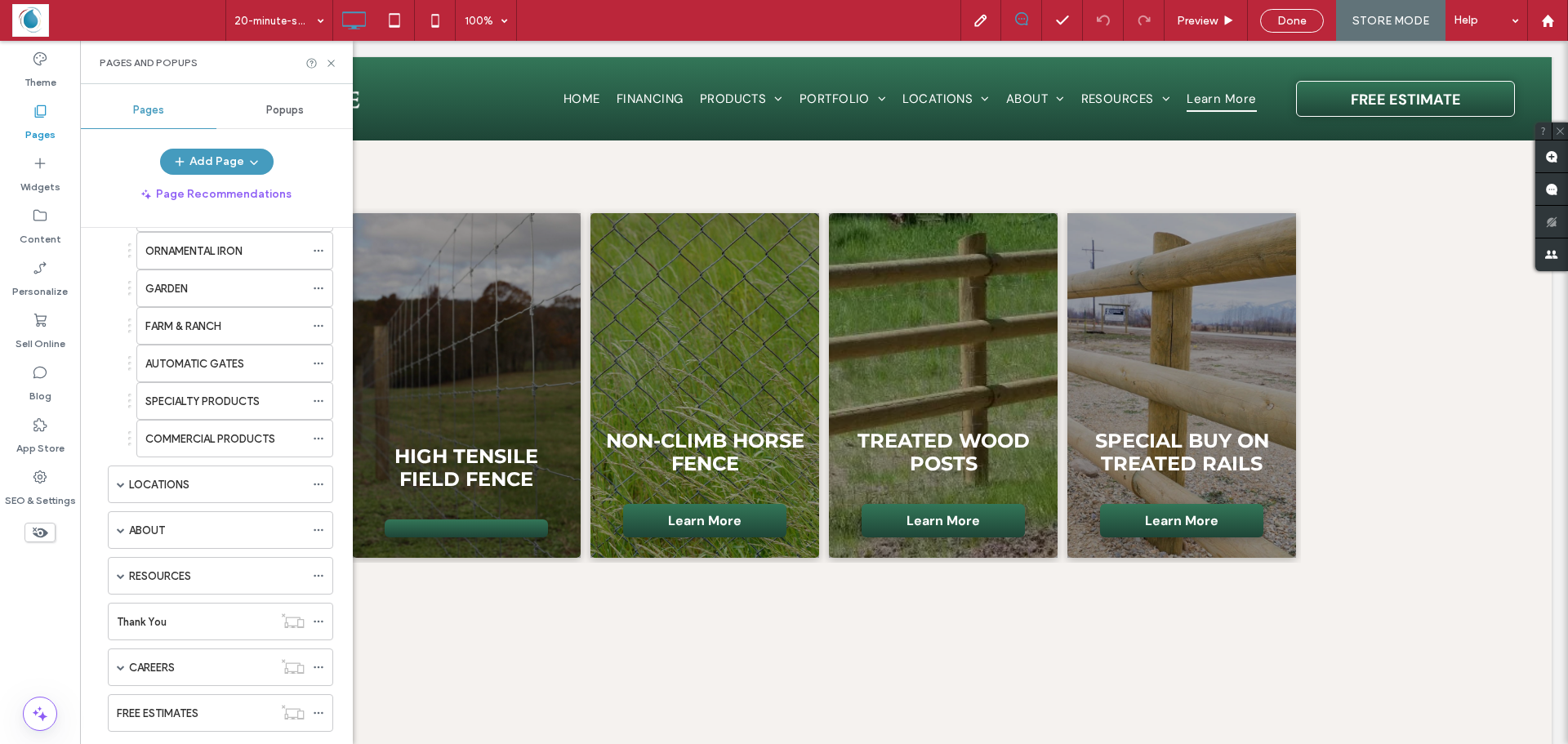
scroll to position [653, 0]
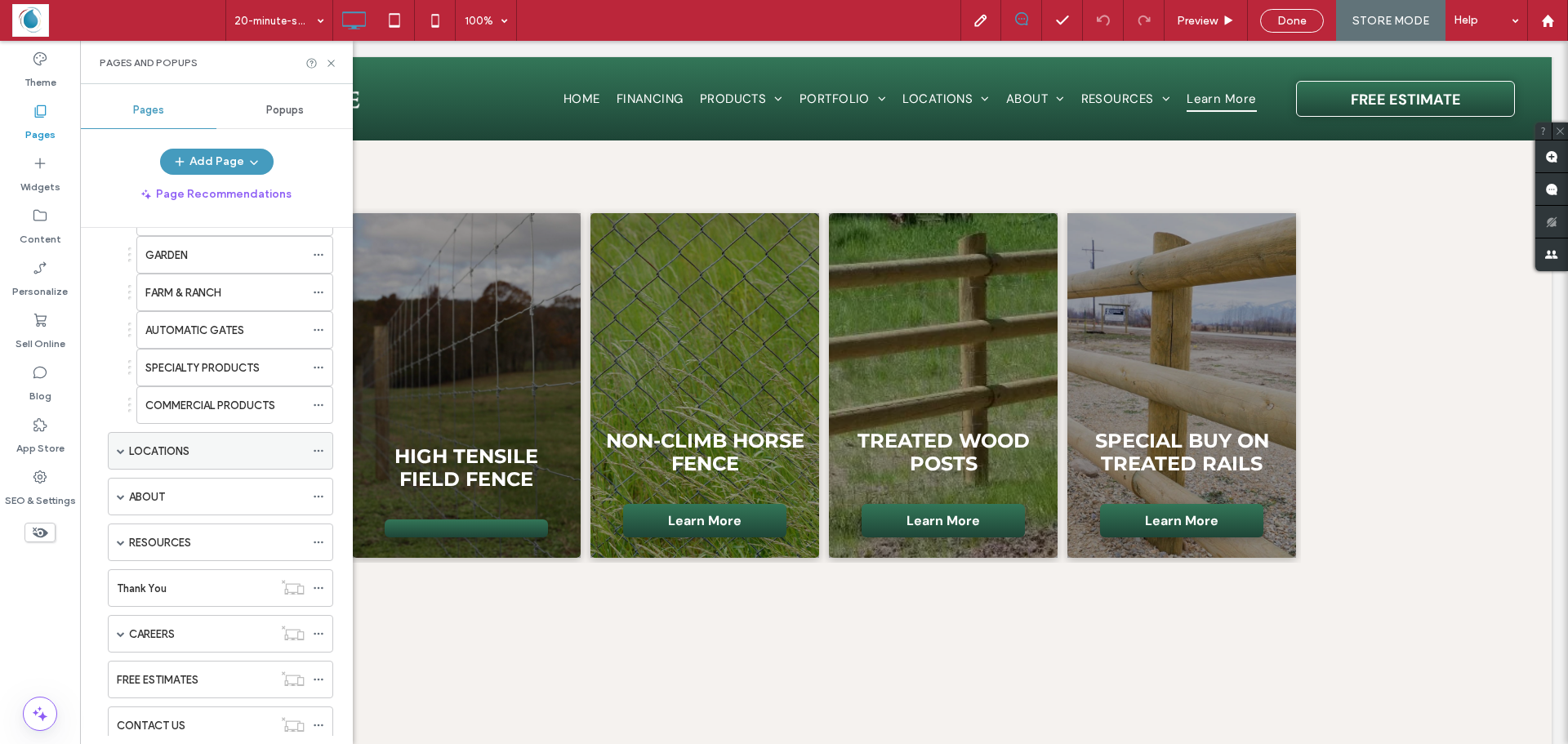
click at [115, 453] on div "LOCATIONS" at bounding box center [220, 451] width 225 height 38
click at [118, 450] on span at bounding box center [120, 451] width 8 height 8
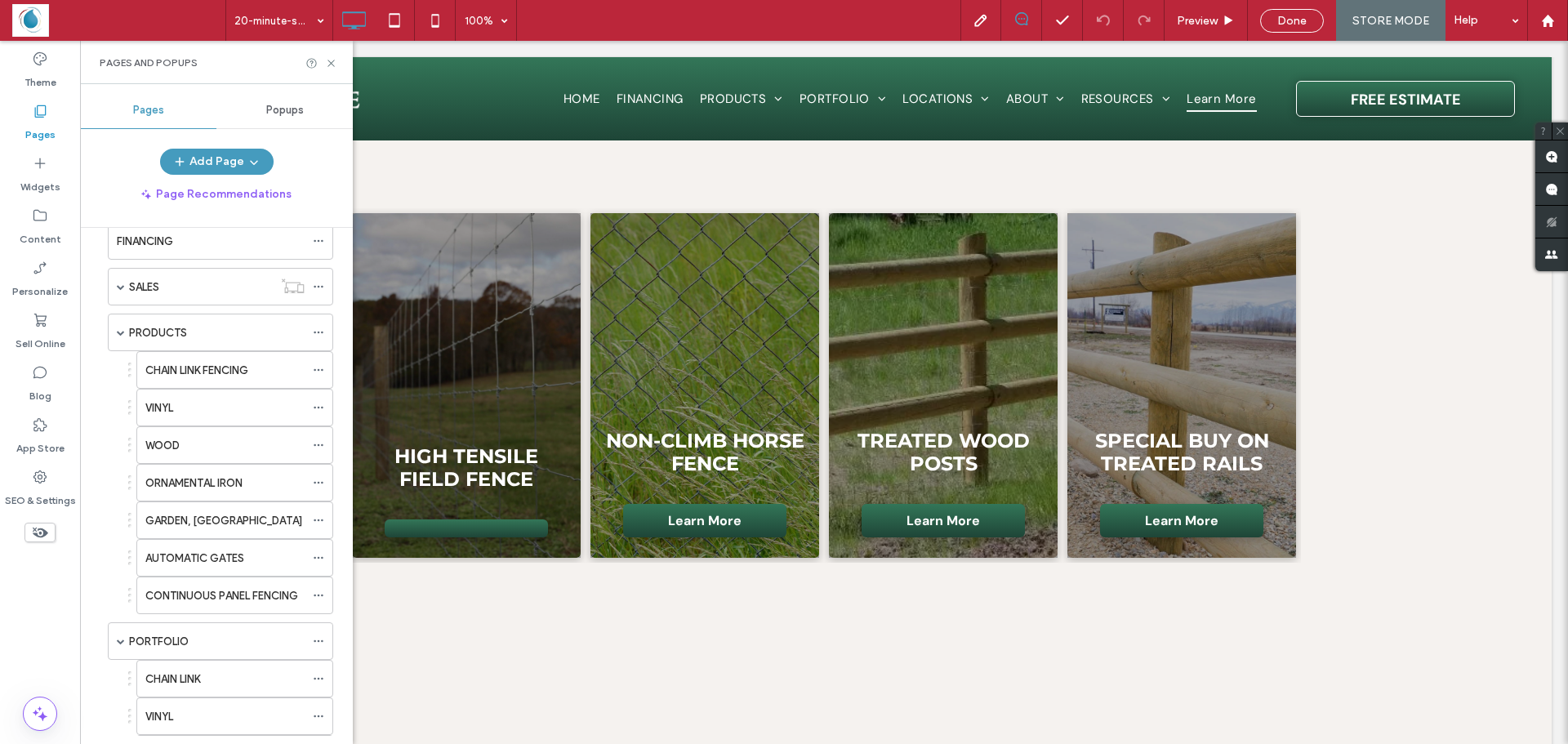
scroll to position [0, 0]
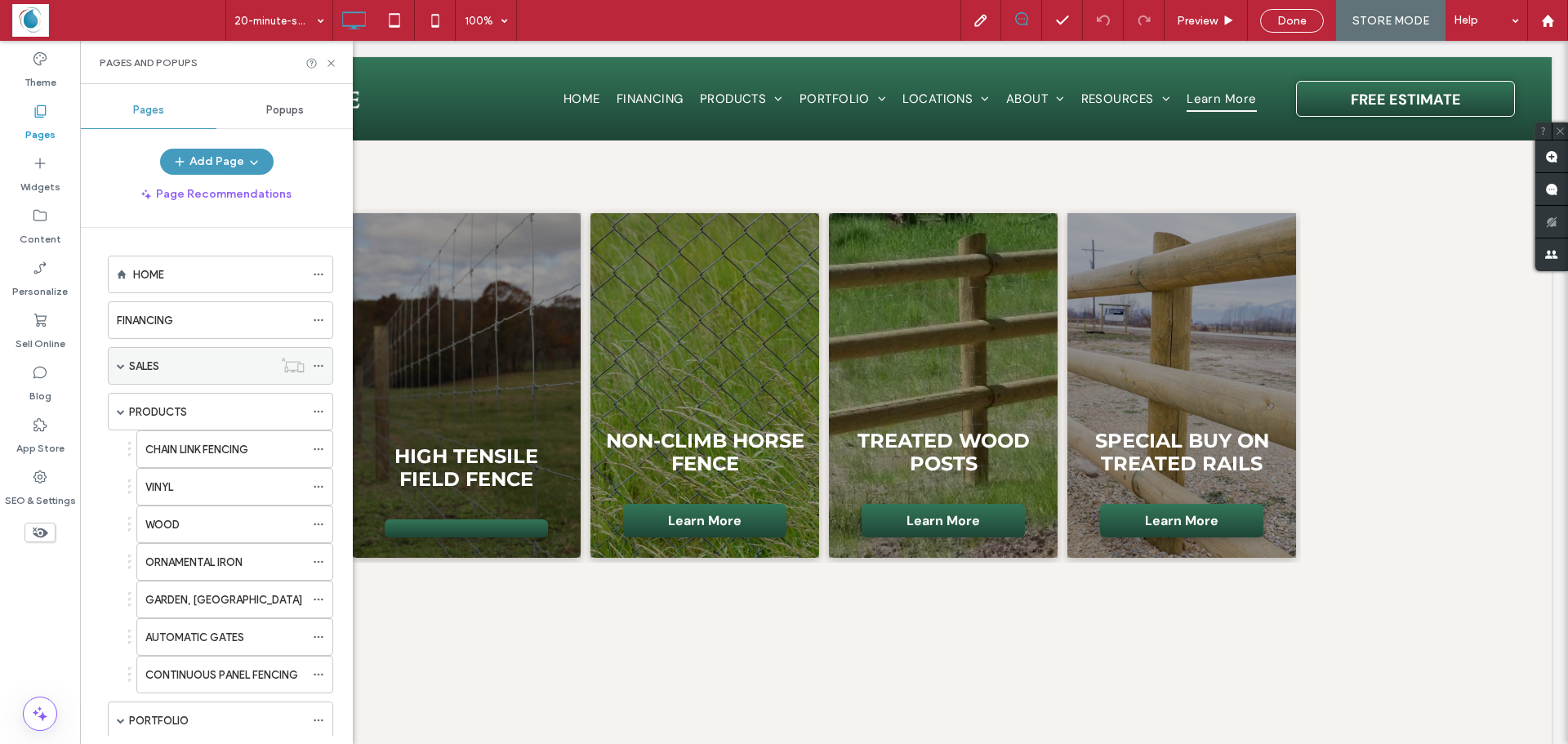
click at [145, 360] on label "SALES" at bounding box center [145, 366] width 31 height 29
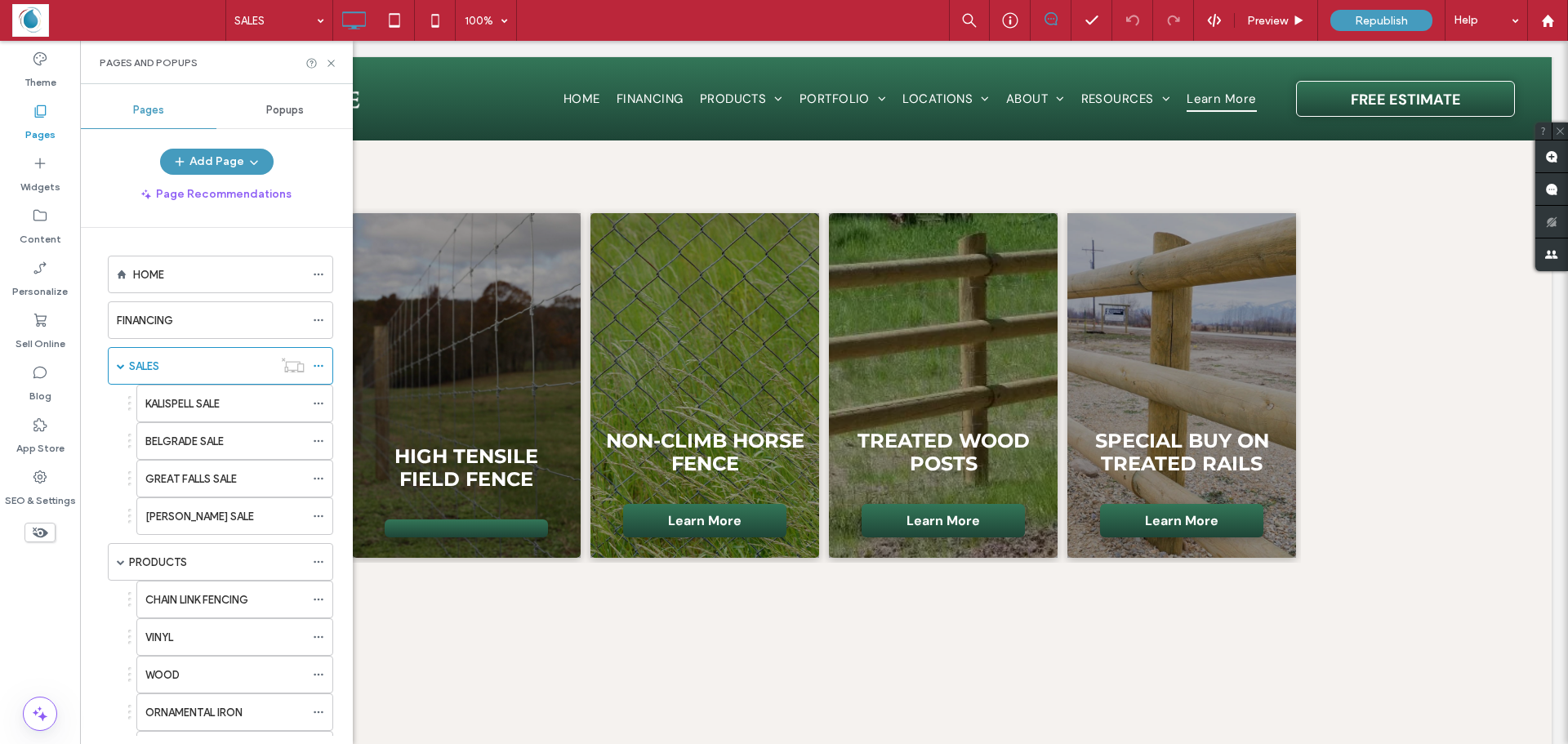
click at [119, 368] on div at bounding box center [784, 372] width 1568 height 744
click at [167, 361] on div at bounding box center [784, 372] width 1568 height 744
click at [123, 371] on span at bounding box center [120, 366] width 8 height 36
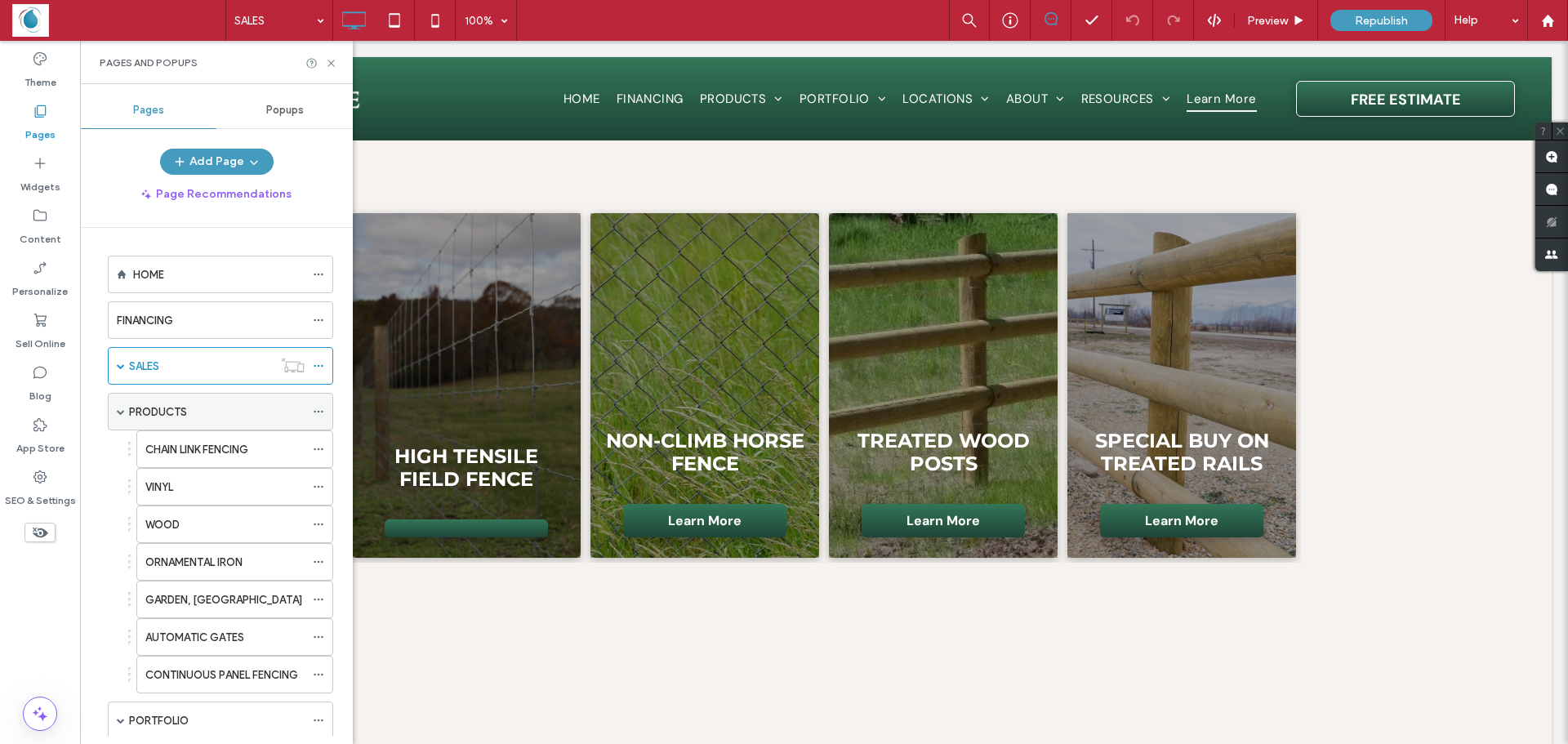
click at [117, 408] on span at bounding box center [120, 411] width 8 height 8
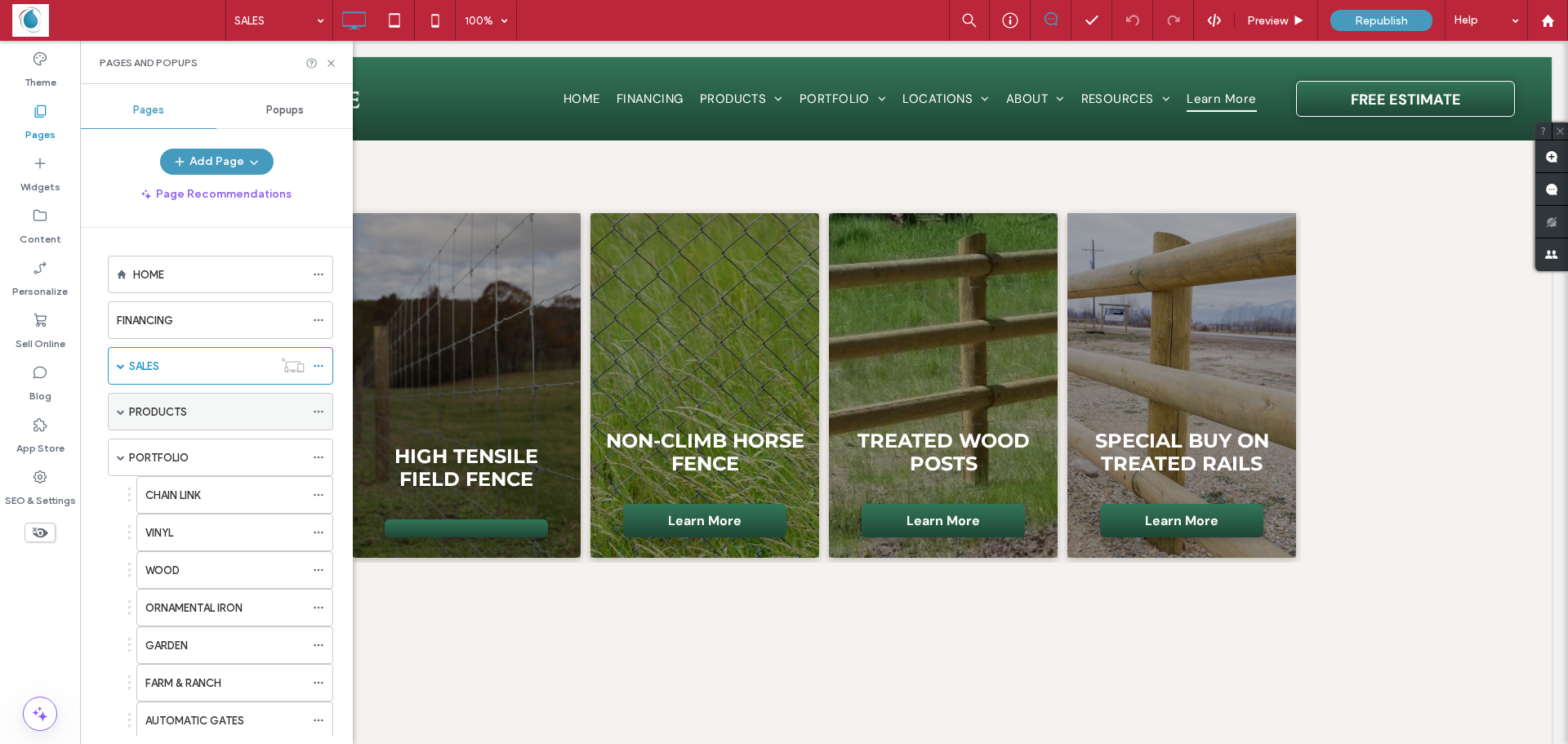
click at [117, 408] on span at bounding box center [120, 411] width 8 height 8
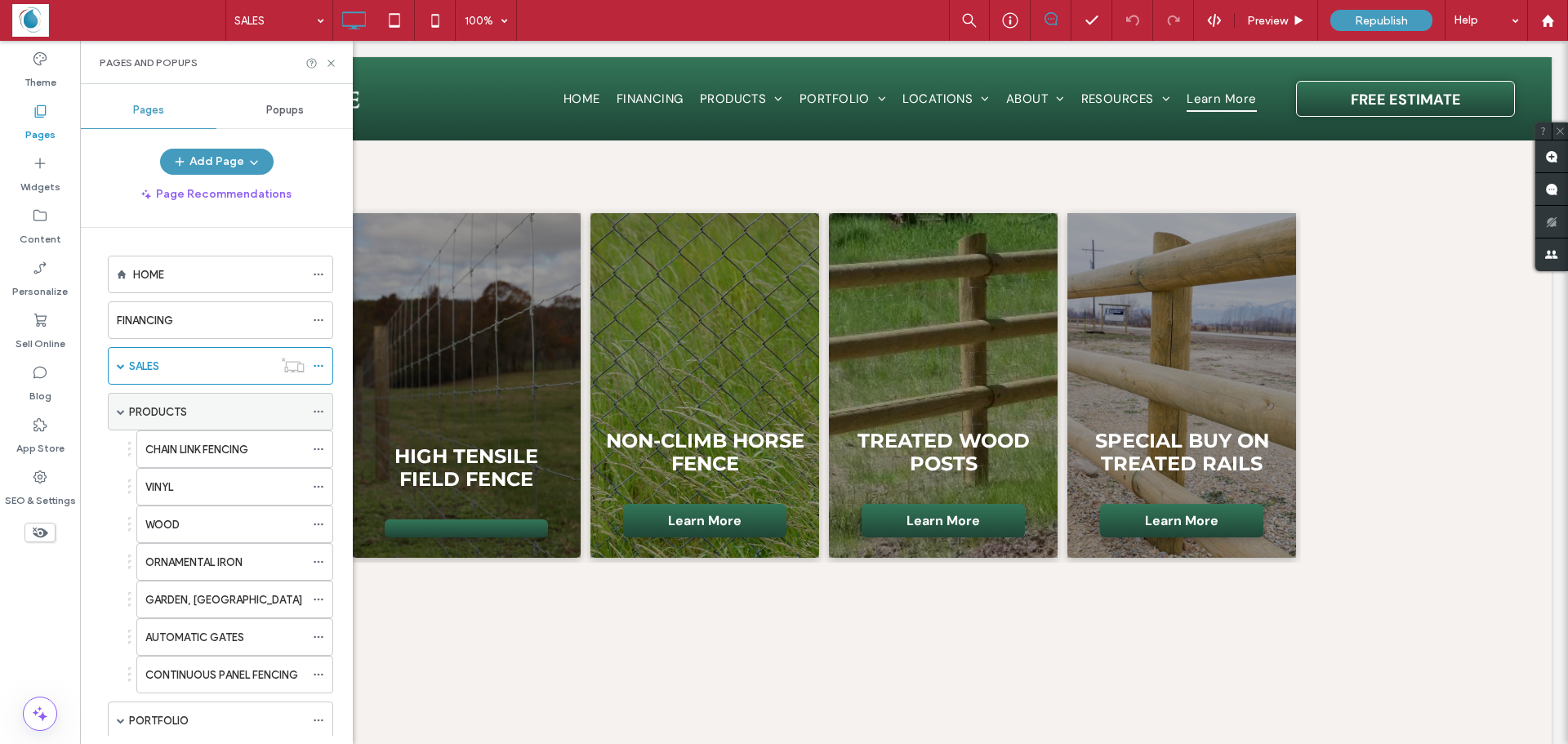
click at [118, 412] on span at bounding box center [120, 411] width 8 height 8
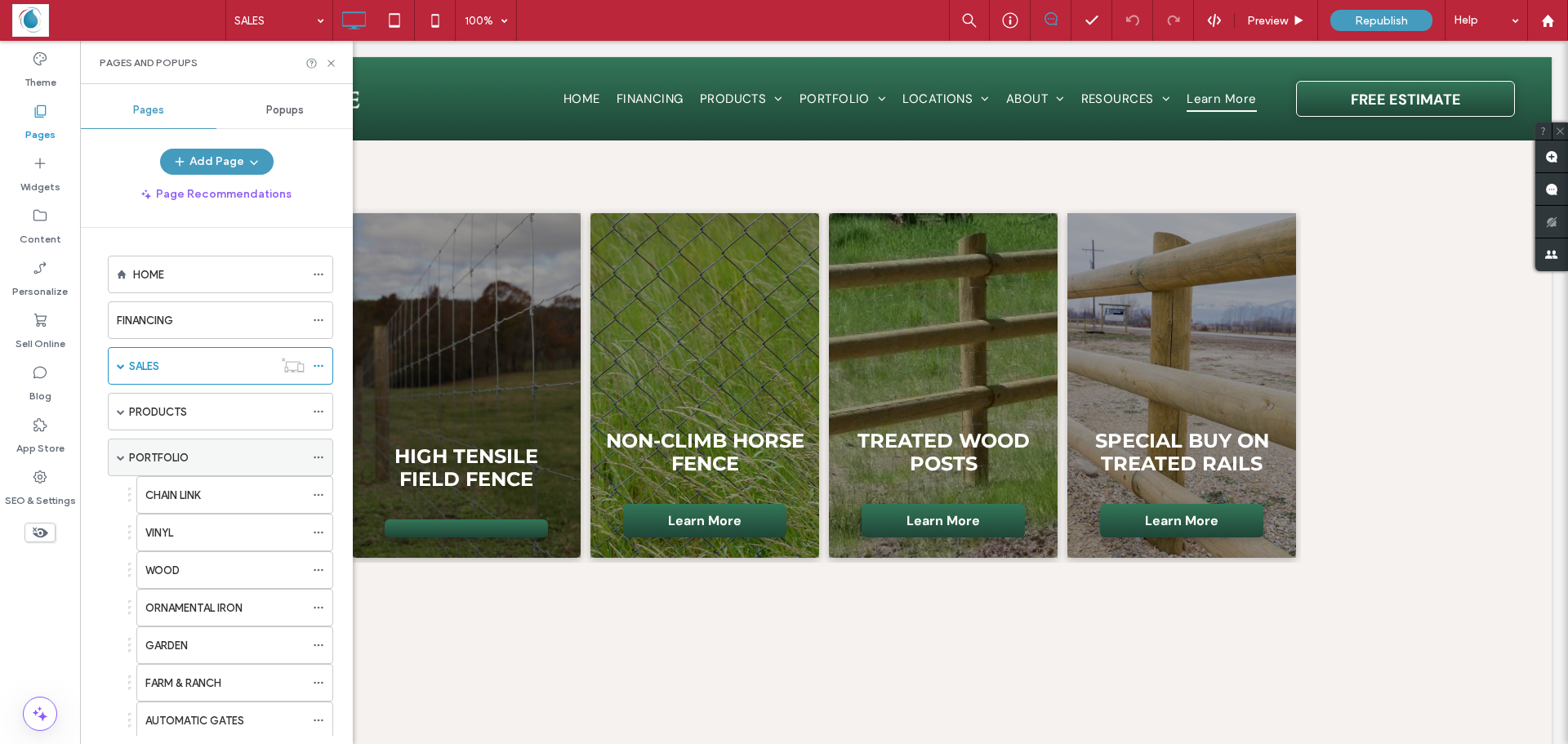
click at [123, 461] on span at bounding box center [120, 458] width 8 height 36
click at [117, 461] on span at bounding box center [120, 458] width 8 height 36
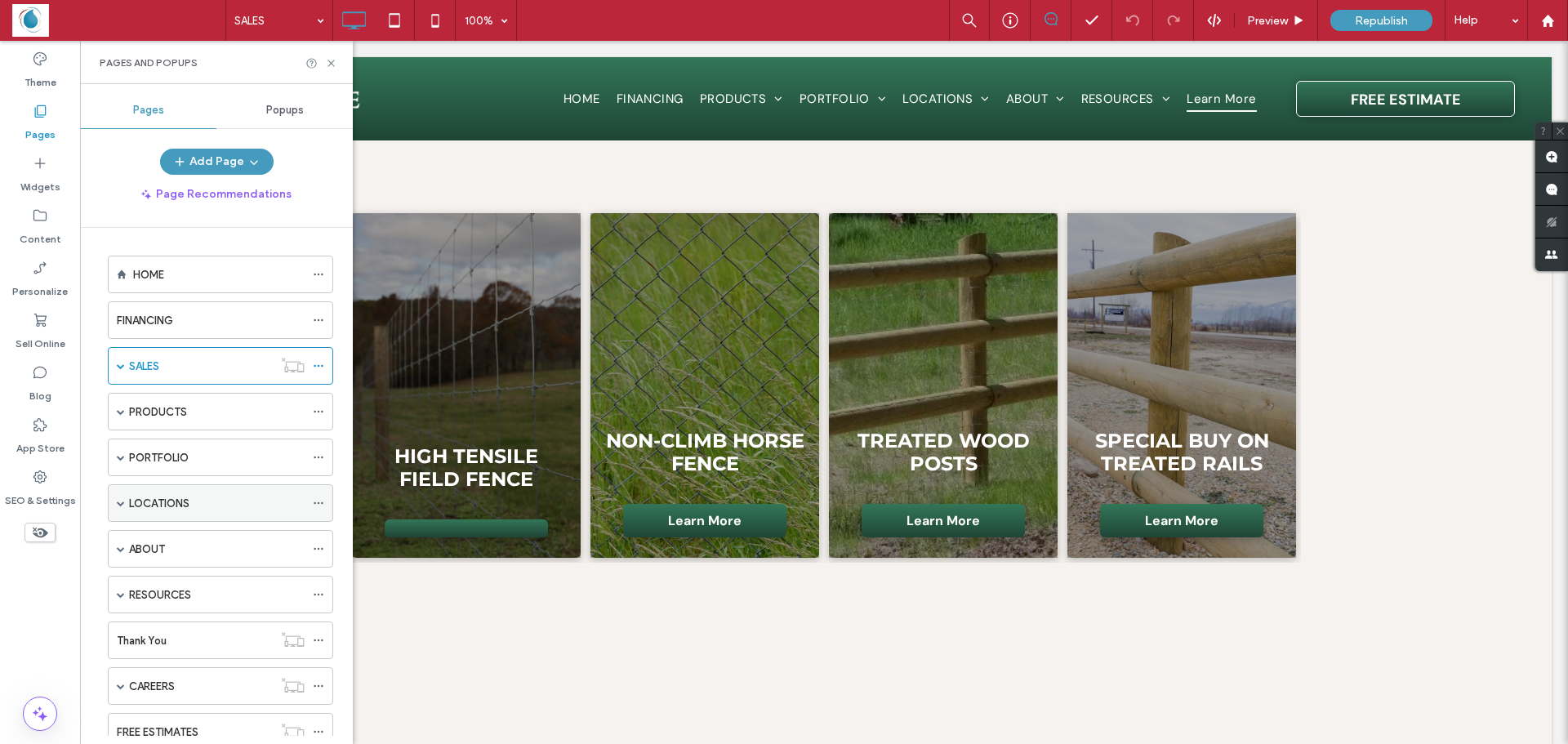
click at [126, 506] on div "LOCATIONS" at bounding box center [220, 503] width 225 height 38
click at [123, 505] on span at bounding box center [120, 503] width 8 height 8
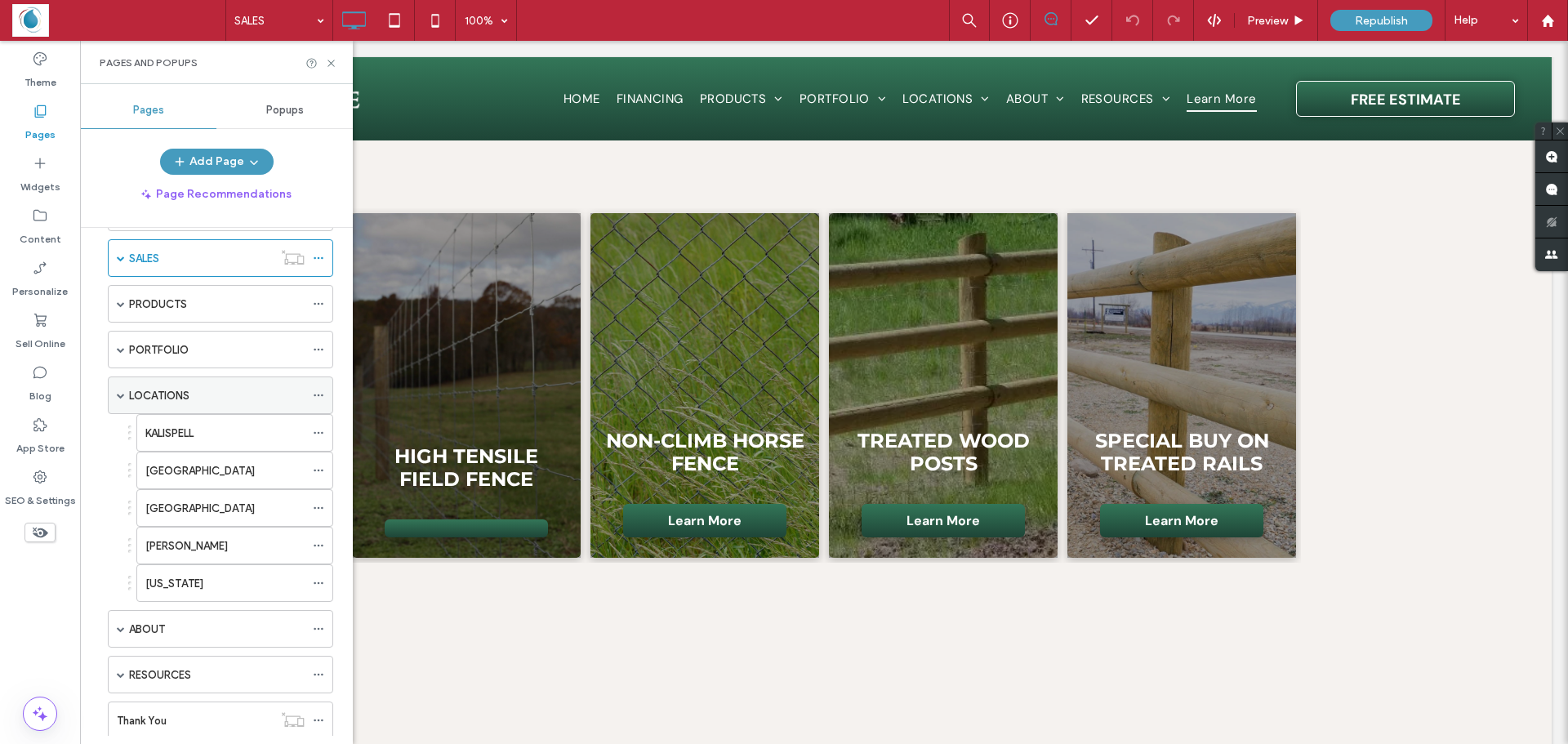
scroll to position [163, 0]
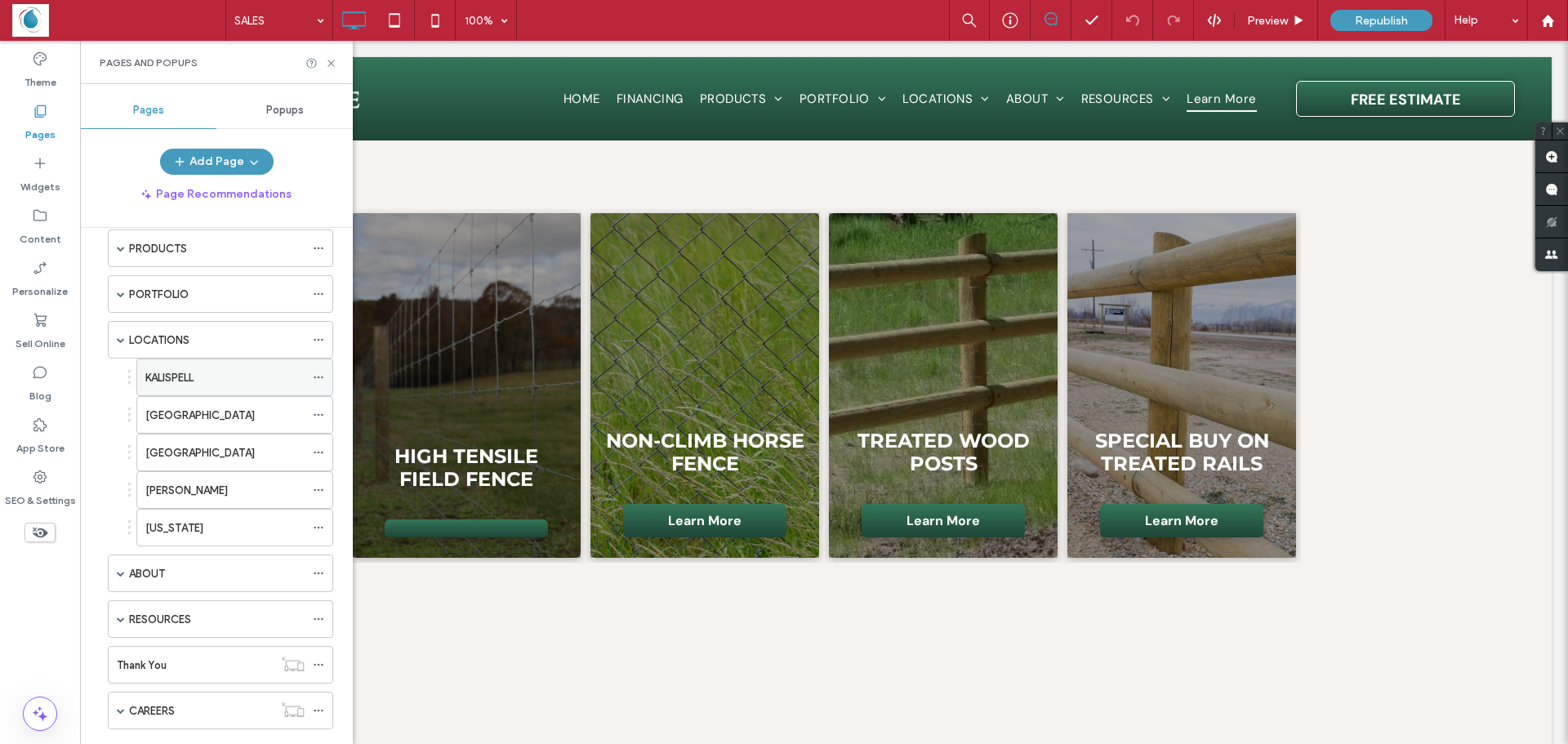
click at [183, 379] on label "KALISPELL" at bounding box center [170, 378] width 48 height 29
click at [118, 573] on span at bounding box center [120, 573] width 8 height 8
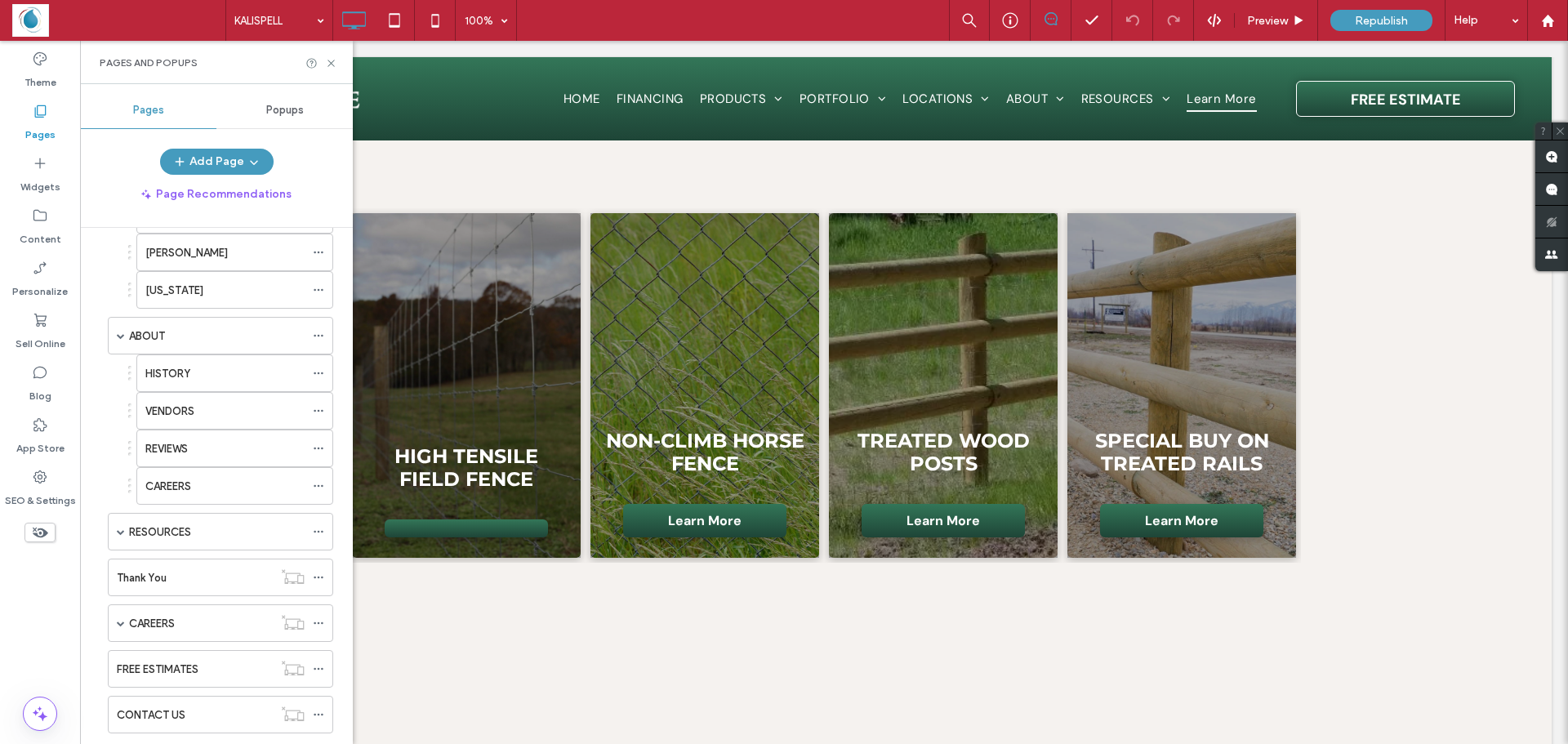
scroll to position [408, 0]
click at [120, 524] on span at bounding box center [120, 524] width 8 height 8
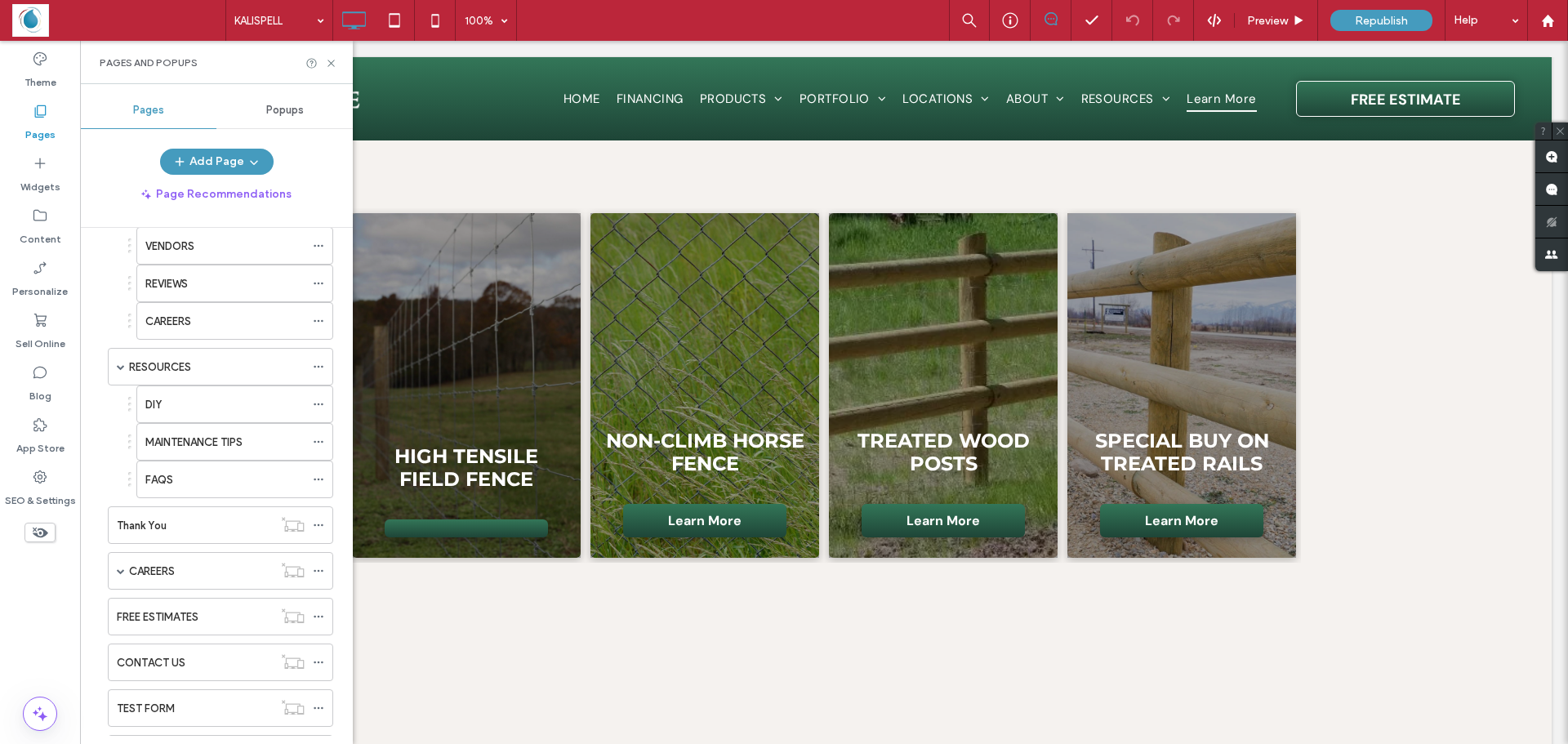
scroll to position [572, 0]
click at [118, 553] on span at bounding box center [120, 565] width 8 height 36
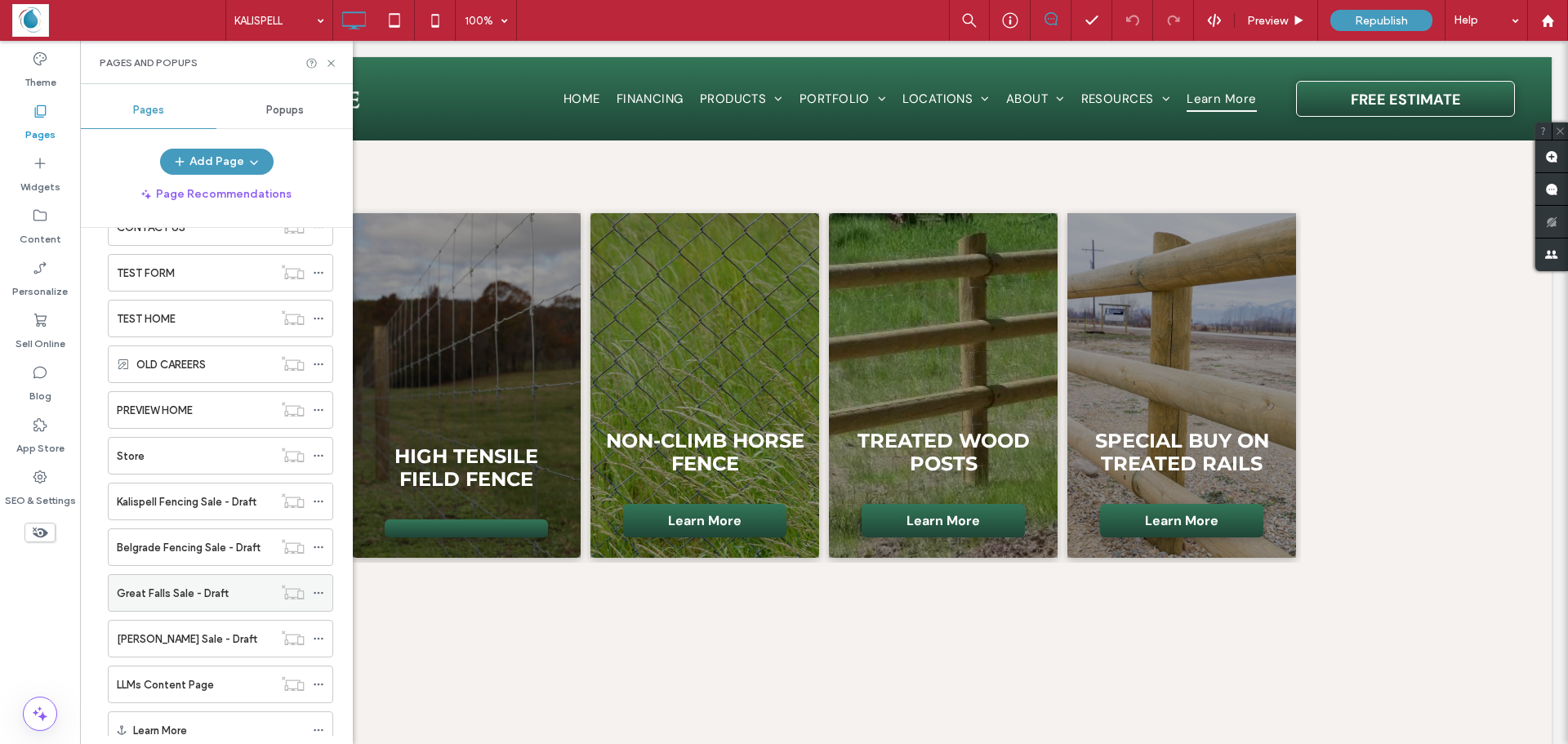
scroll to position [1225, 0]
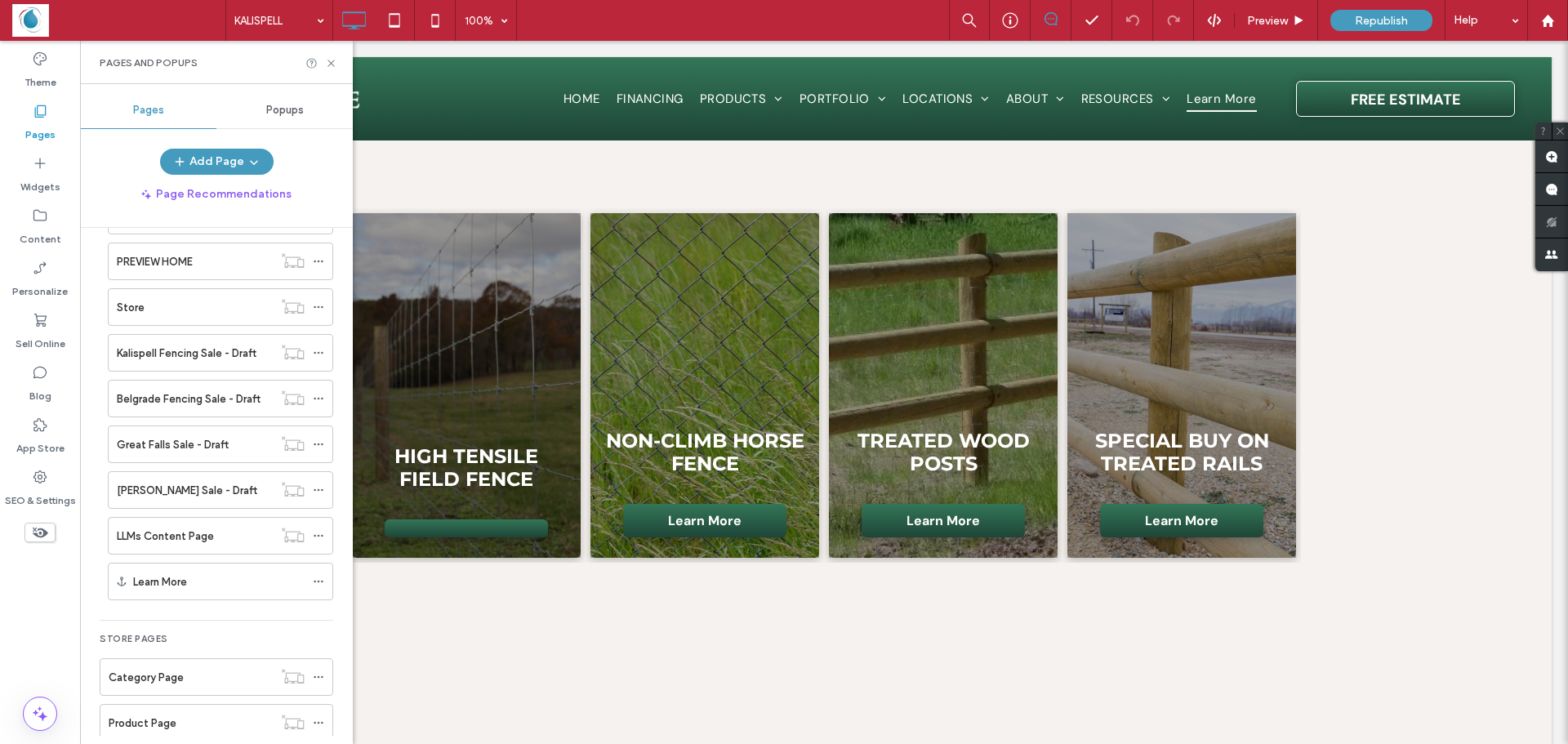
click at [133, 359] on label "Kalispell Fencing Sale - Draft" at bounding box center [187, 354] width 140 height 29
click at [329, 66] on icon at bounding box center [331, 64] width 13 height 13
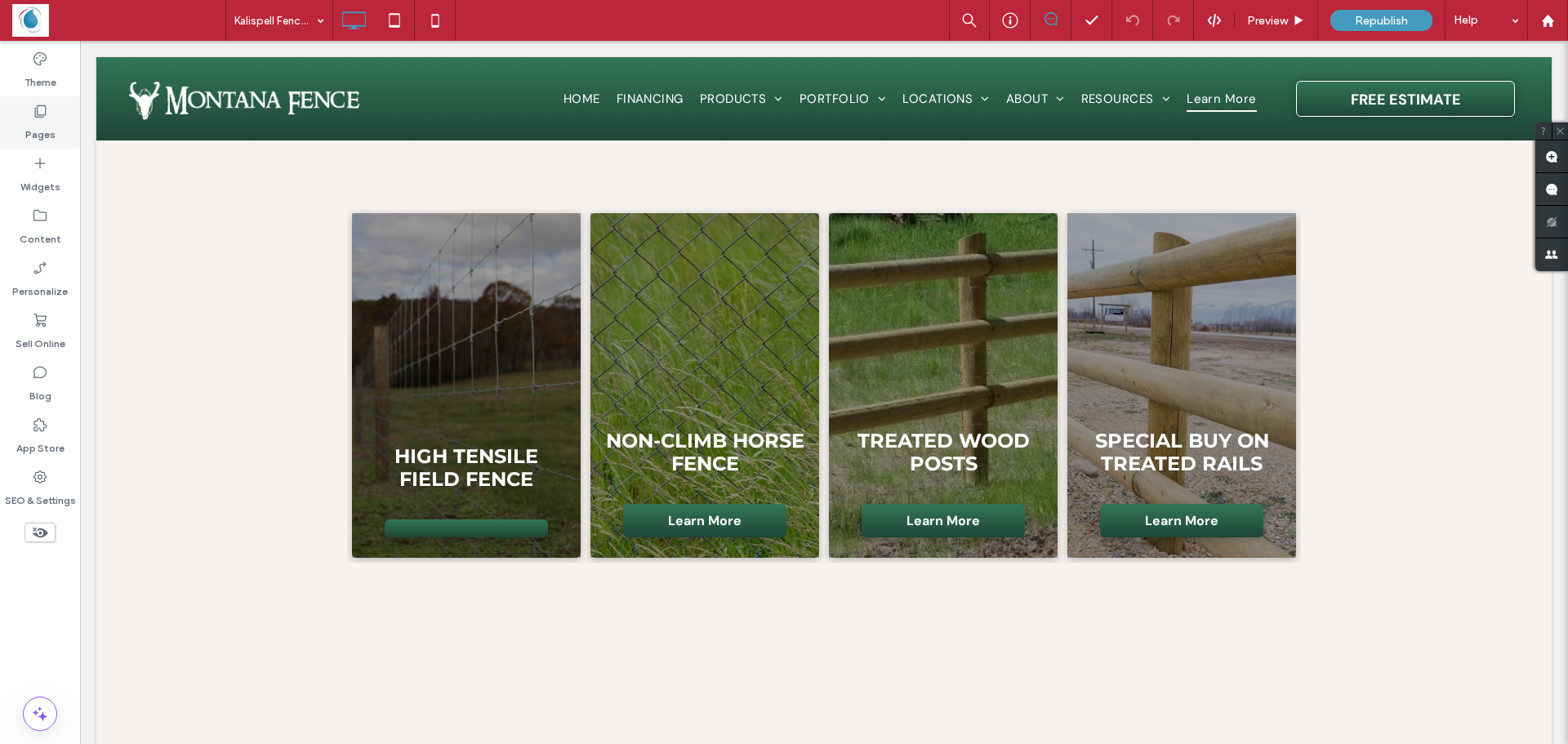
click at [24, 123] on div "Pages" at bounding box center [39, 122] width 80 height 52
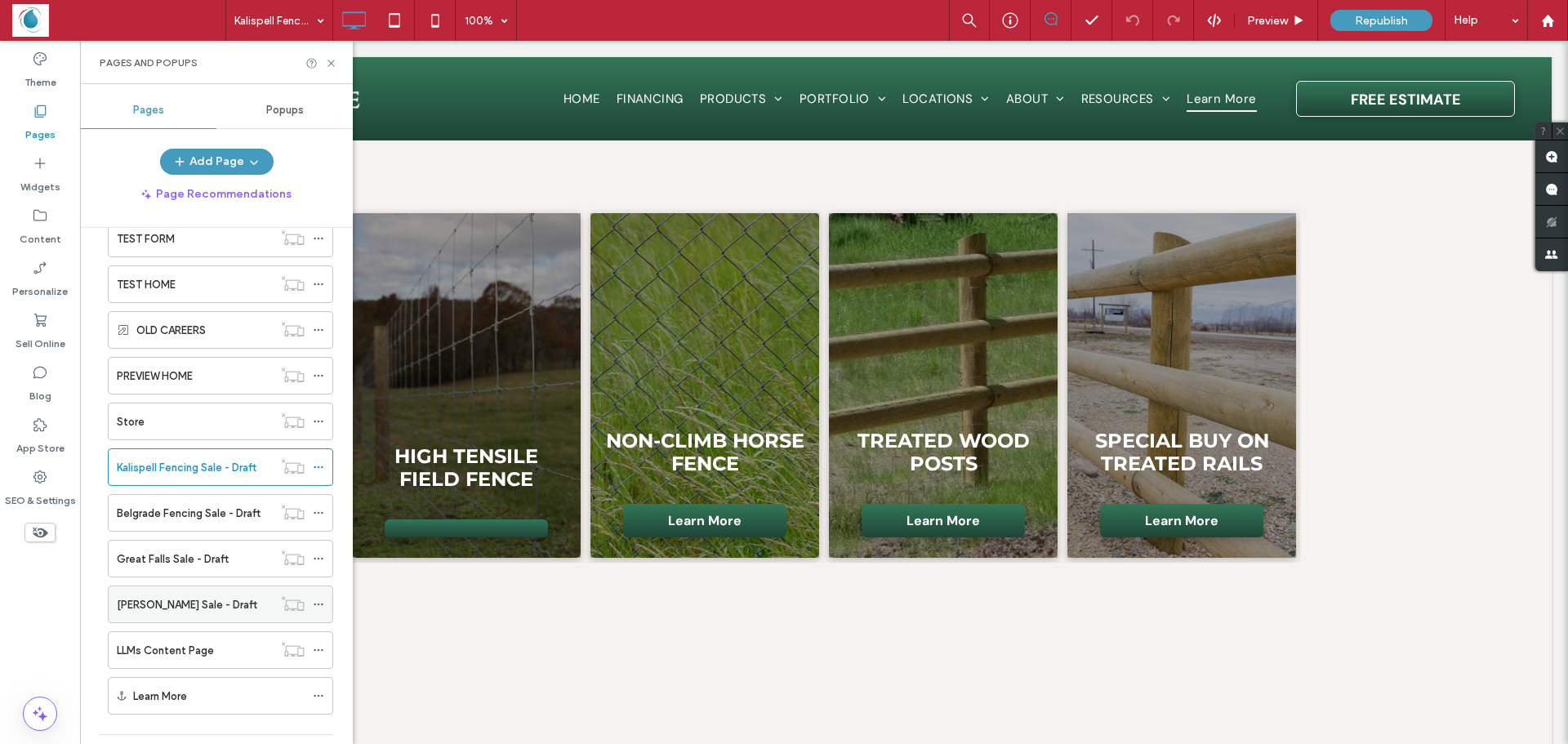
scroll to position [1103, 0]
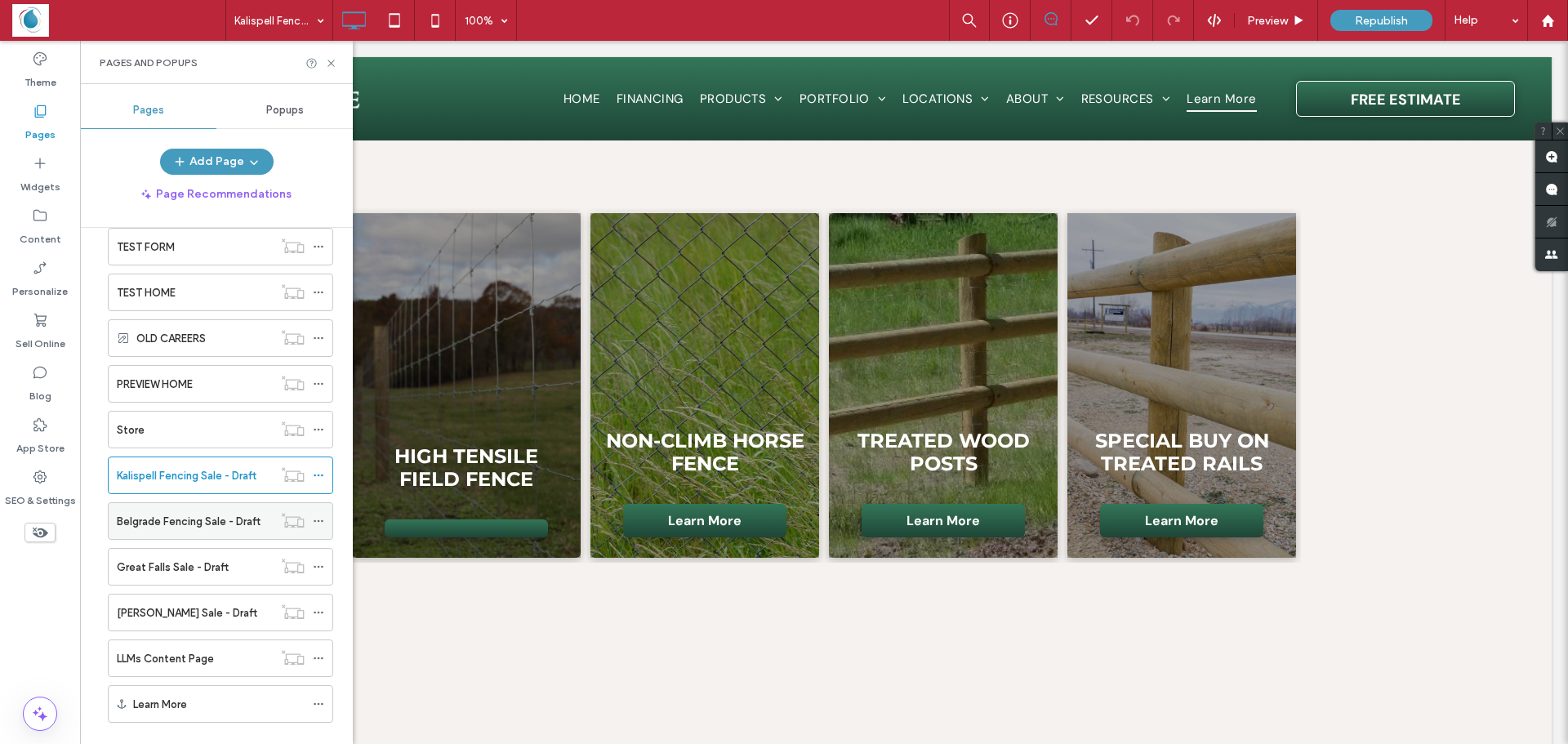
click at [178, 516] on label "Belgrade Fencing Sale - Draft" at bounding box center [188, 521] width 144 height 29
click at [335, 62] on icon at bounding box center [331, 64] width 13 height 13
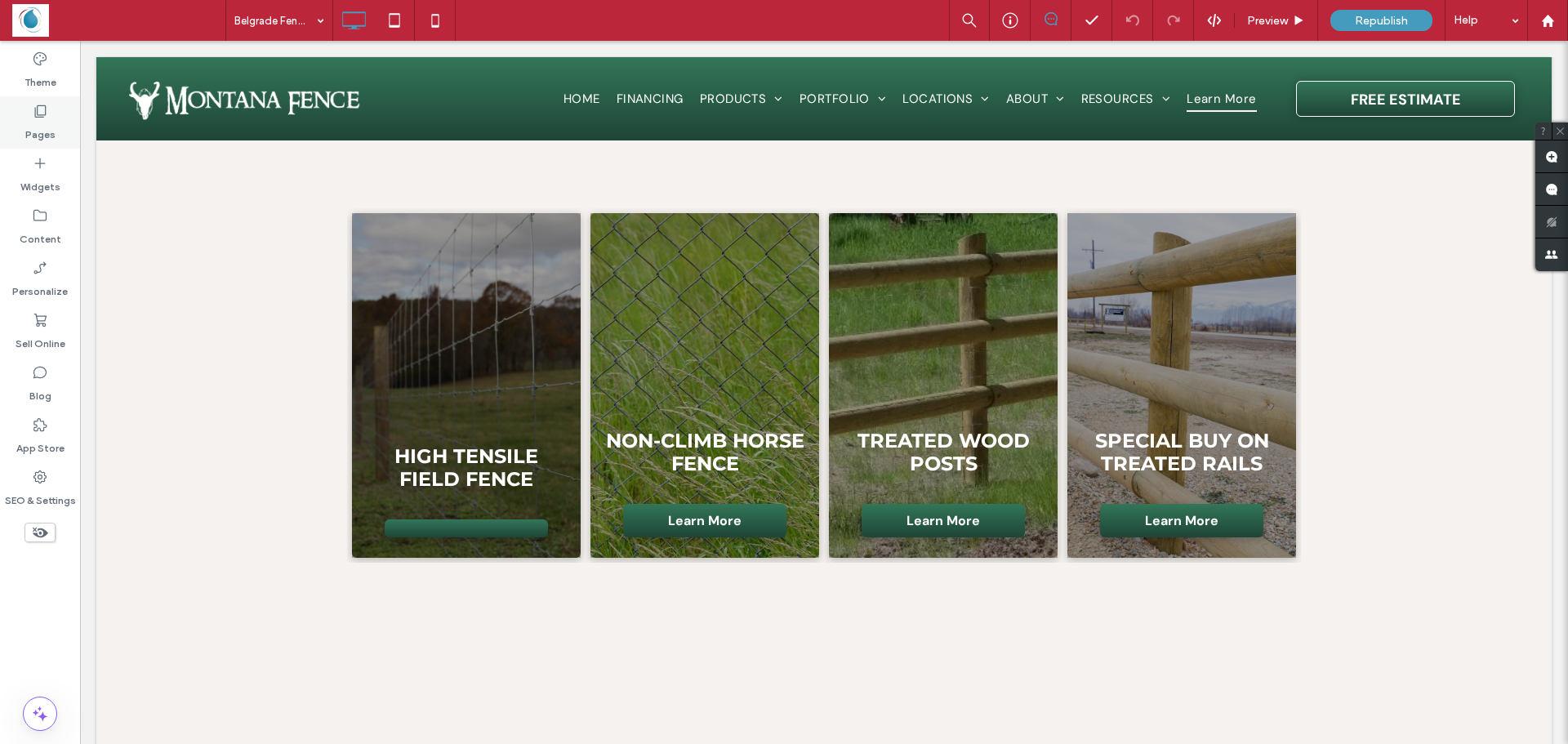
click at [39, 116] on icon at bounding box center [39, 111] width 16 height 16
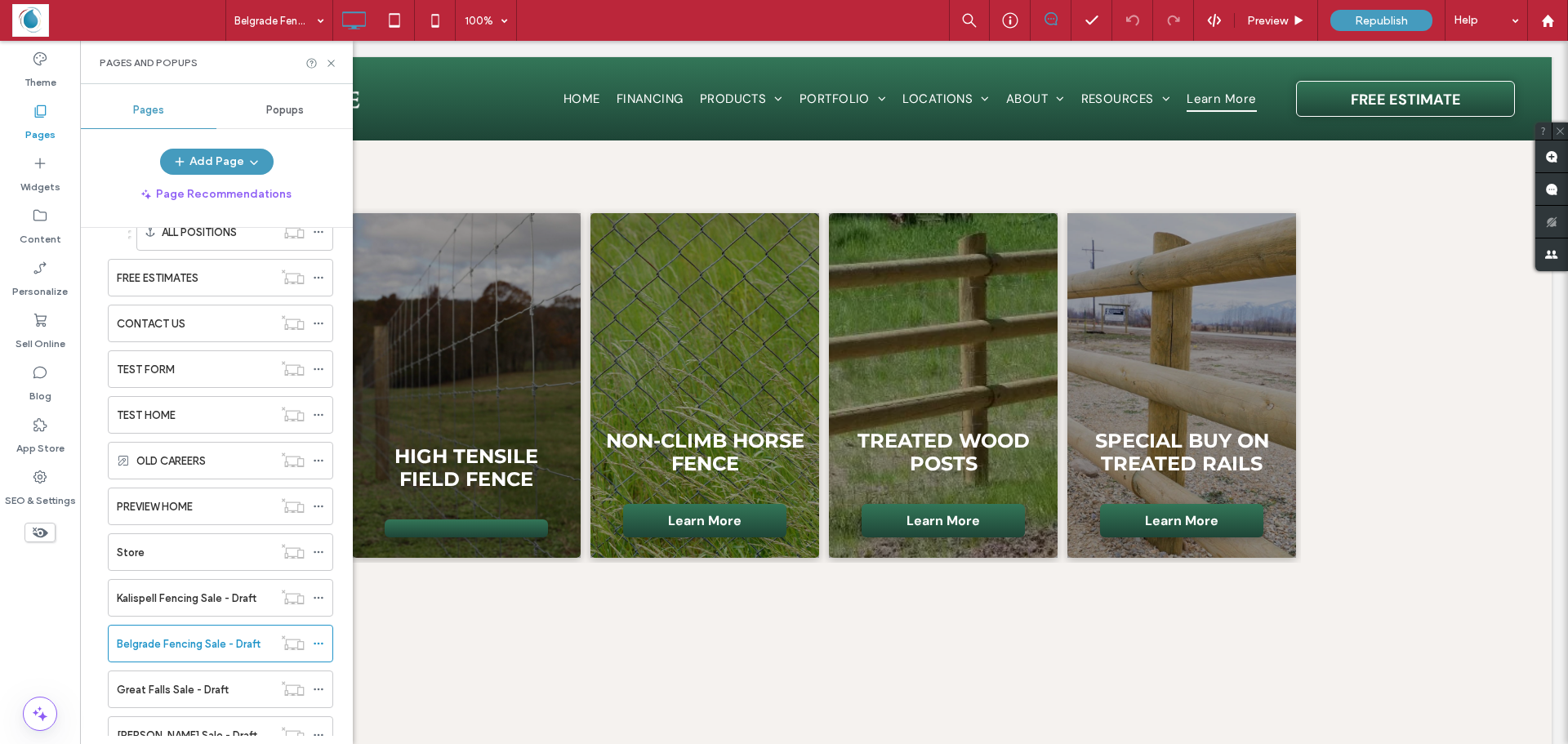
scroll to position [1143, 0]
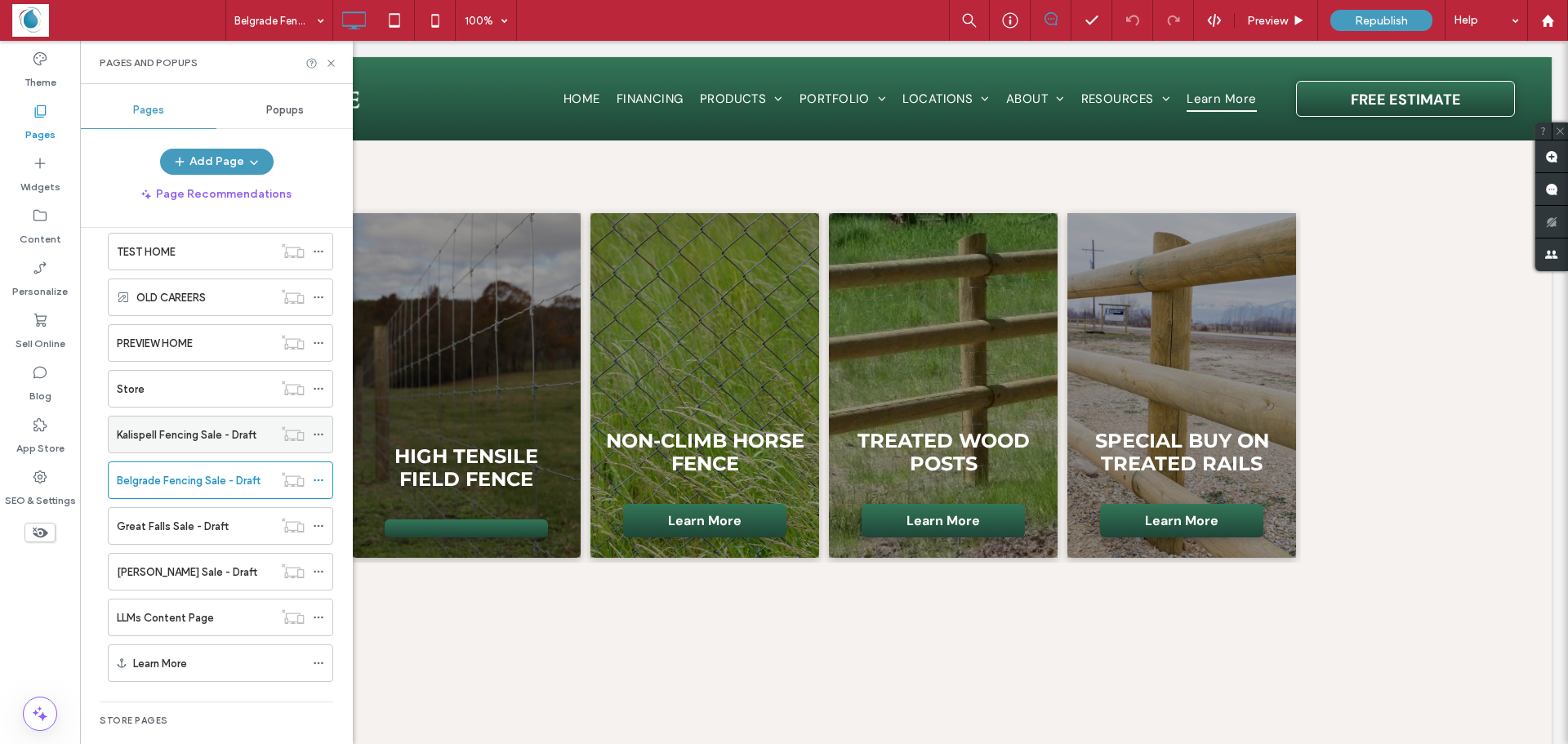
click at [138, 421] on div "Kalispell Fencing Sale - Draft" at bounding box center [195, 434] width 156 height 36
click at [331, 63] on use at bounding box center [330, 62] width 6 height 6
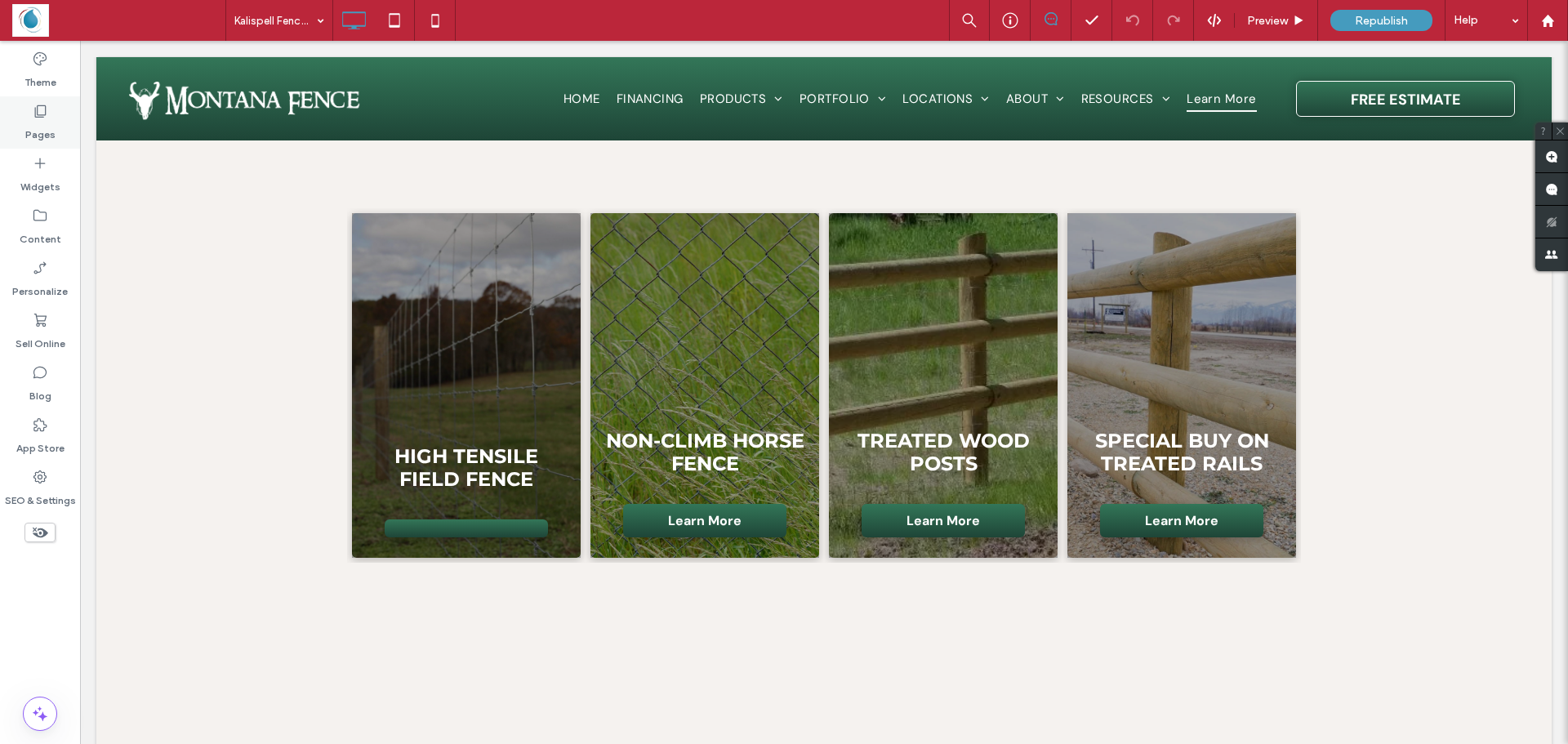
click at [34, 114] on icon at bounding box center [39, 111] width 16 height 16
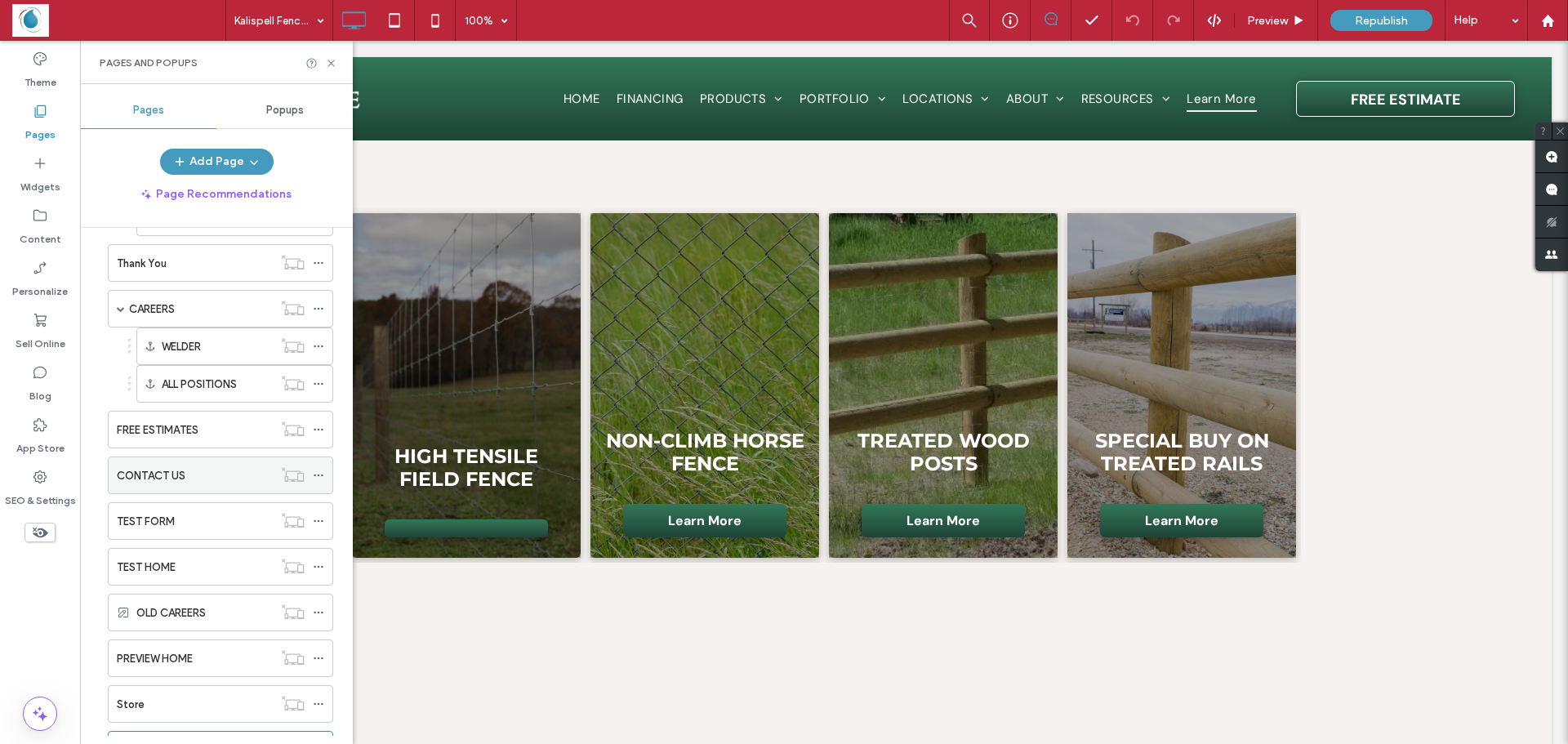
scroll to position [980, 0]
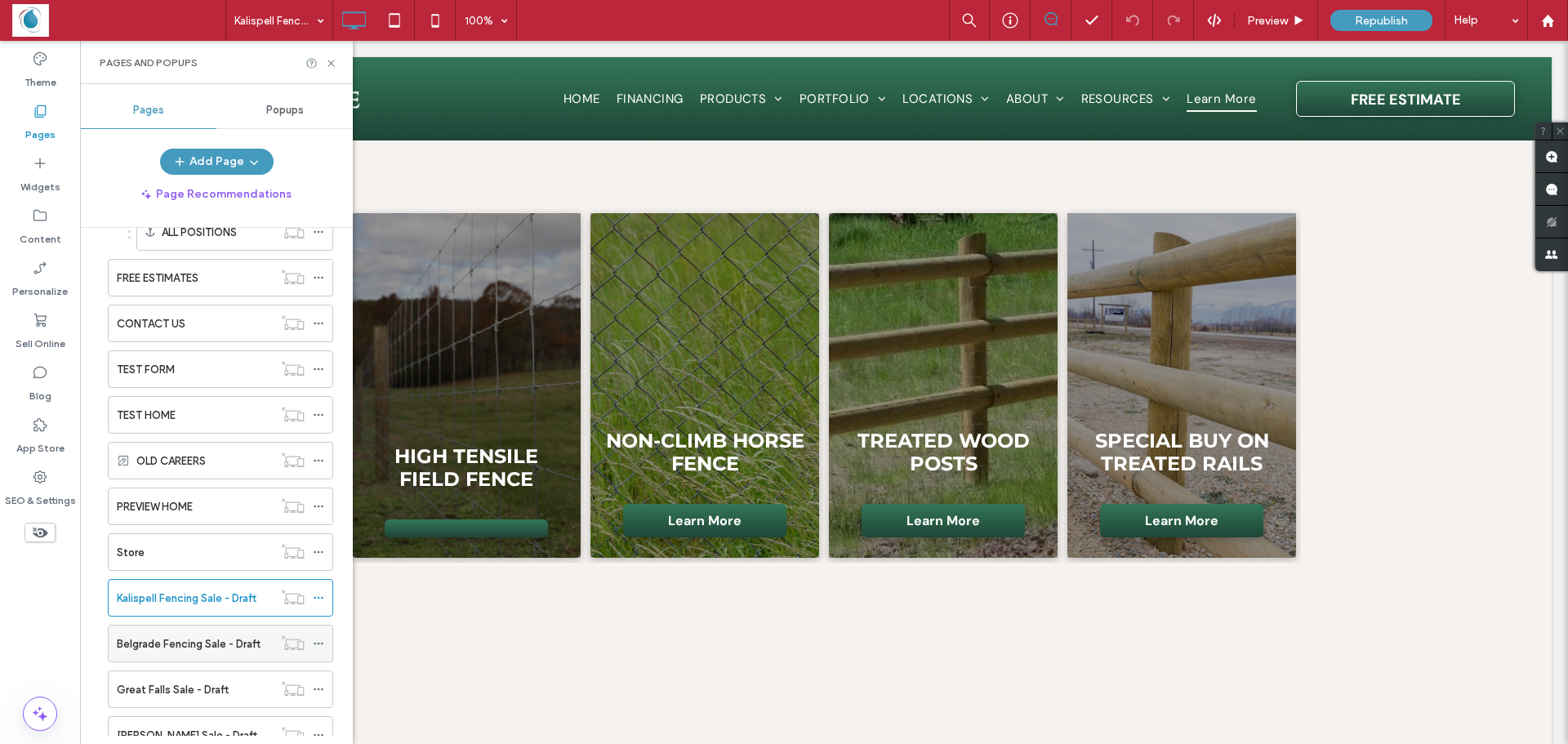
click at [145, 645] on label "Belgrade Fencing Sale - Draft" at bounding box center [188, 644] width 144 height 29
click at [332, 61] on div at bounding box center [784, 372] width 1568 height 744
click at [332, 62] on use at bounding box center [330, 62] width 6 height 6
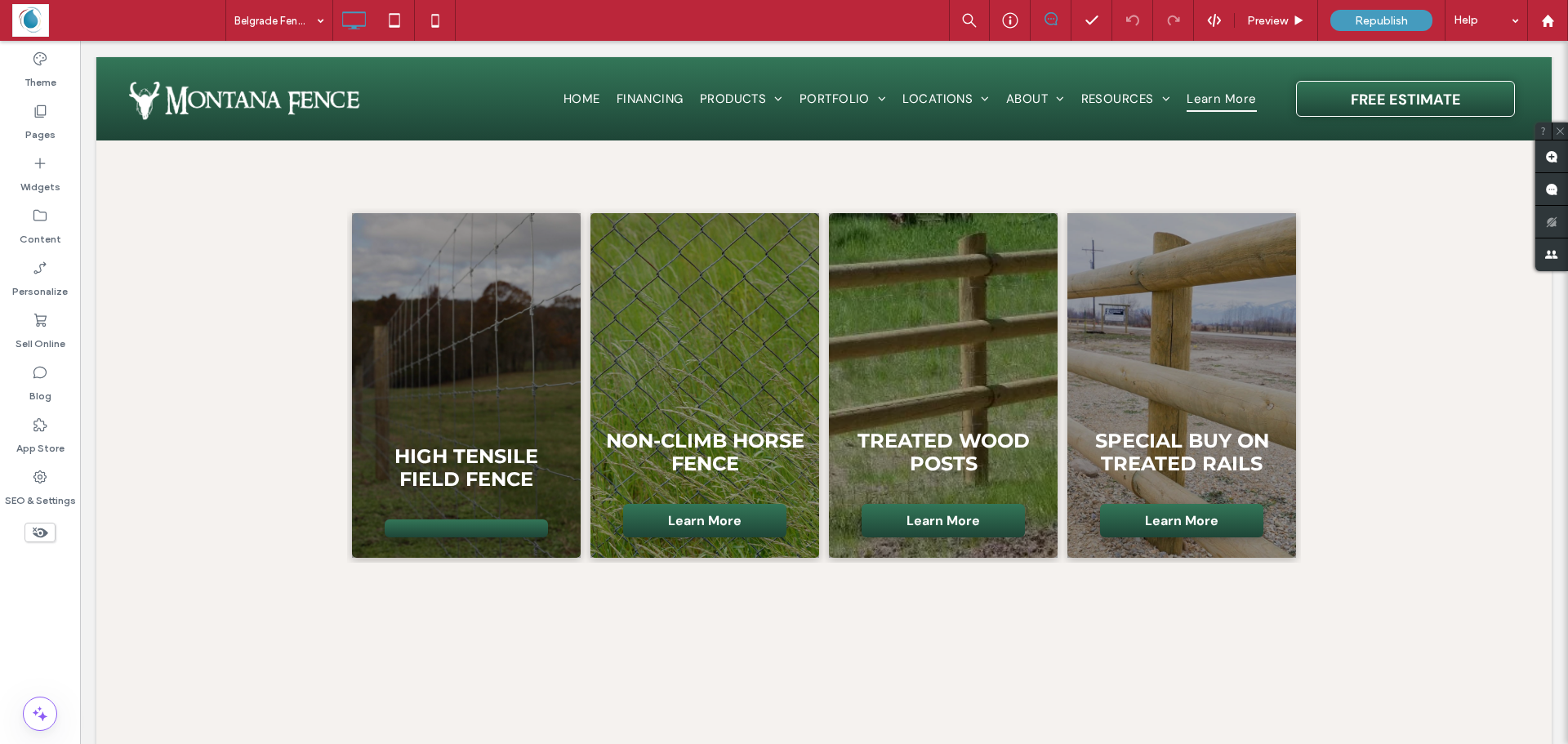
click at [23, 607] on div "Theme Pages Widgets Content Personalize Sell Online Blog App Store SEO & Settin…" at bounding box center [39, 393] width 80 height 704
drag, startPoint x: 47, startPoint y: 120, endPoint x: 55, endPoint y: 124, distance: 8.9
click at [47, 120] on label "Pages" at bounding box center [40, 130] width 31 height 22
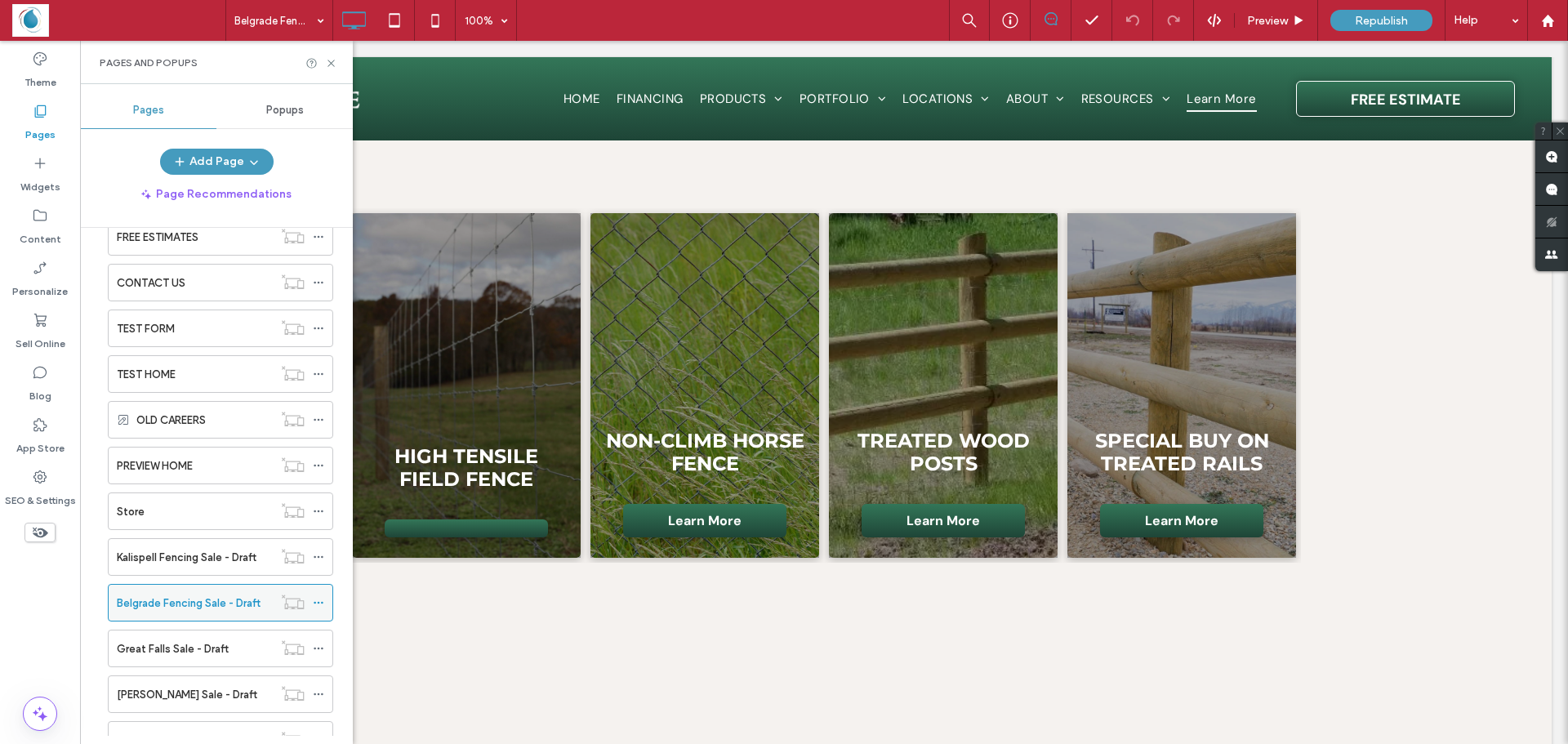
scroll to position [1103, 0]
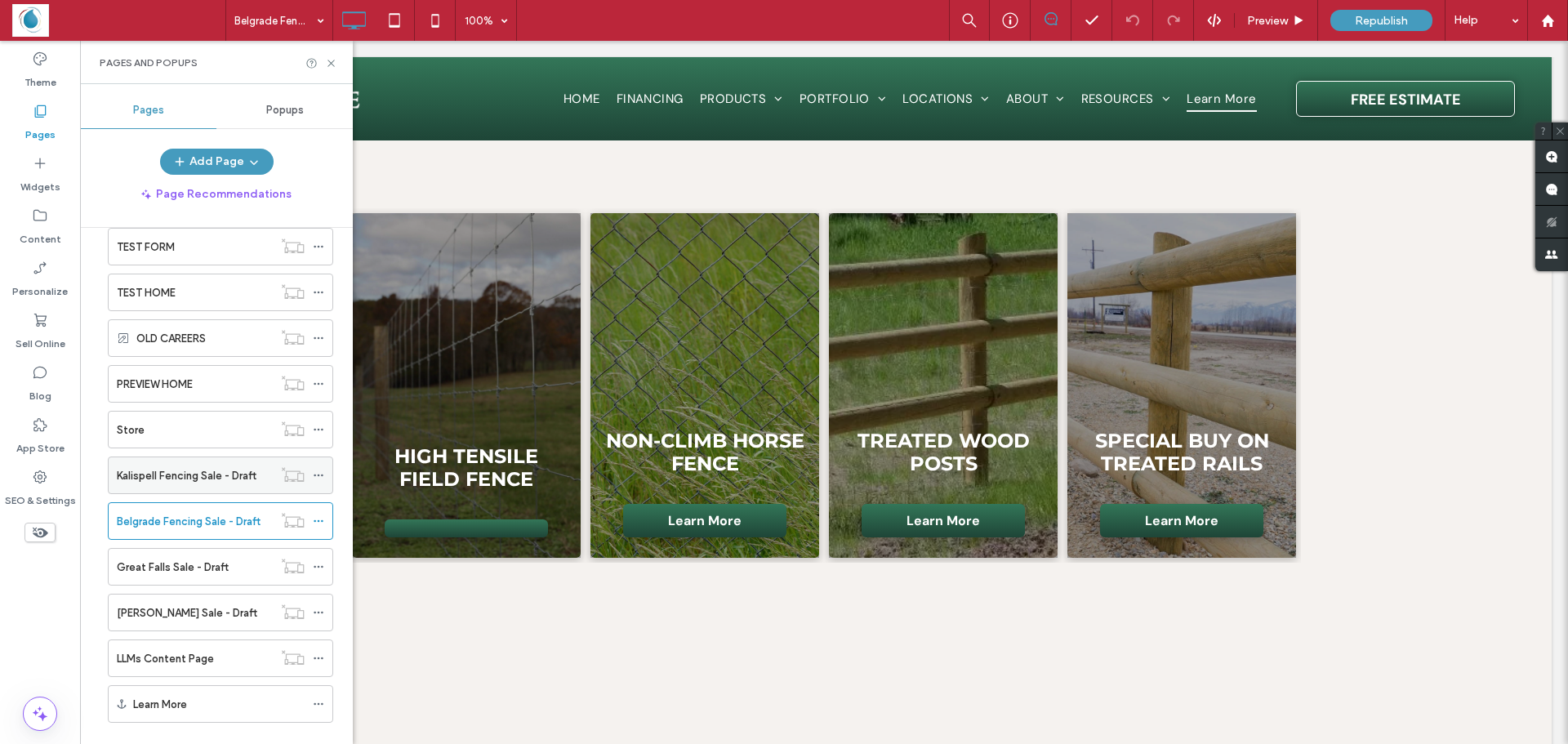
click at [165, 481] on label "Kalispell Fencing Sale - Draft" at bounding box center [187, 476] width 140 height 29
click at [190, 514] on label "Belgrade Fencing Sale - Draft" at bounding box center [188, 521] width 144 height 29
click at [169, 475] on div at bounding box center [784, 372] width 1568 height 744
click at [1087, 23] on icon at bounding box center [1092, 21] width 16 height 16
click at [336, 62] on icon at bounding box center [331, 64] width 13 height 13
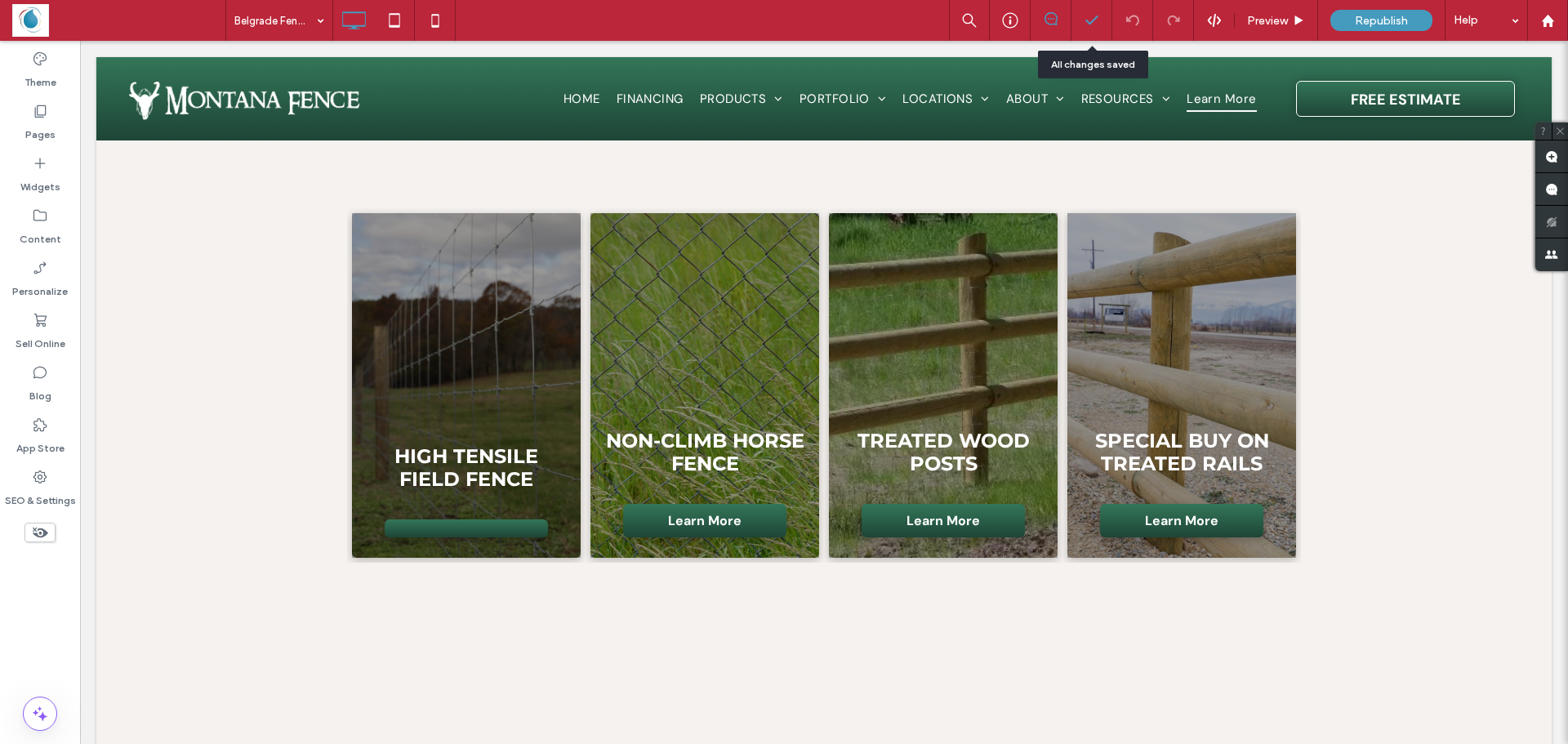
click at [1094, 26] on icon at bounding box center [1092, 21] width 16 height 16
click at [44, 22] on span at bounding box center [119, 21] width 214 height 32
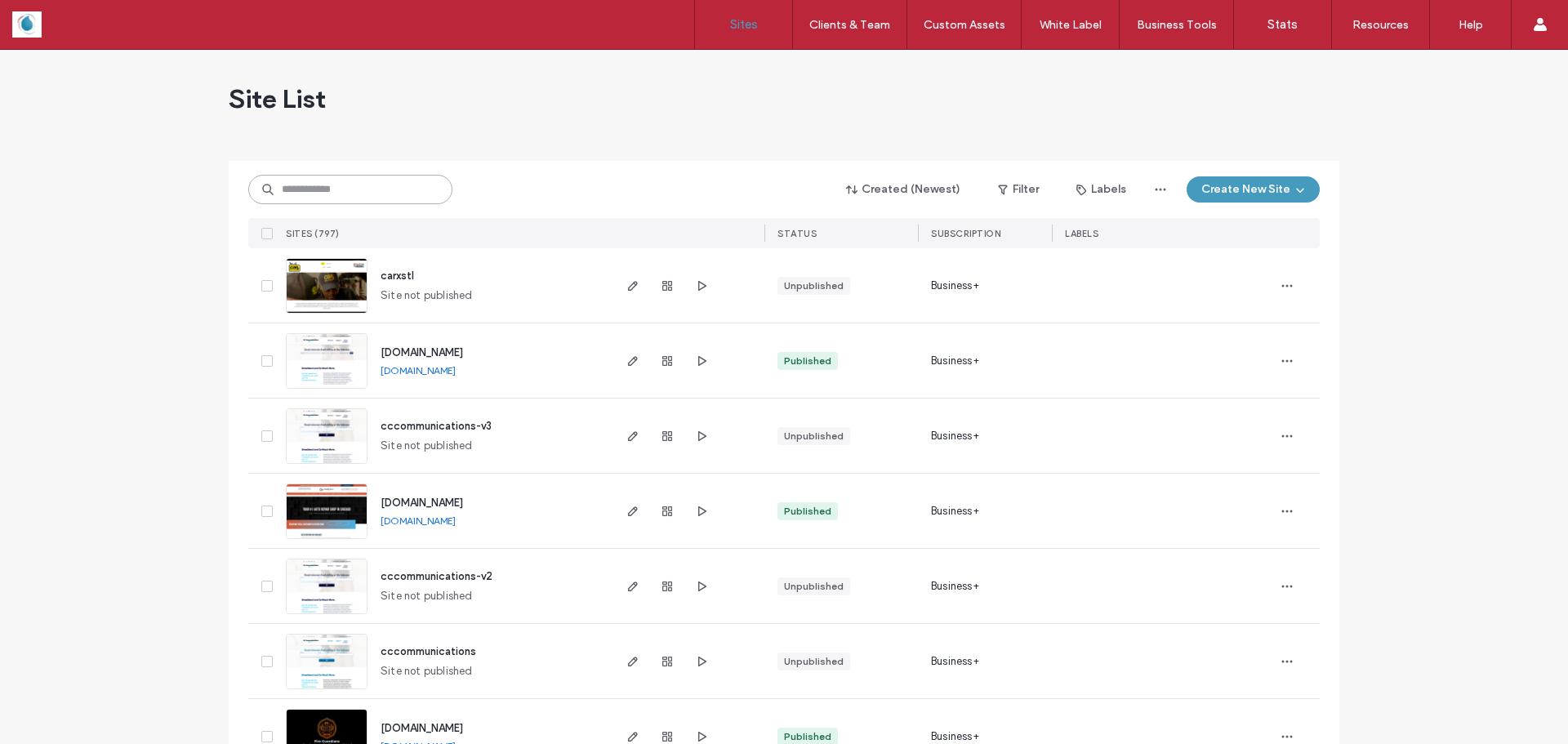
click at [350, 186] on input at bounding box center [351, 189] width 205 height 30
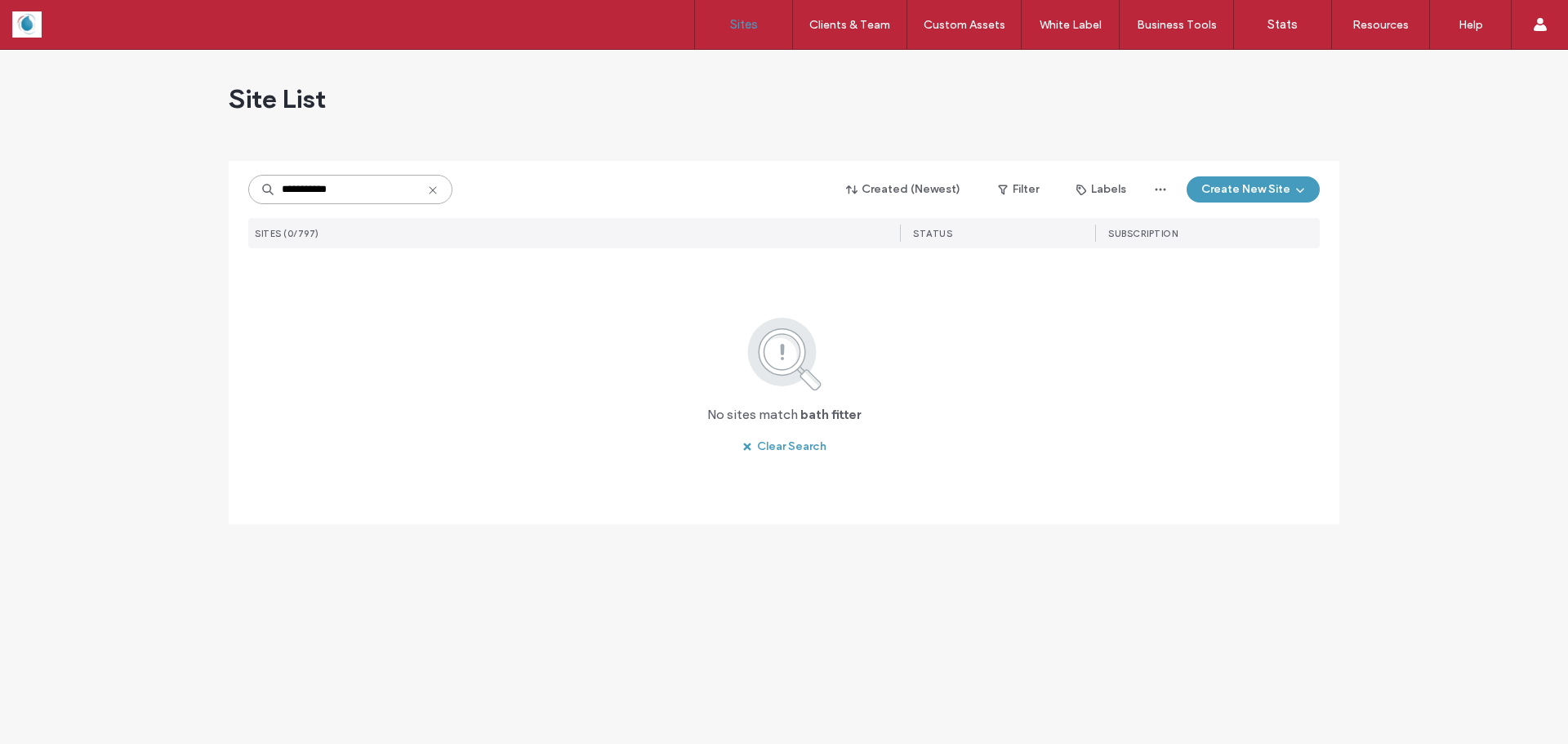
type input "**********"
click at [432, 194] on icon at bounding box center [433, 190] width 13 height 13
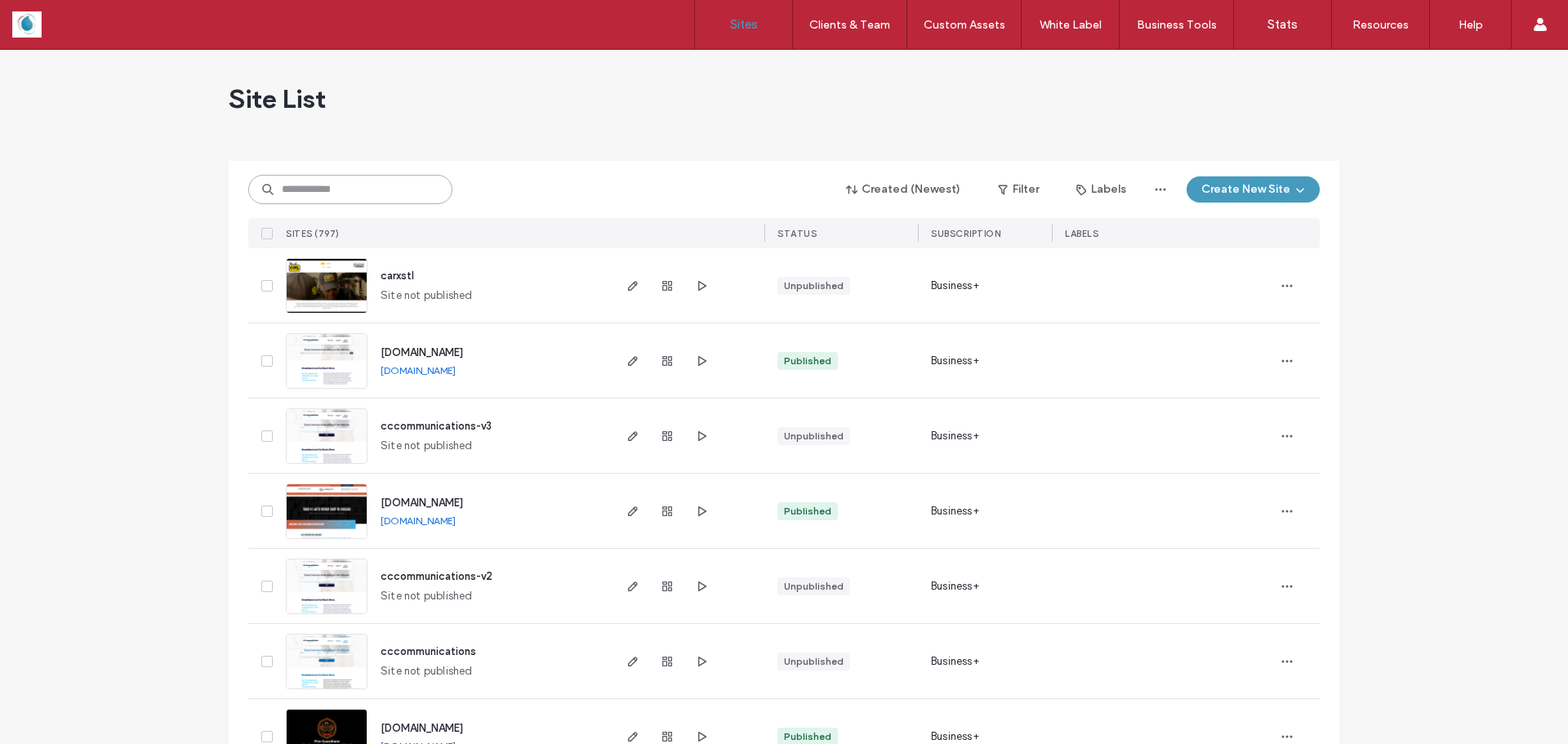
click at [392, 186] on input at bounding box center [351, 189] width 205 height 30
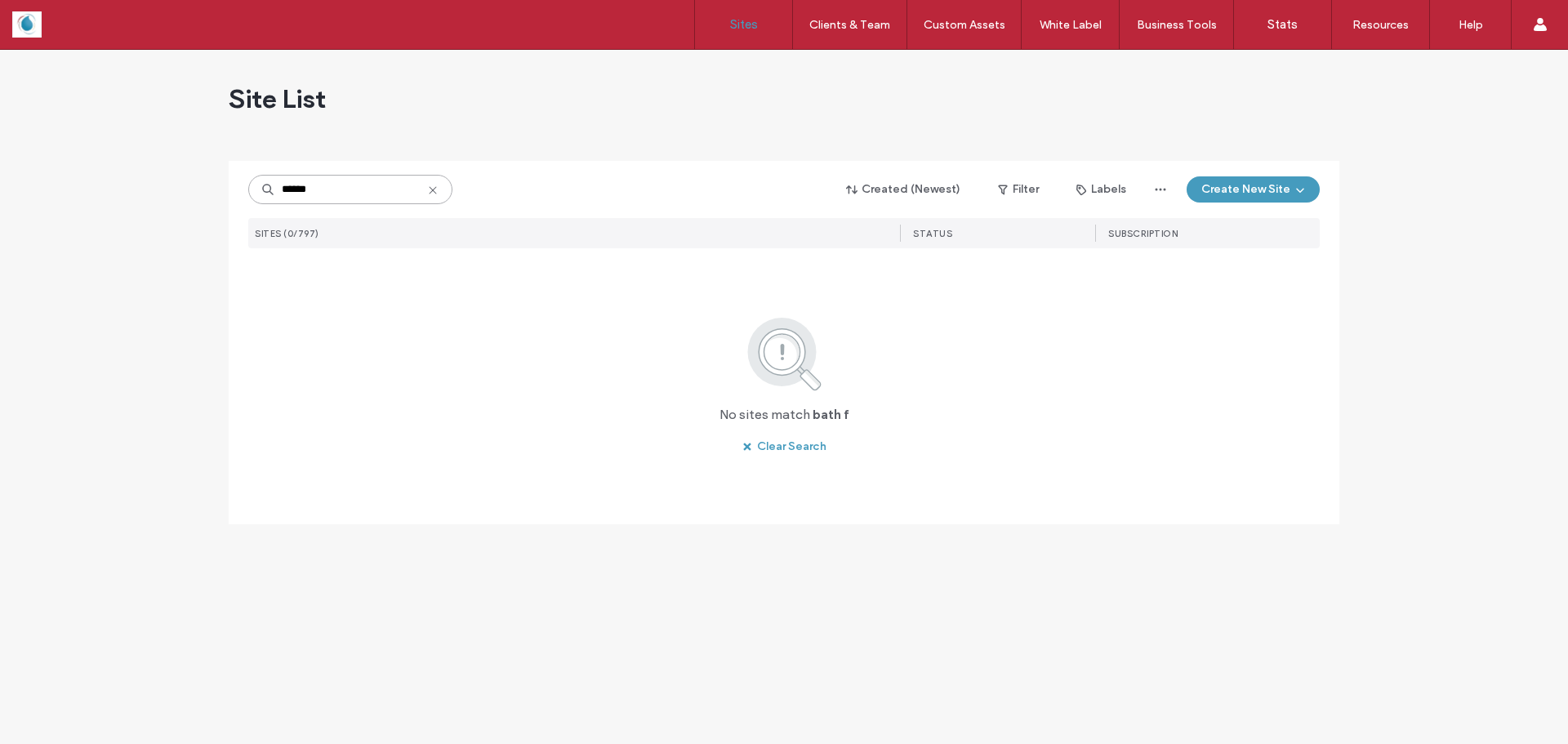
type input "******"
